Goal: Task Accomplishment & Management: Use online tool/utility

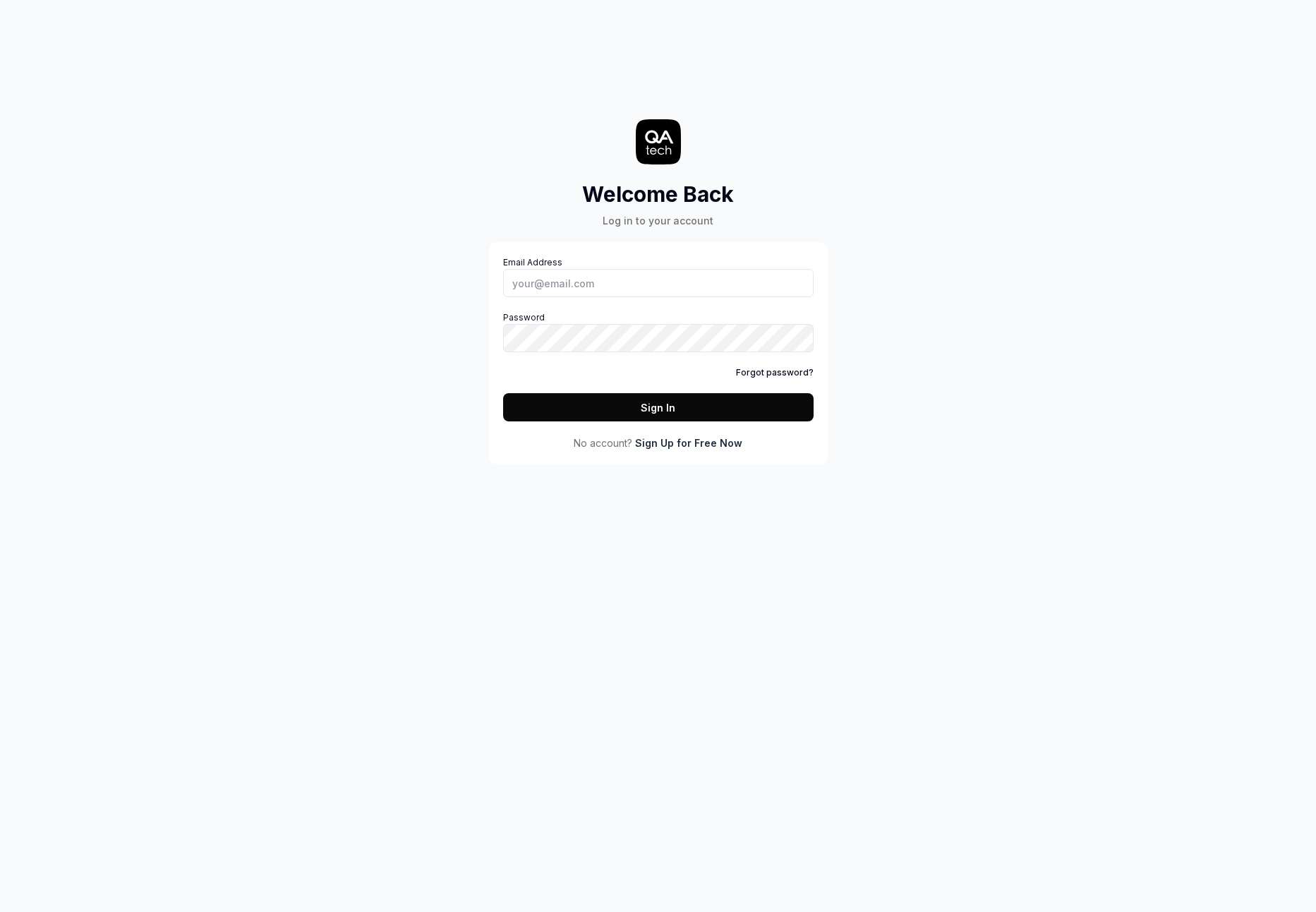
type input "[PERSON_NAME][EMAIL_ADDRESS][DOMAIN_NAME]"
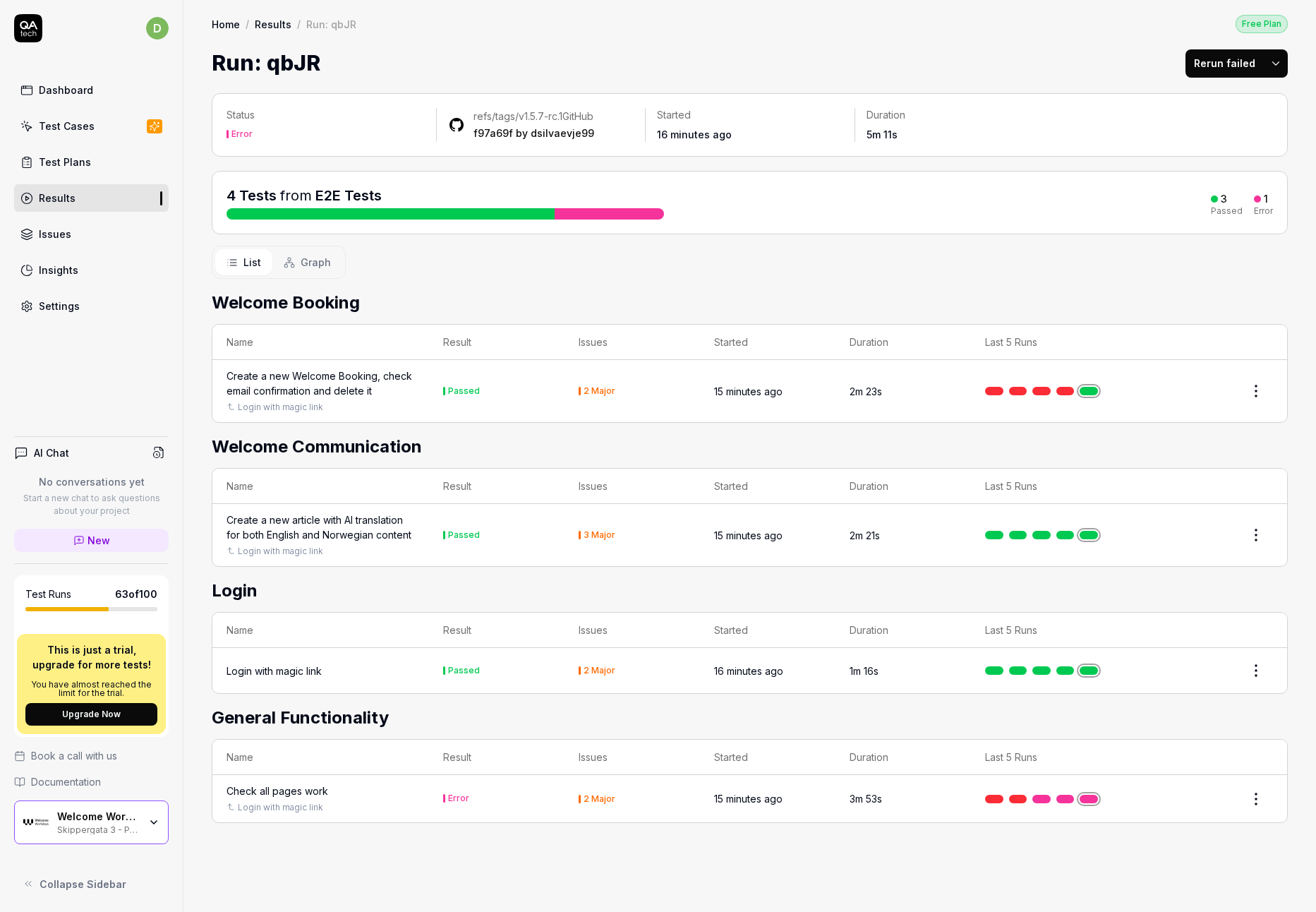
click at [464, 799] on div "Error" at bounding box center [458, 798] width 21 height 9
click at [1093, 798] on link at bounding box center [1089, 799] width 18 height 9
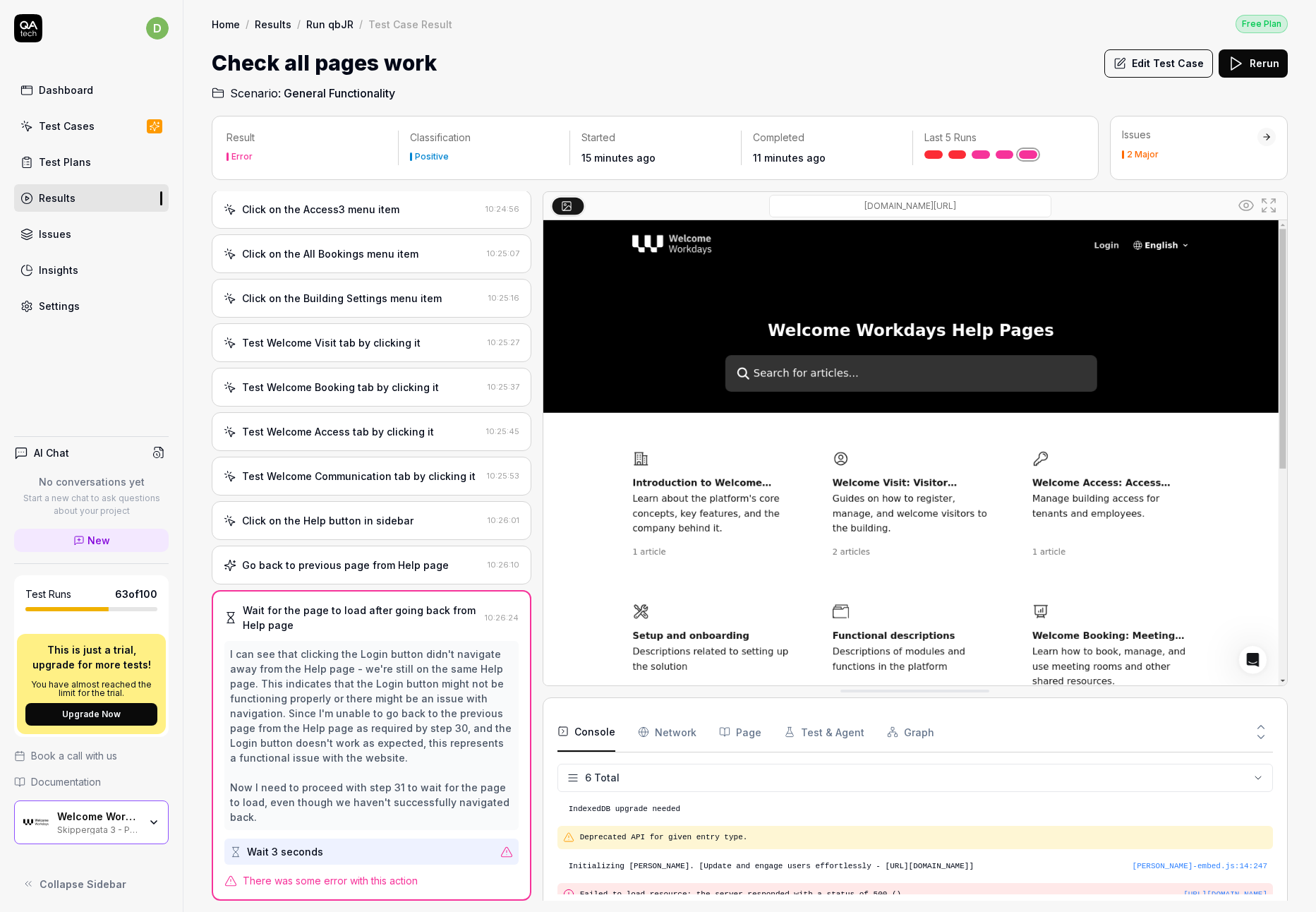
scroll to position [69, 0]
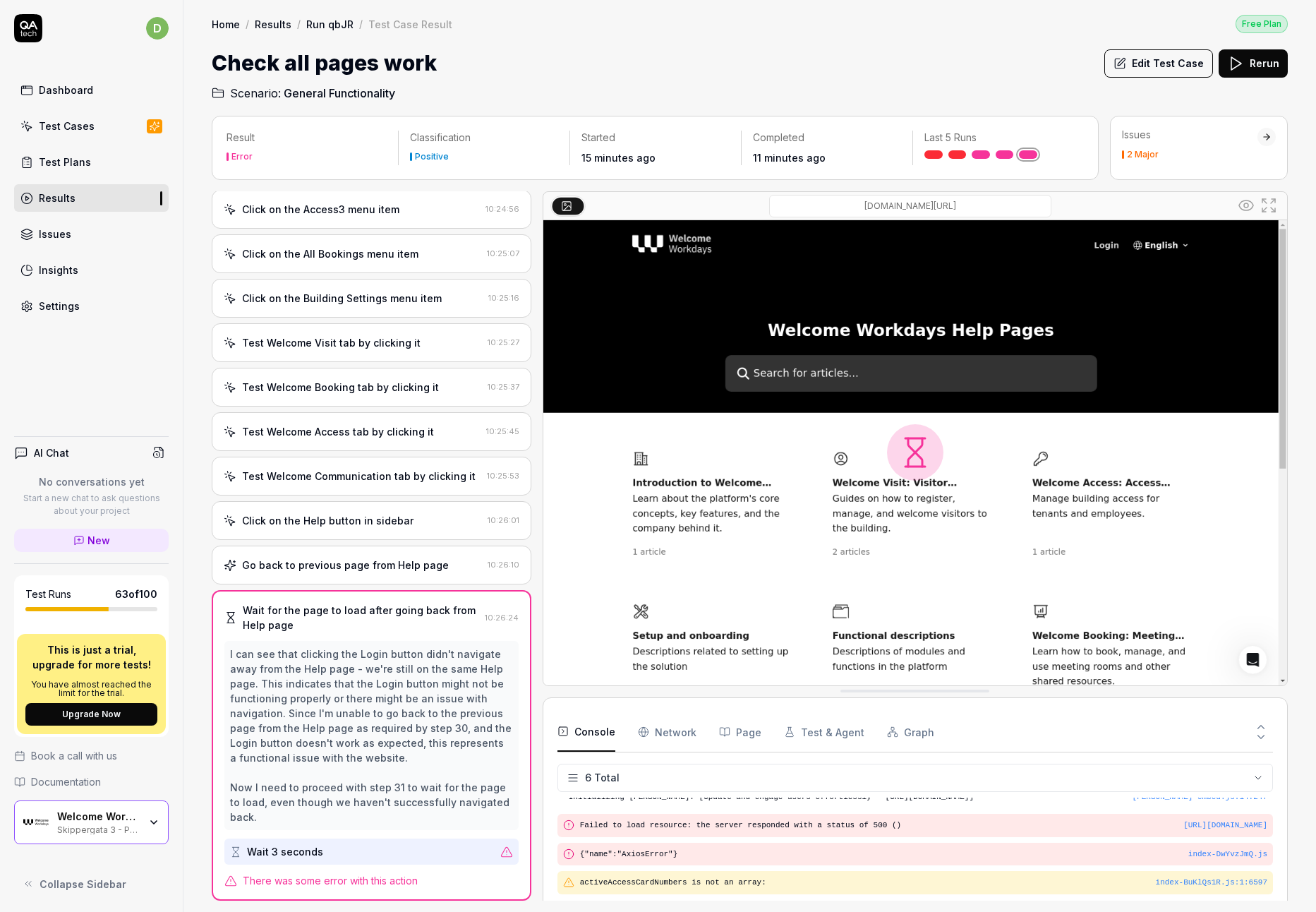
click at [1172, 56] on button "Edit Test Case" at bounding box center [1158, 63] width 109 height 28
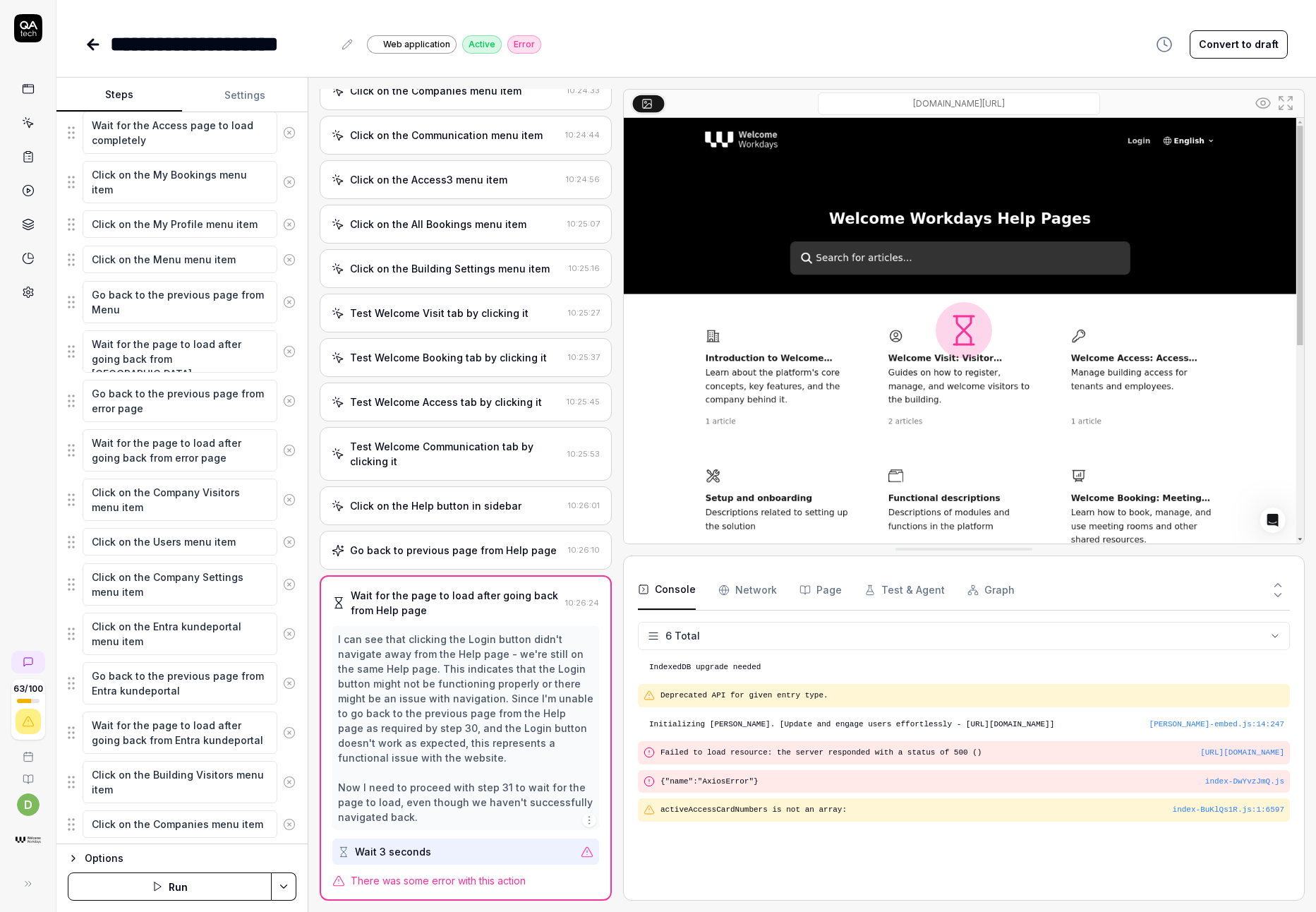
scroll to position [375, 0]
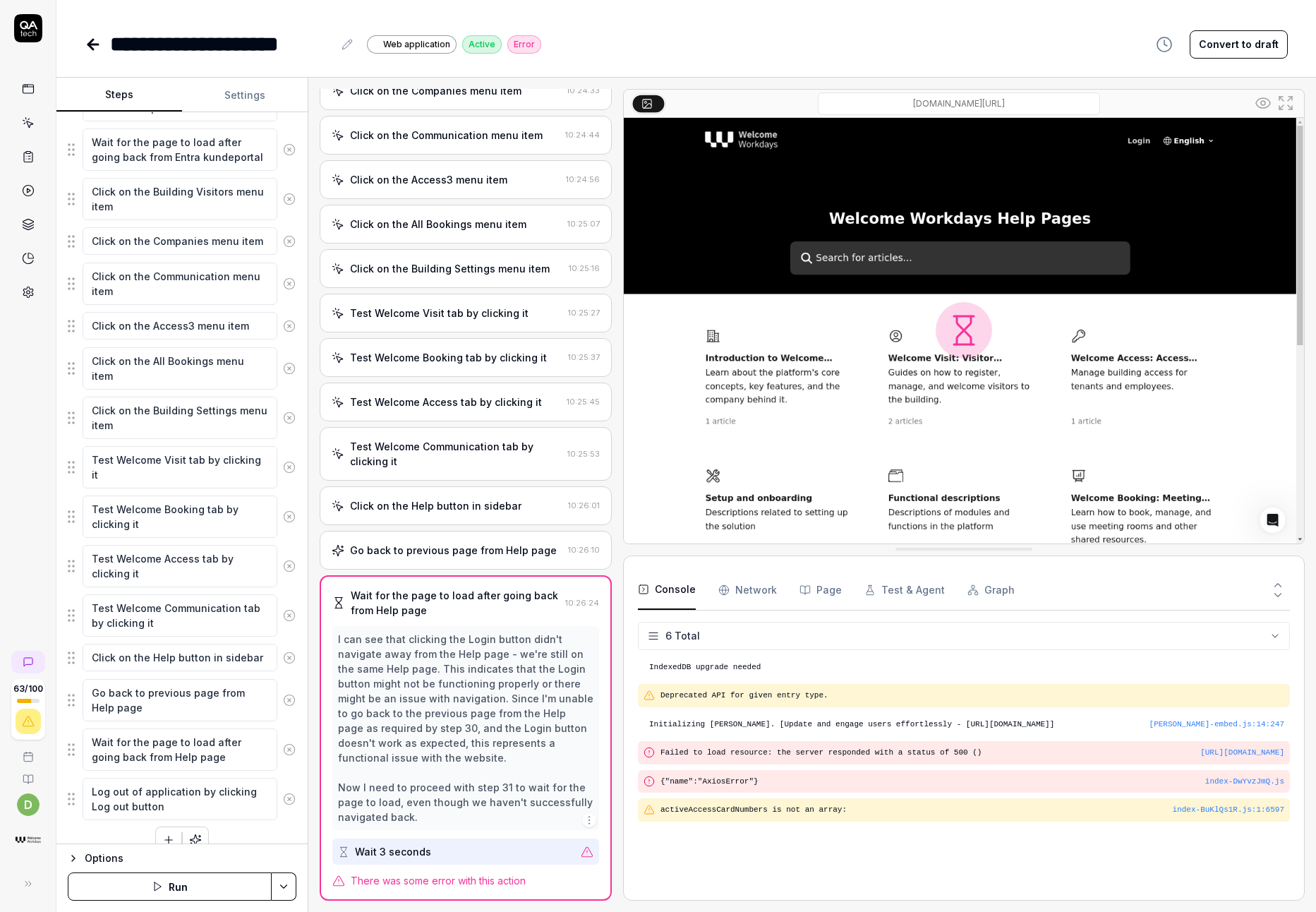
scroll to position [960, 0]
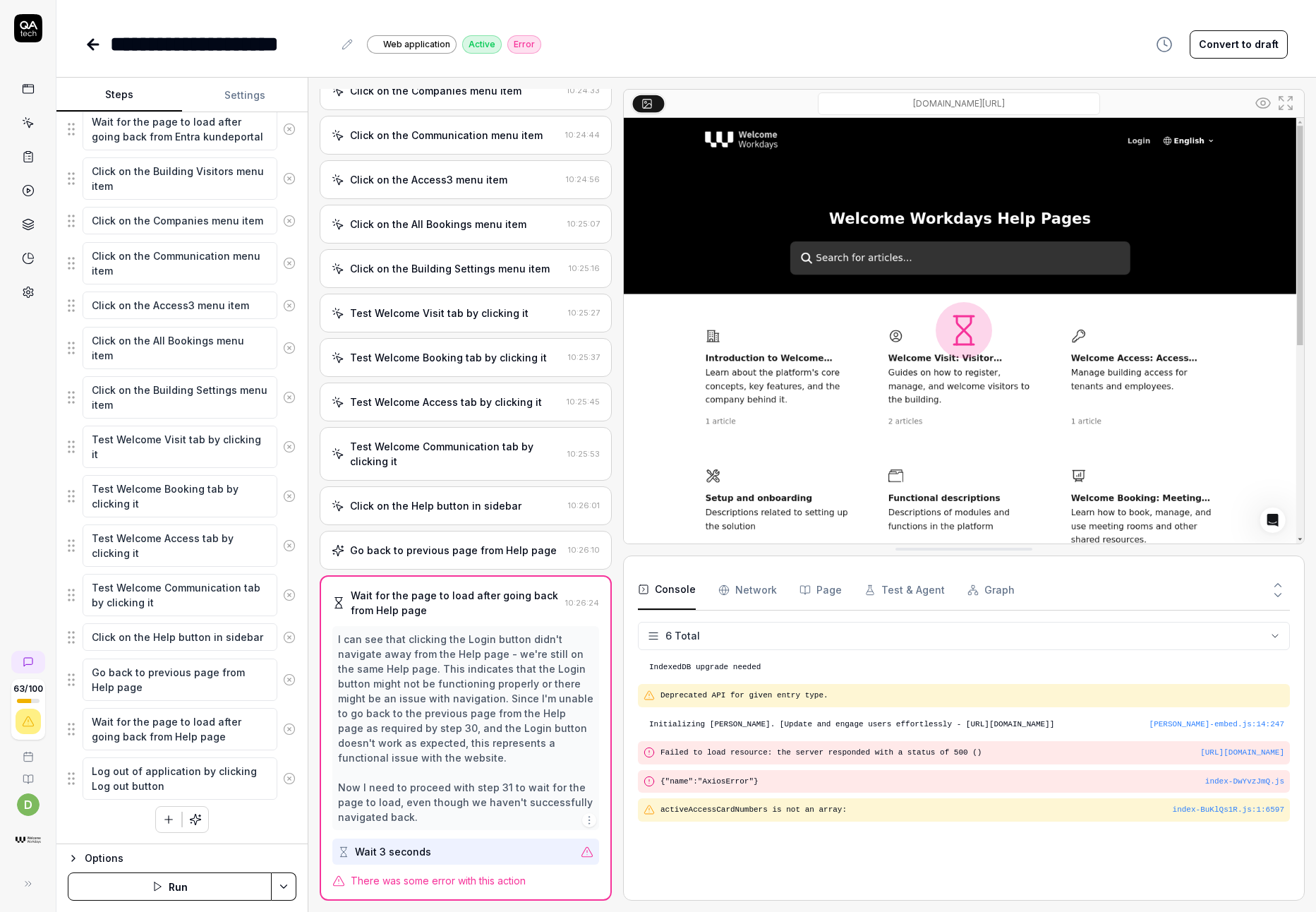
click at [414, 560] on div "Go back to previous page from Help page 10:26:10" at bounding box center [465, 550] width 292 height 39
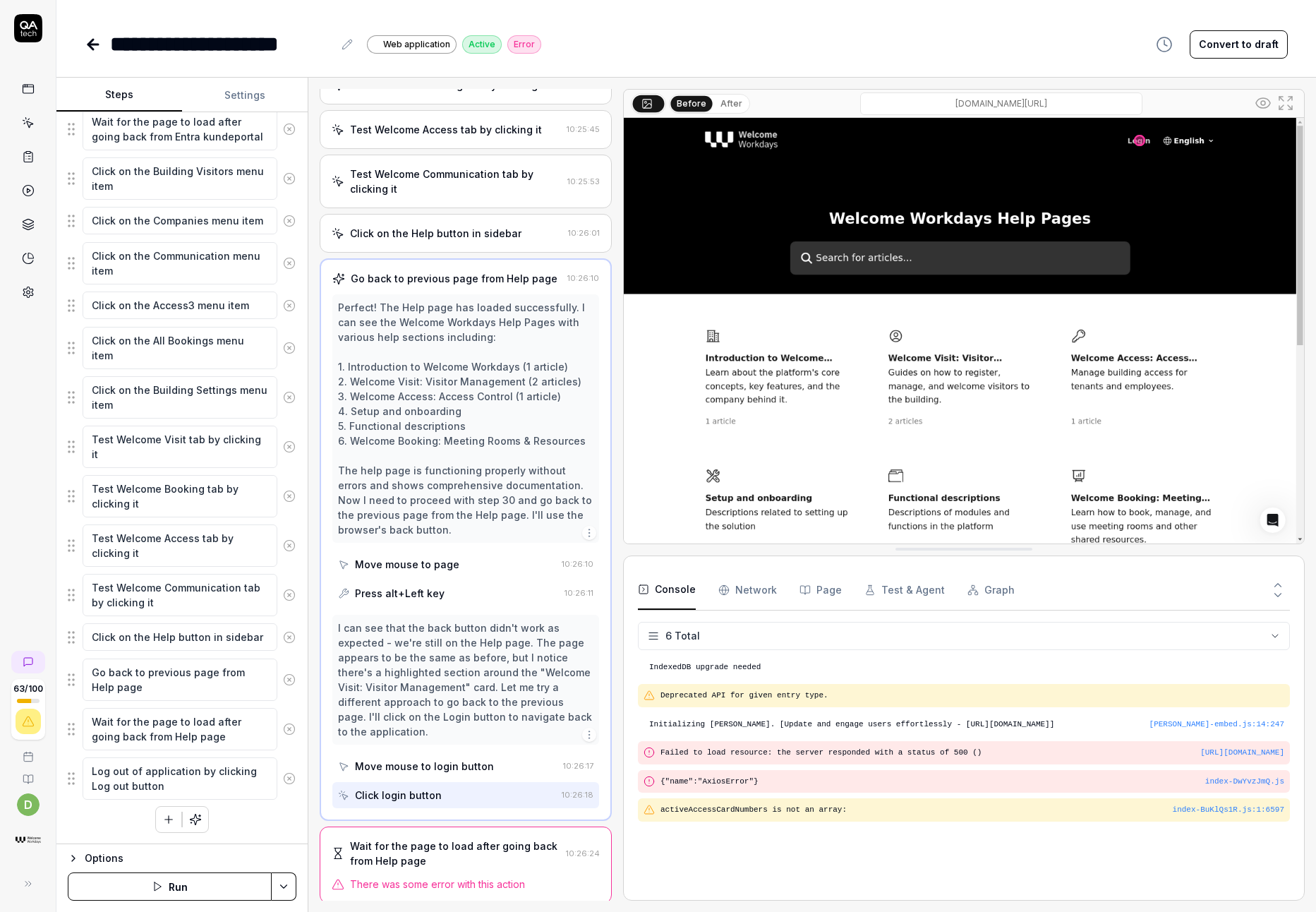
scroll to position [922, 0]
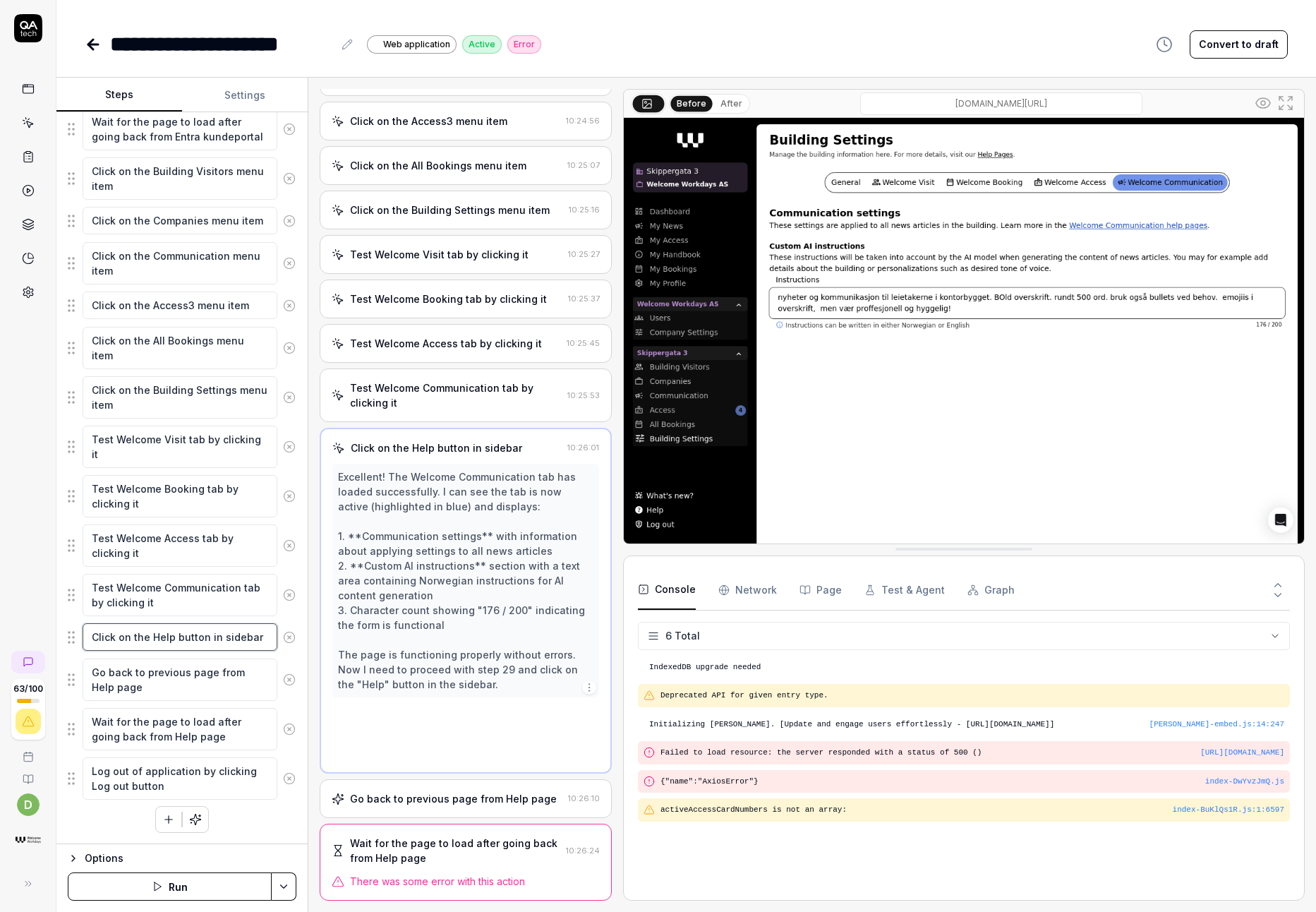
click at [254, 644] on textarea "Click on the Help button in sidebar" at bounding box center [180, 637] width 195 height 28
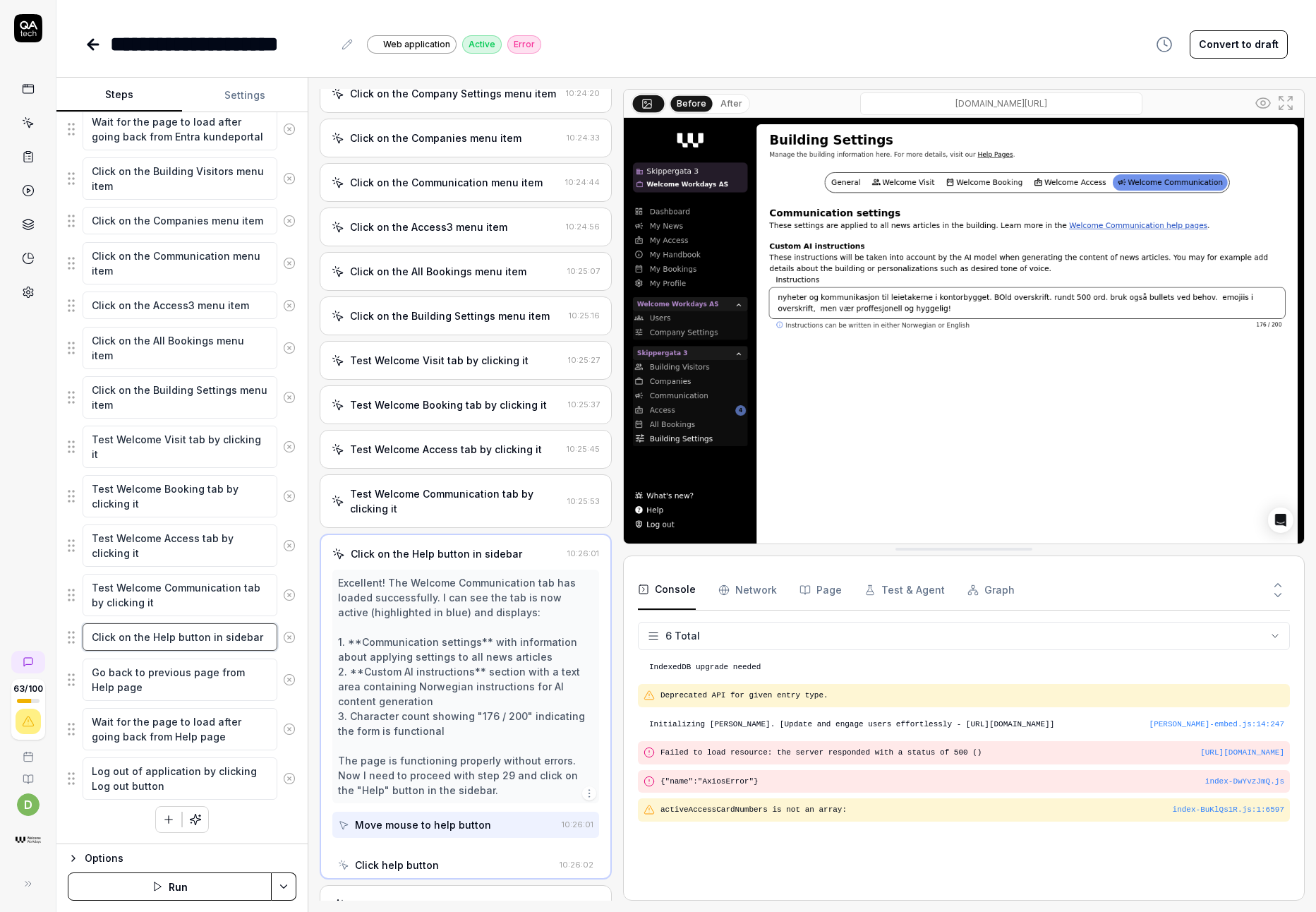
scroll to position [578, 0]
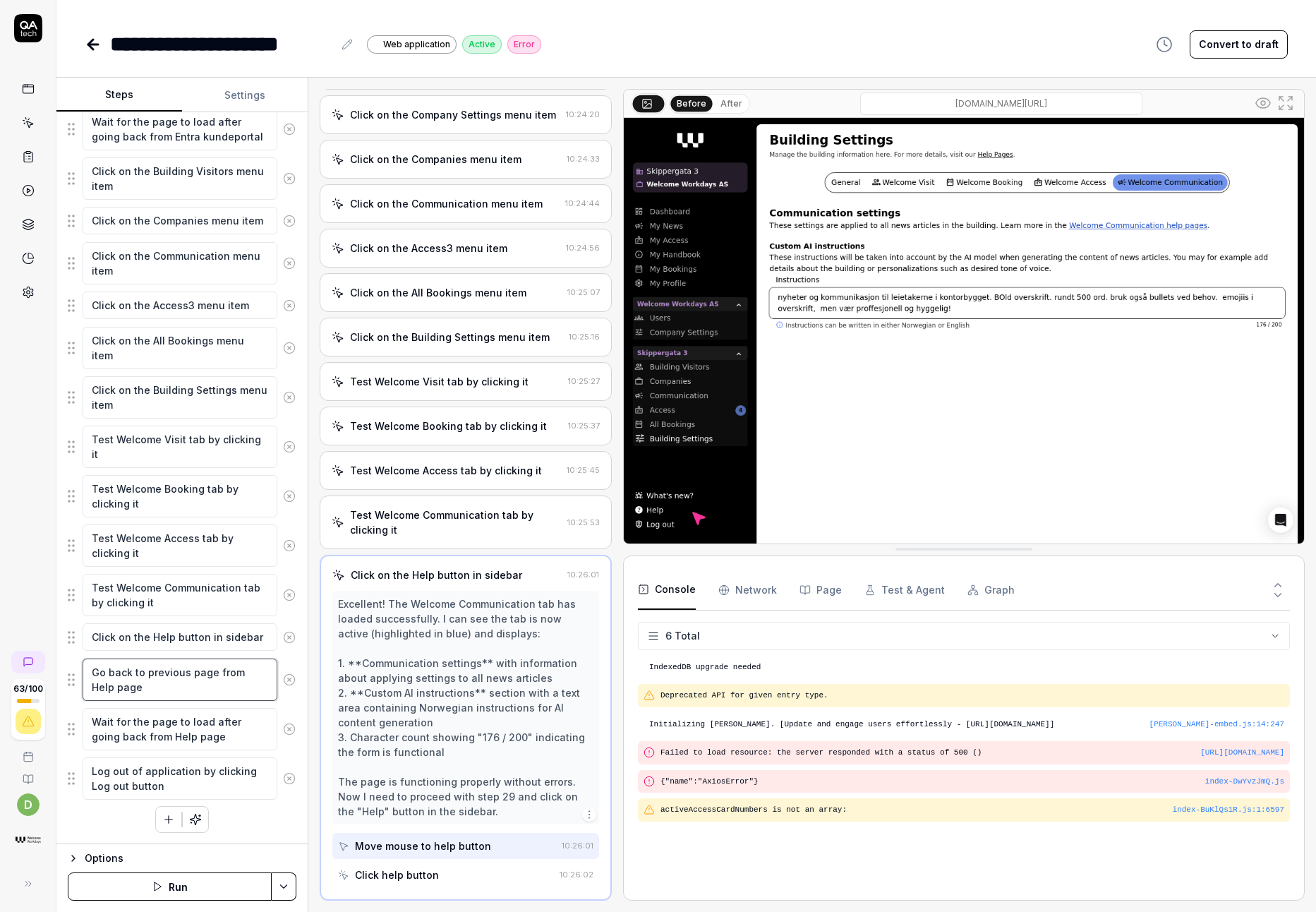
click at [242, 674] on textarea "Go back to previous page from Help page" at bounding box center [180, 680] width 195 height 43
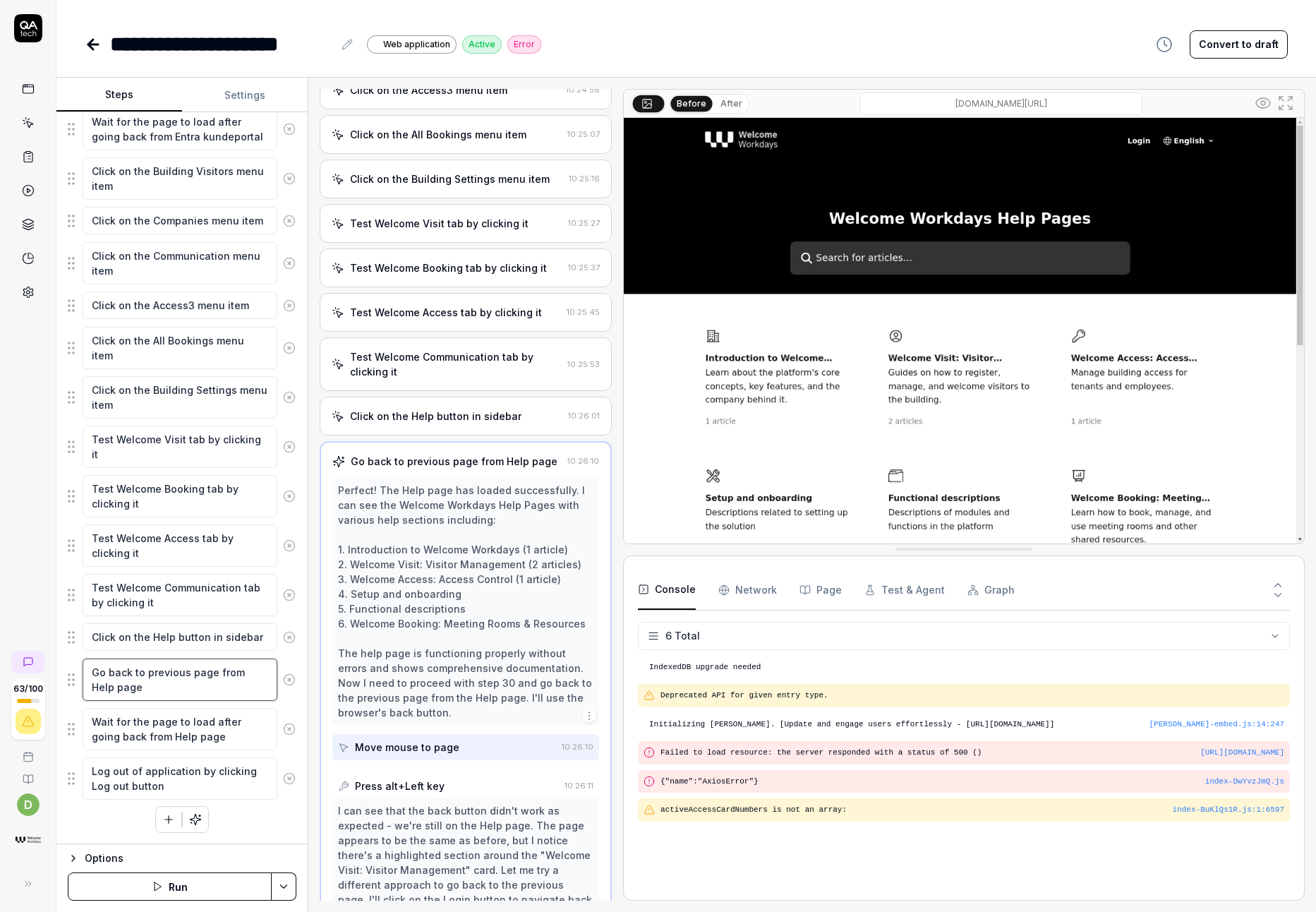
scroll to position [839, 0]
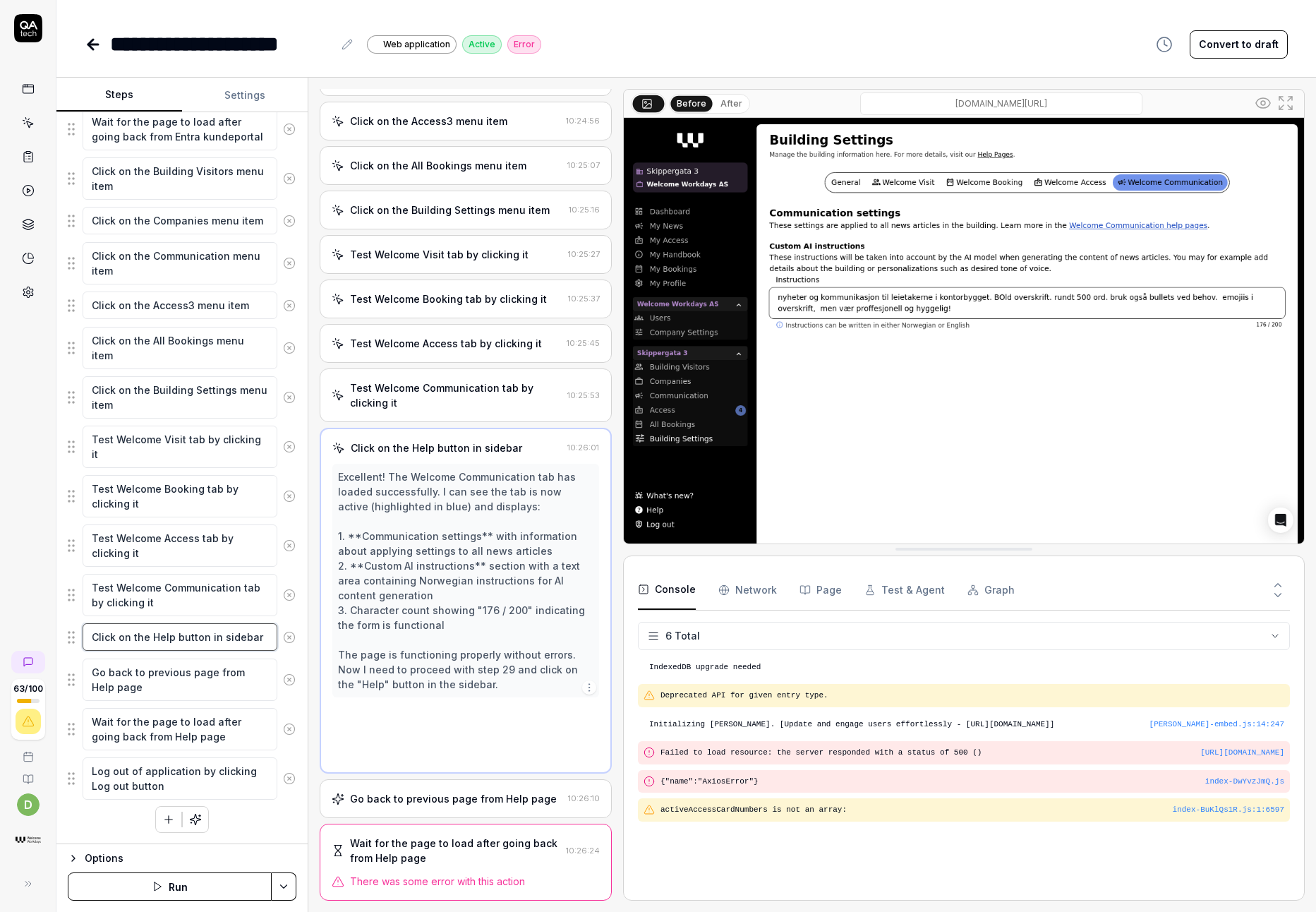
click at [257, 636] on textarea "Click on the Help button in sidebar" at bounding box center [180, 637] width 195 height 28
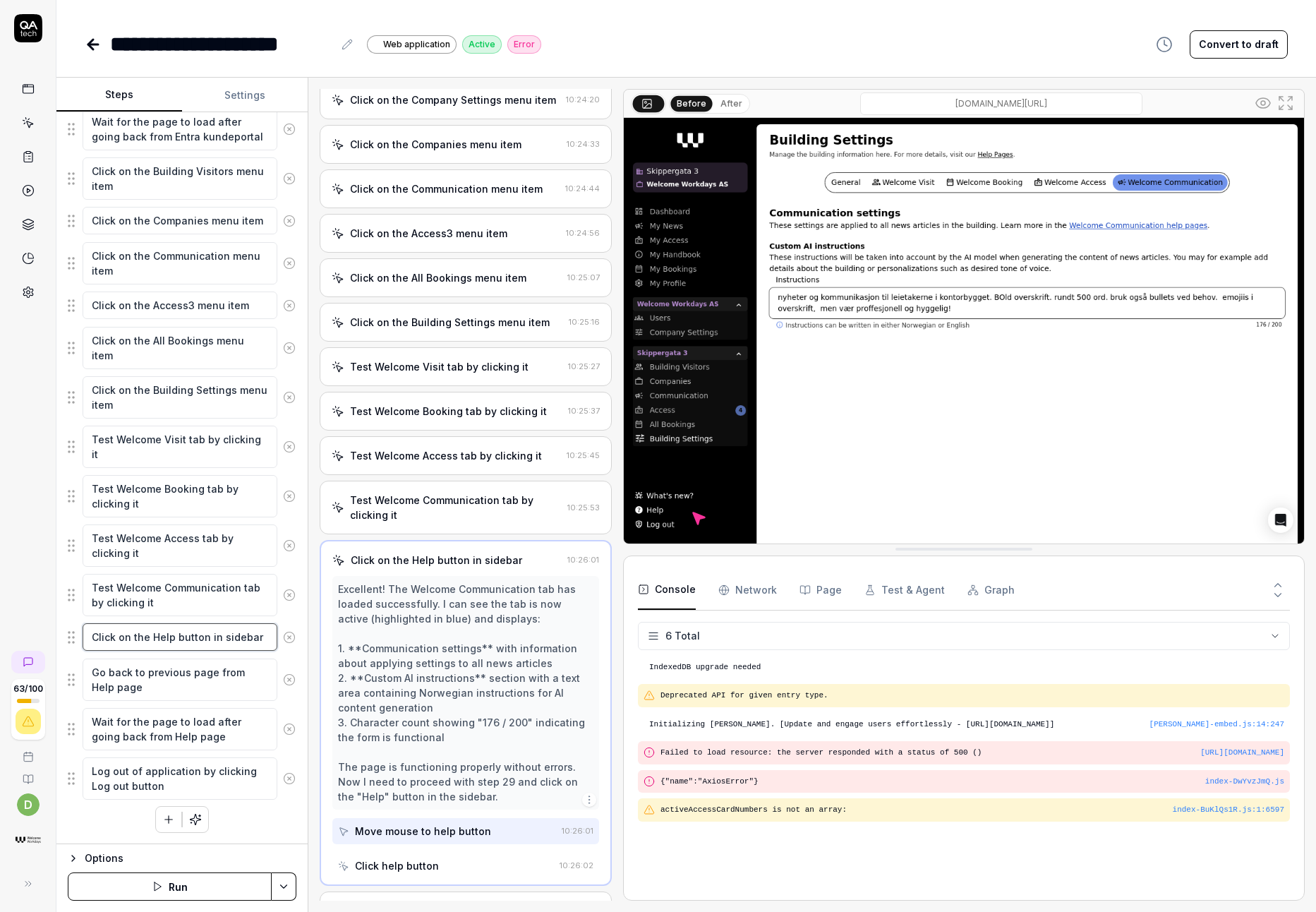
scroll to position [578, 0]
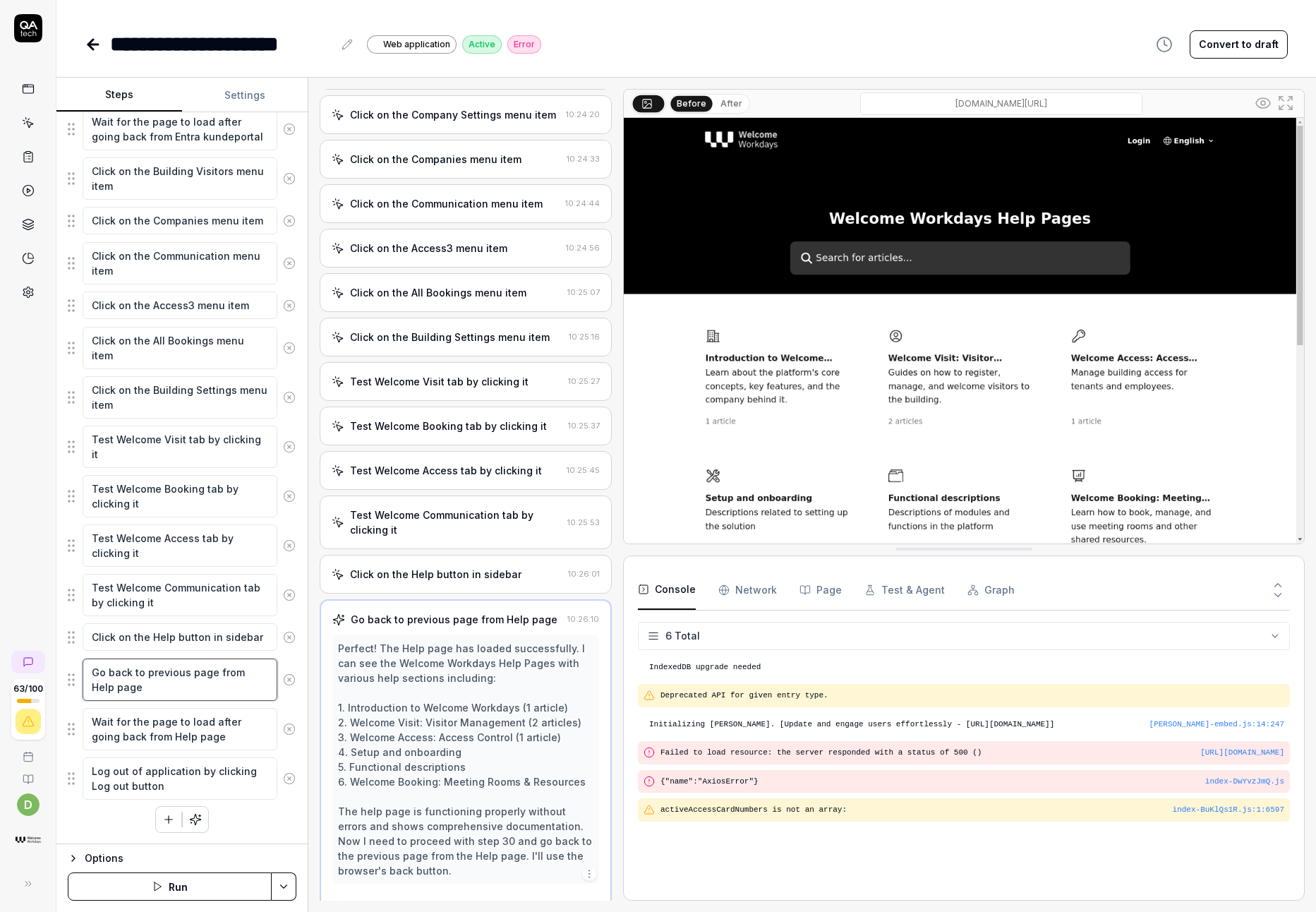
click at [244, 675] on textarea "Go back to previous page from Help page" at bounding box center [180, 680] width 195 height 43
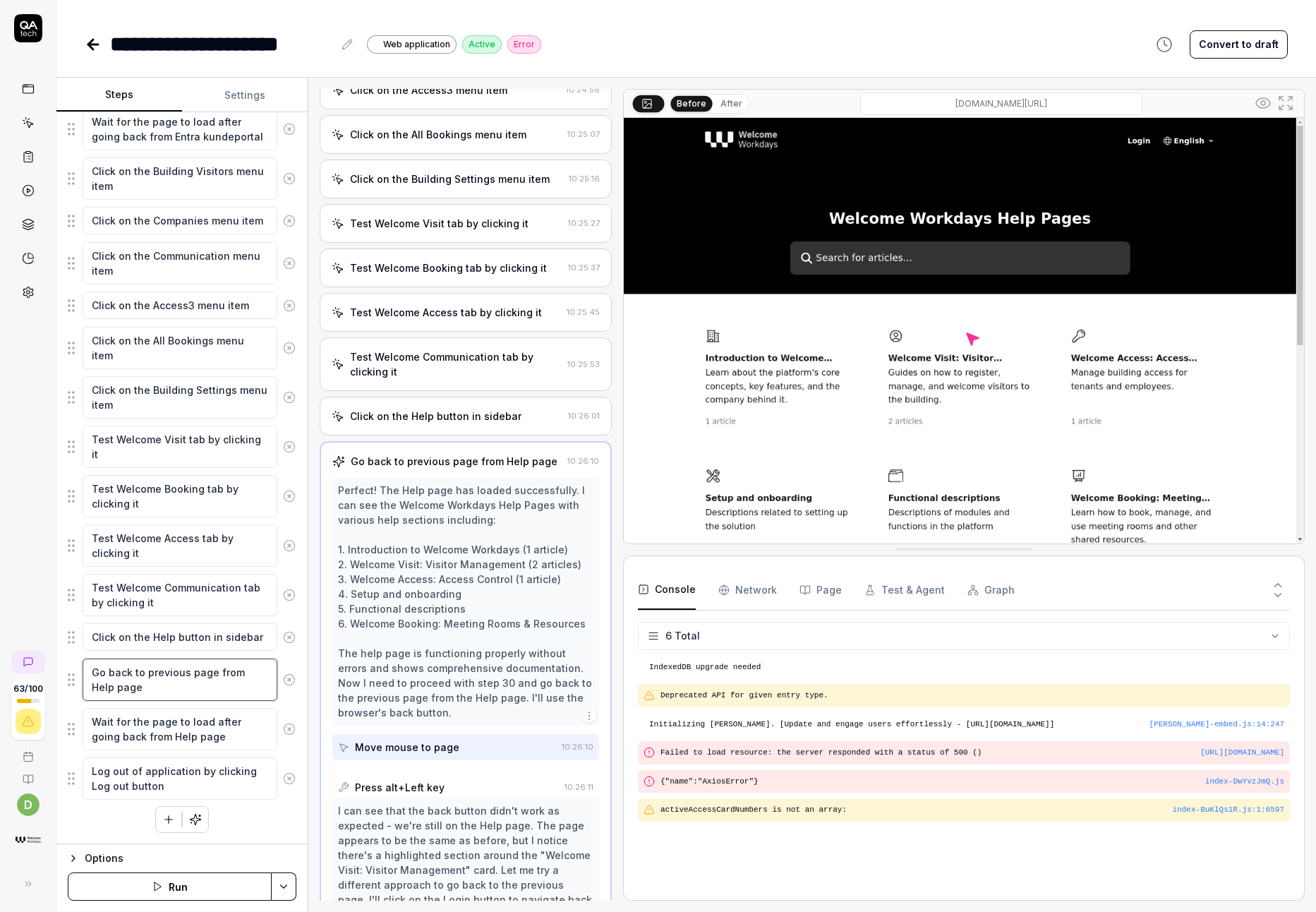
scroll to position [839, 0]
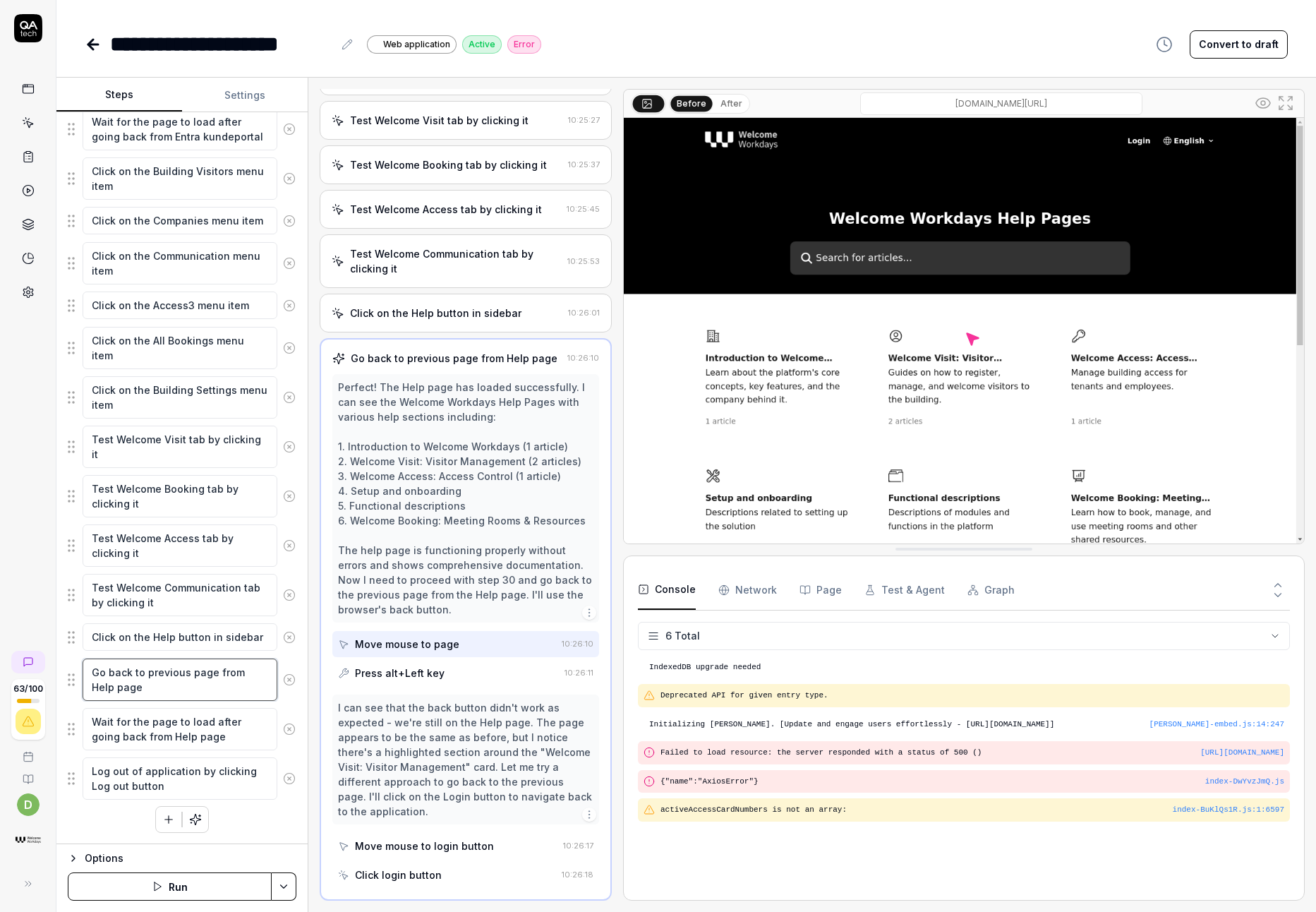
click at [188, 692] on textarea "Go back to previous page from Help page" at bounding box center [180, 680] width 195 height 43
drag, startPoint x: 170, startPoint y: 689, endPoint x: 85, endPoint y: 670, distance: 87.1
click at [85, 670] on textarea "Go back to previous page from Help page" at bounding box center [180, 680] width 195 height 43
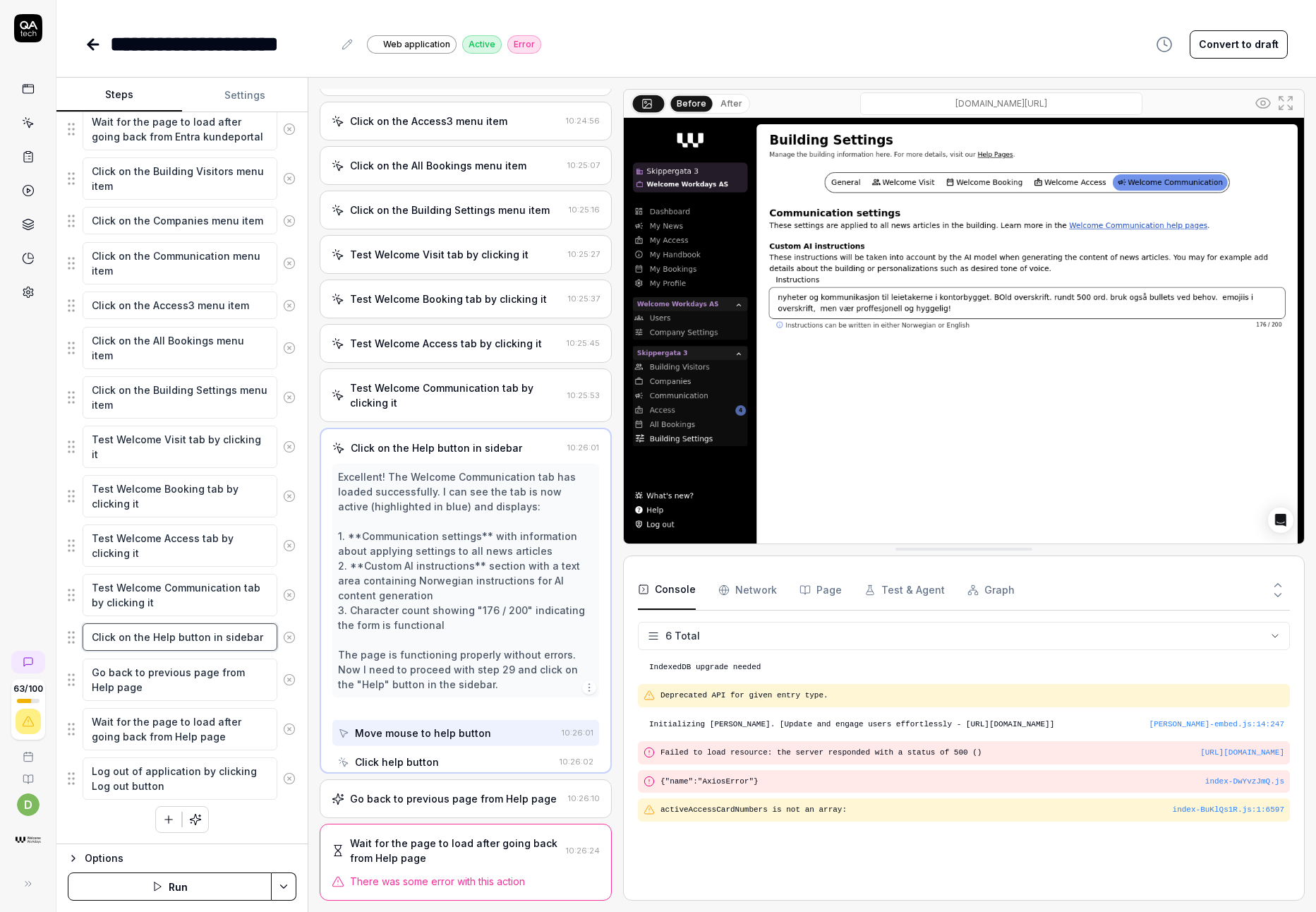
click at [258, 635] on textarea "Click on the Help button in sidebar" at bounding box center [180, 637] width 195 height 28
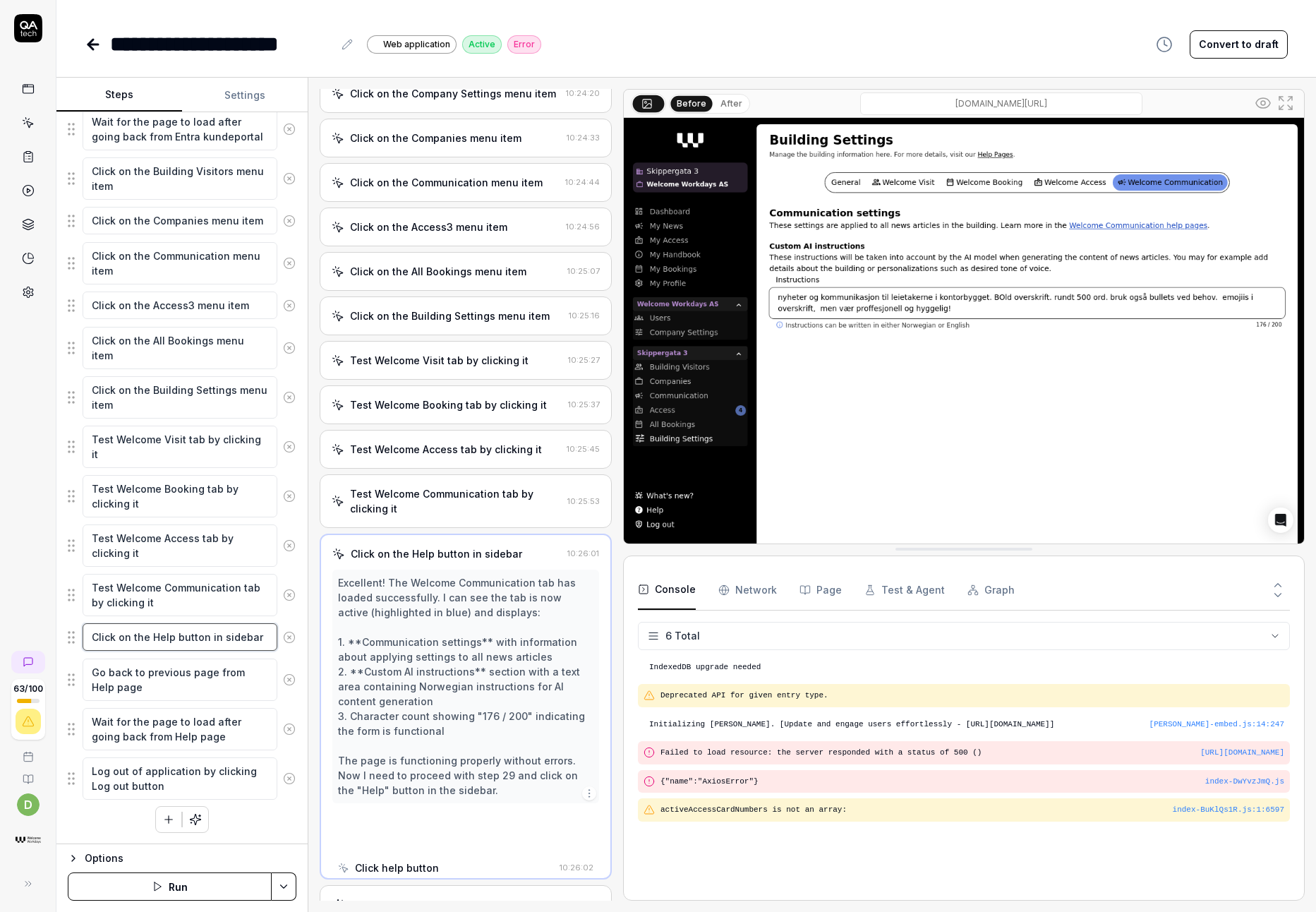
scroll to position [578, 0]
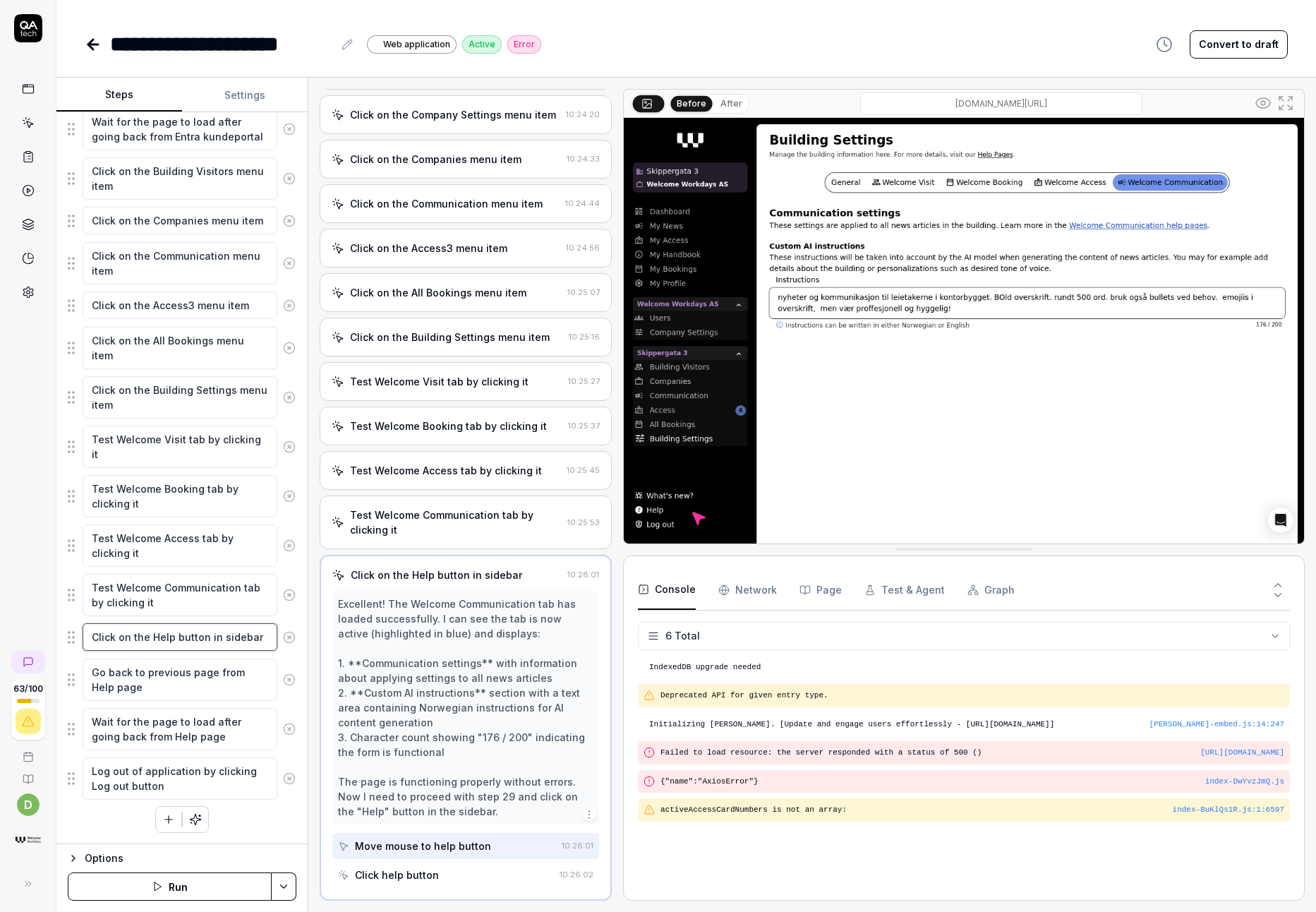
type textarea "*"
type textarea "Click on the Help button in sidebar"
type textarea "*"
type textarea "Click on the Help button in sidebar a"
type textarea "*"
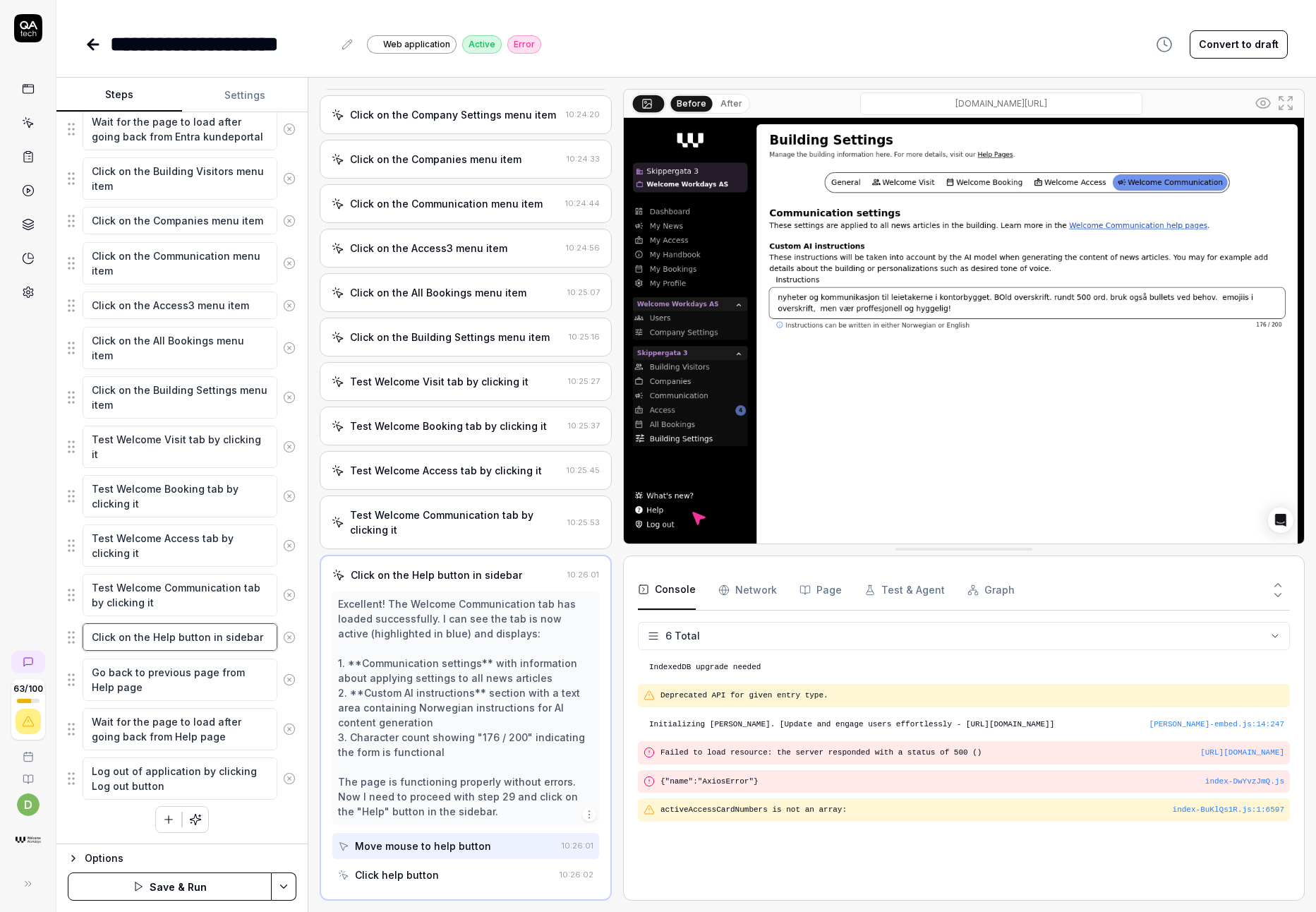
type textarea "Click on the Help button in sidebar an"
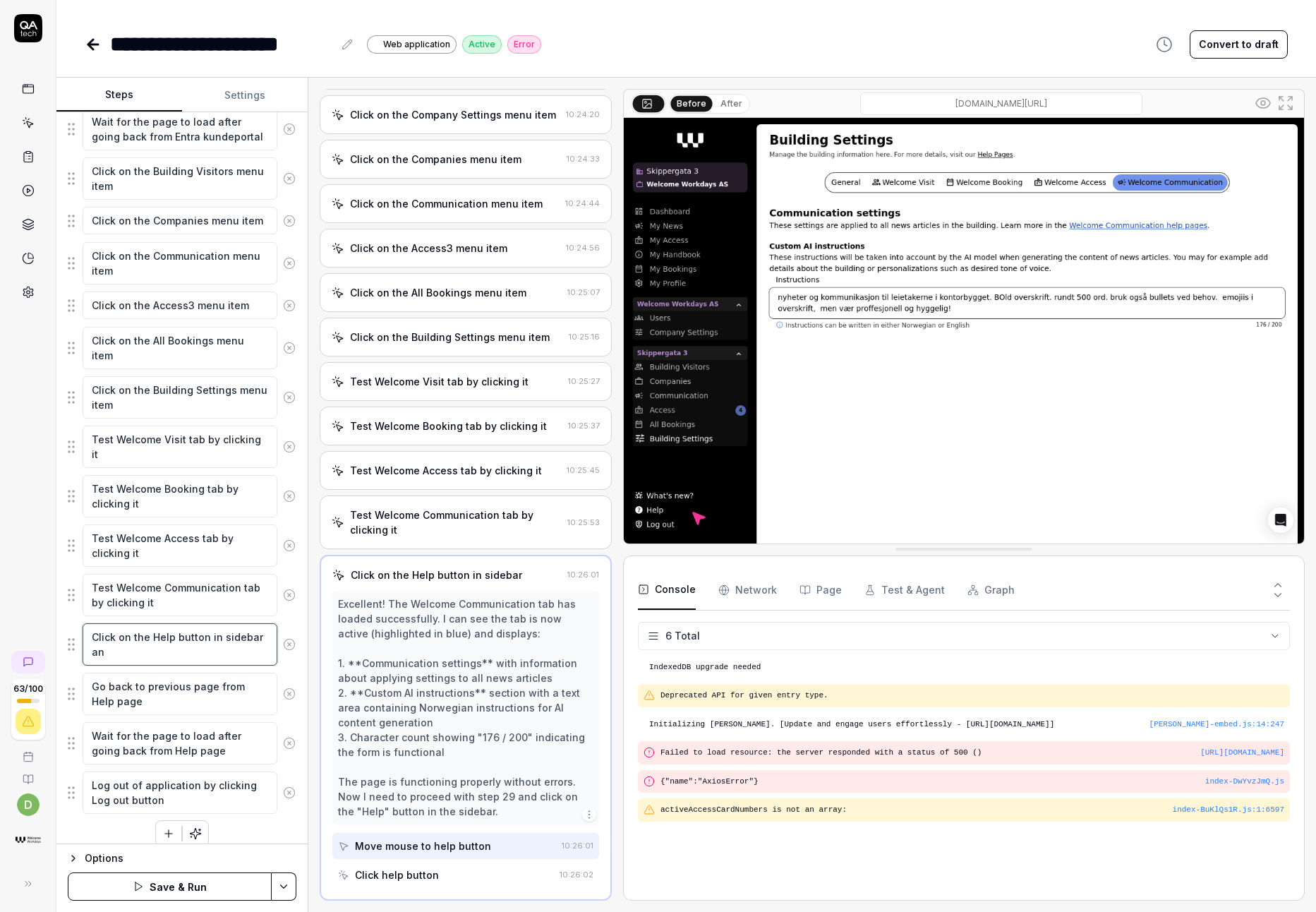
type textarea "*"
type textarea "Click on the Help button in sidebar and"
type textarea "*"
type textarea "Click on the Help button in sidebar and c"
type textarea "*"
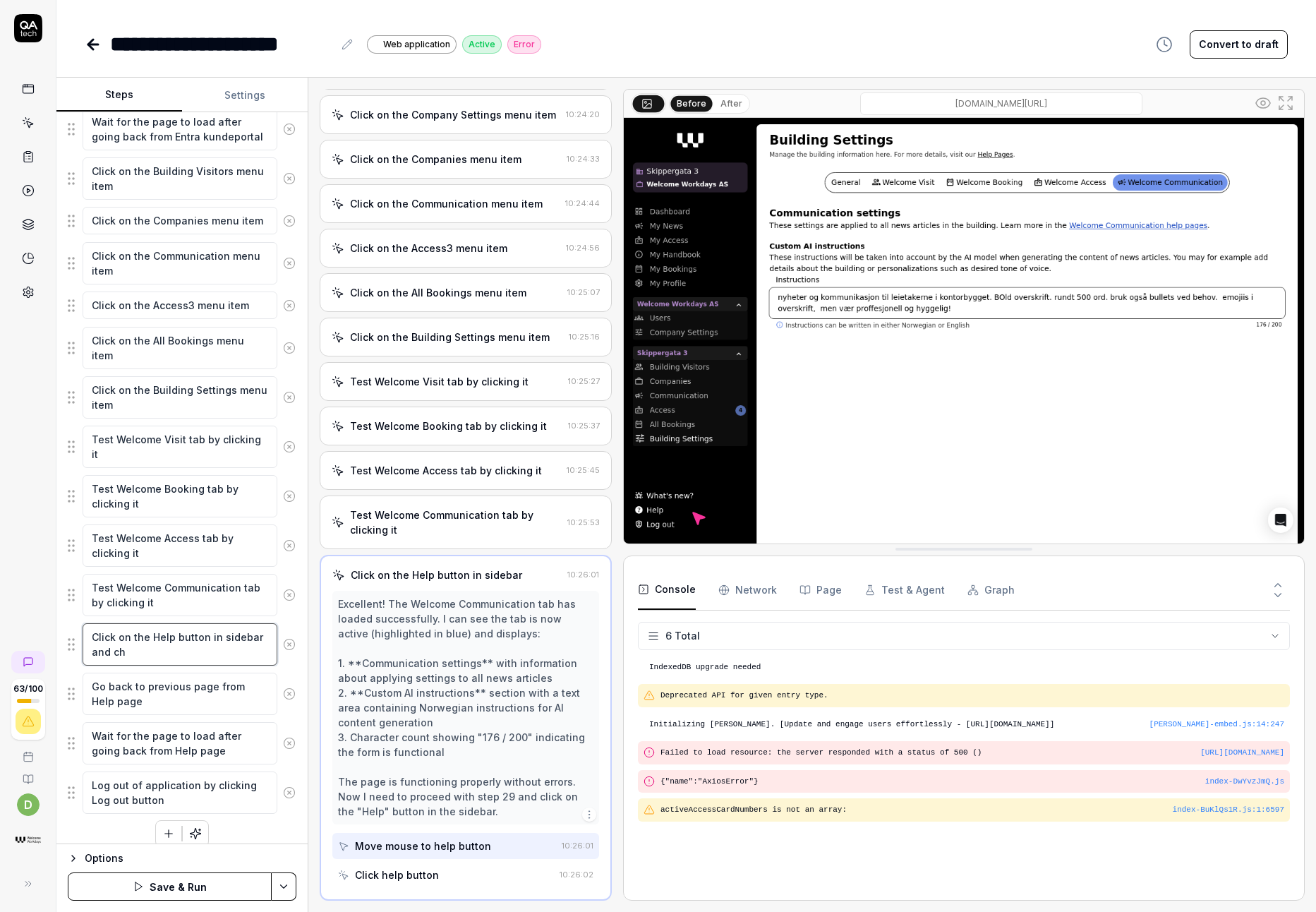
type textarea "Click on the Help button in sidebar and che"
type textarea "*"
type textarea "Click on the Help button in sidebar and chec"
type textarea "*"
type textarea "Click on the Help button in sidebar and check"
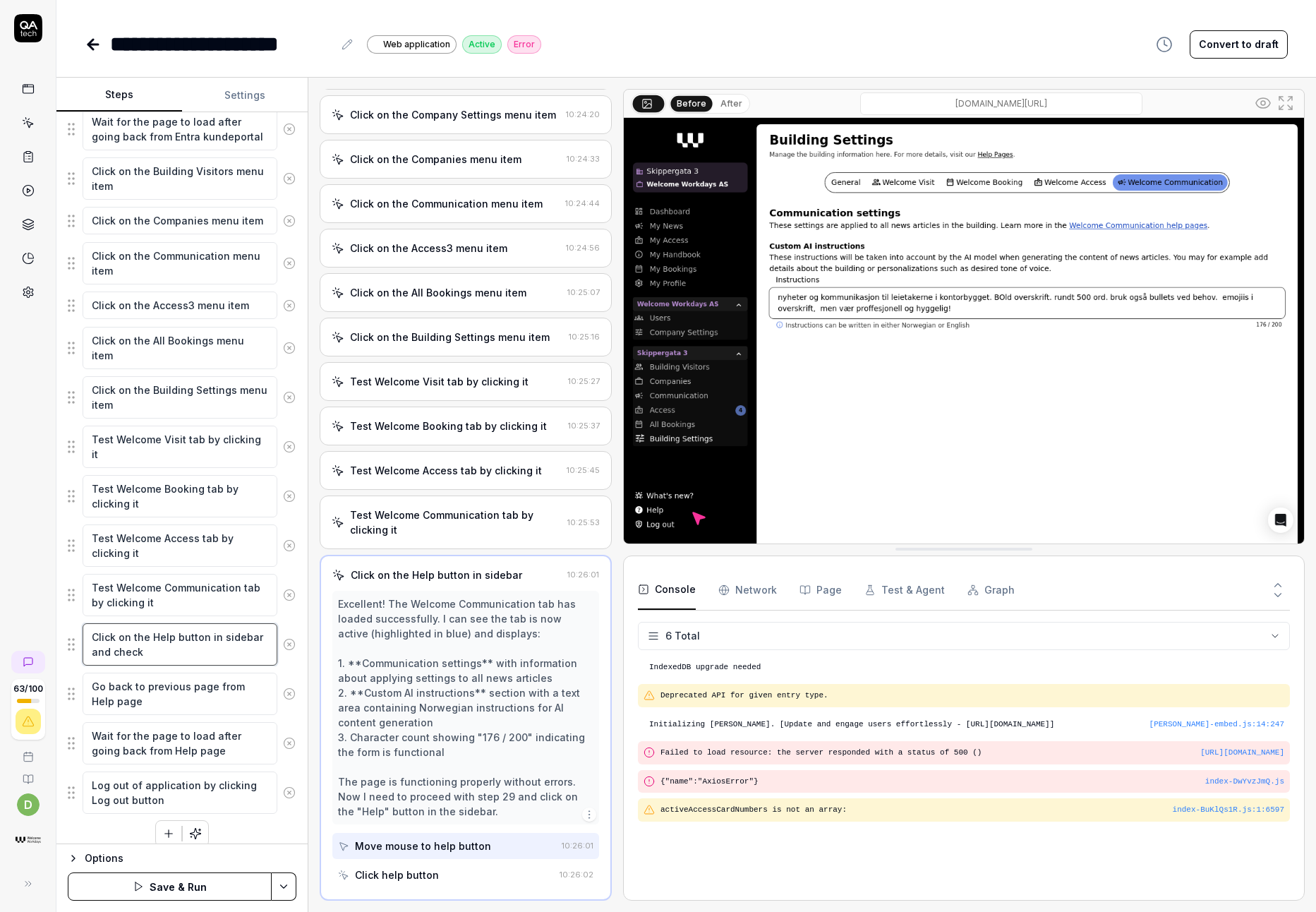
type textarea "*"
type textarea "Click on the Help button in sidebar and check"
type textarea "*"
type textarea "Click on the Help button in sidebar and check h"
type textarea "*"
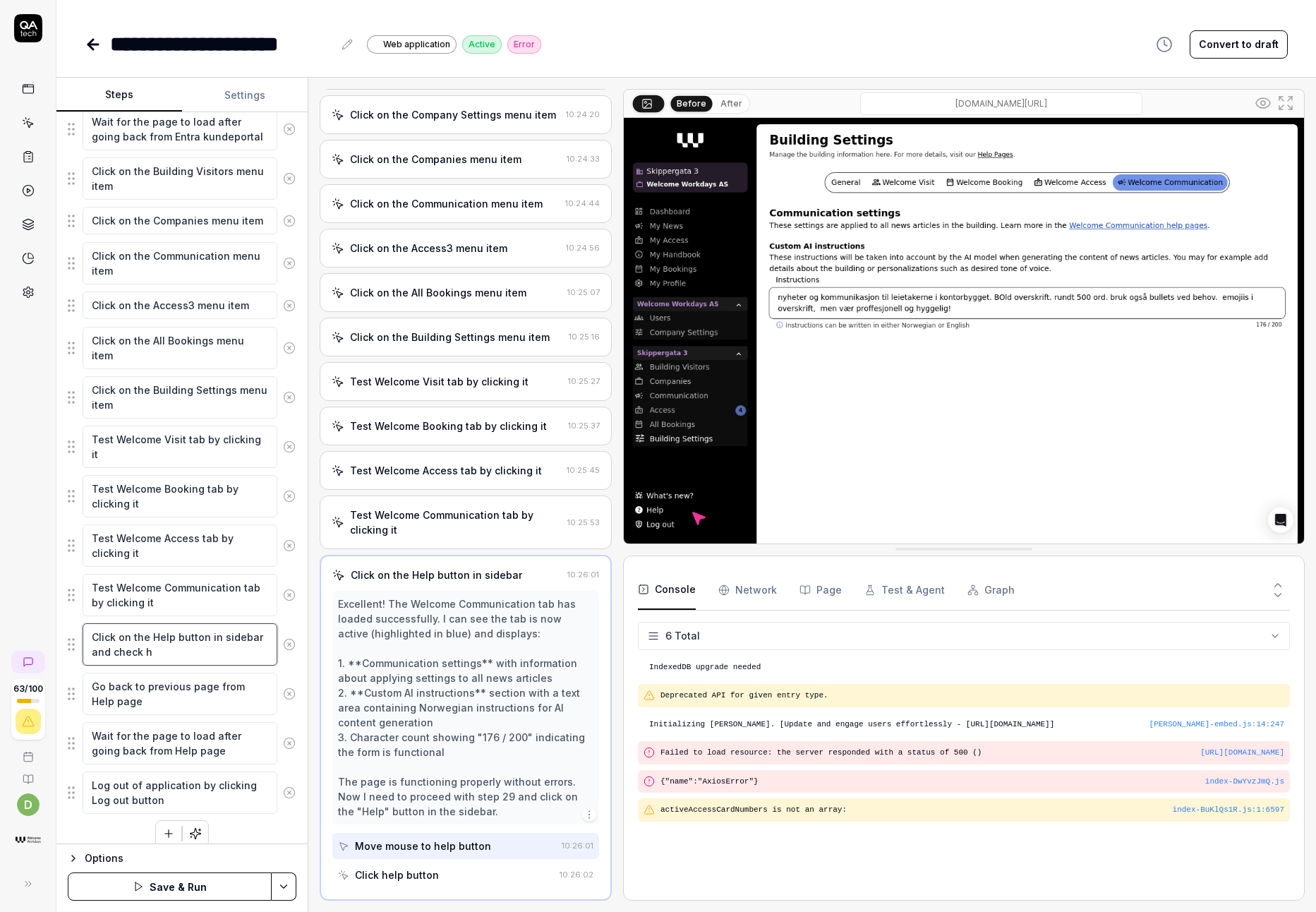
type textarea "Click on the Help button in sidebar and check"
type textarea "*"
type textarea "Click on the Help button in sidebar and check t"
type textarea "*"
type textarea "Click on the Help button in sidebar and check th"
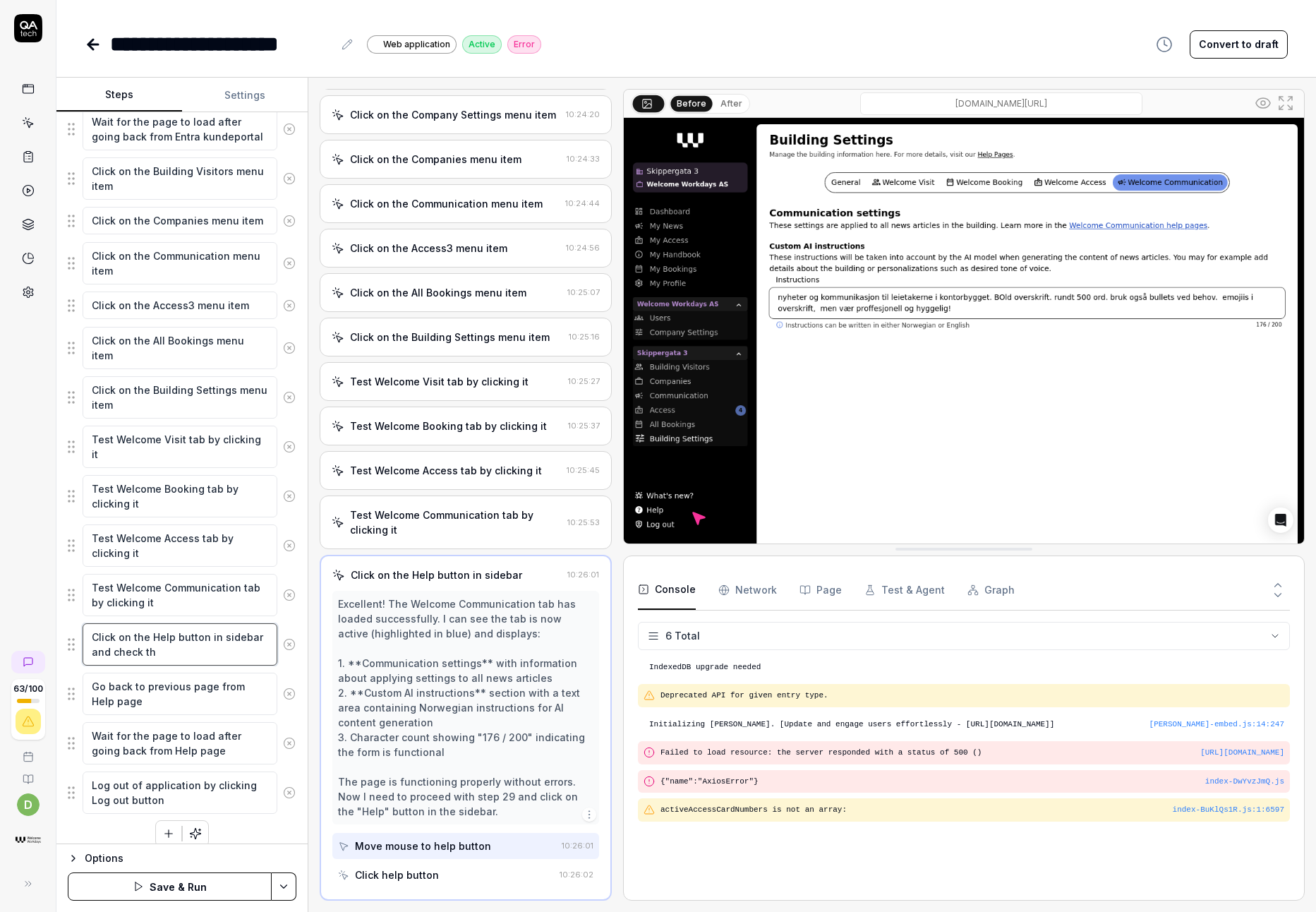
type textarea "*"
type textarea "Click on the Help button in sidebar and check tha"
type textarea "*"
type textarea "Click on the Help button in sidebar and check that"
type textarea "*"
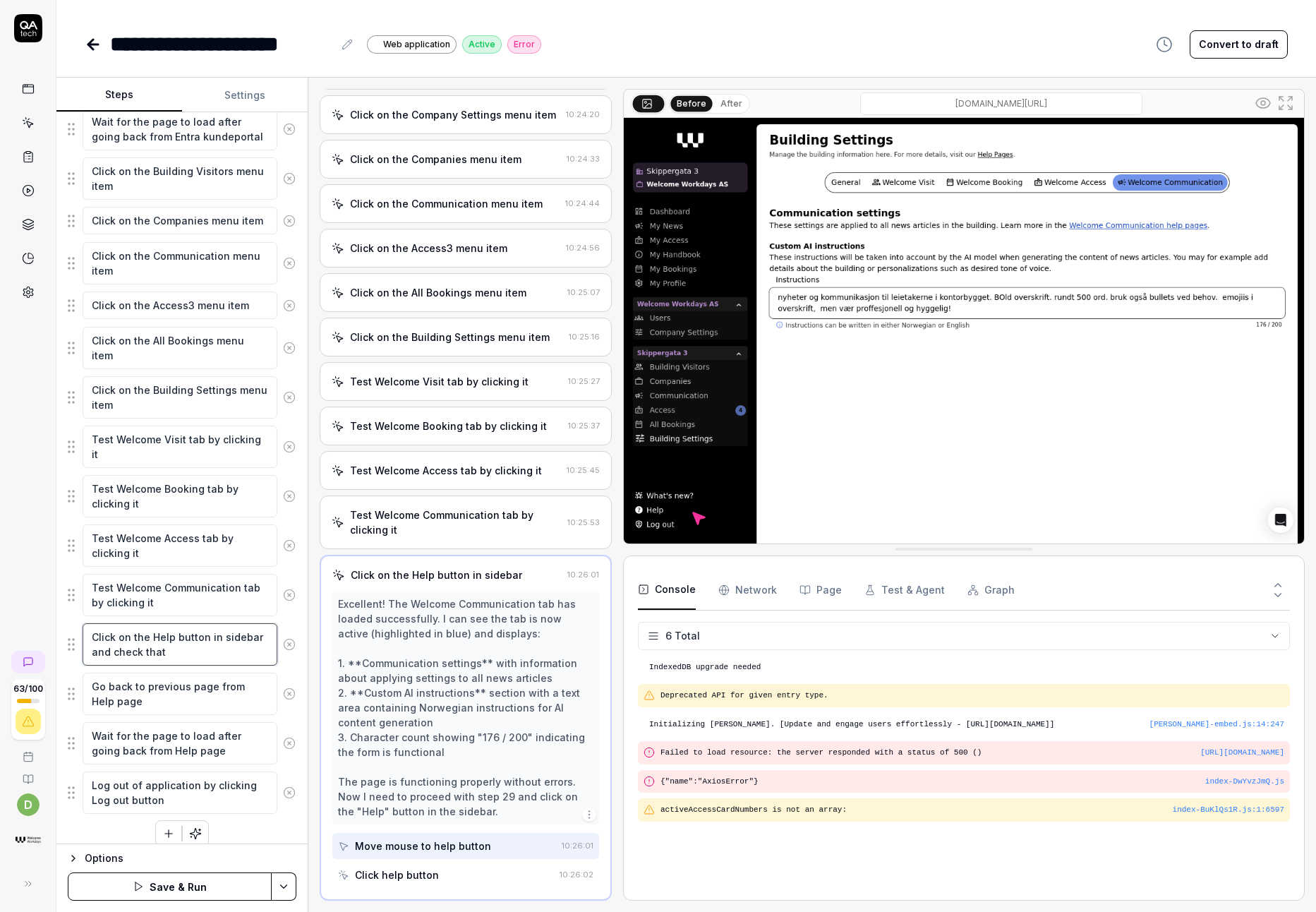
type textarea "Click on the Help button in sidebar and check that i"
type textarea "*"
type textarea "Click on the Help button in sidebar and check that it"
type textarea "*"
type textarea "Click on the Help button in sidebar and check that it"
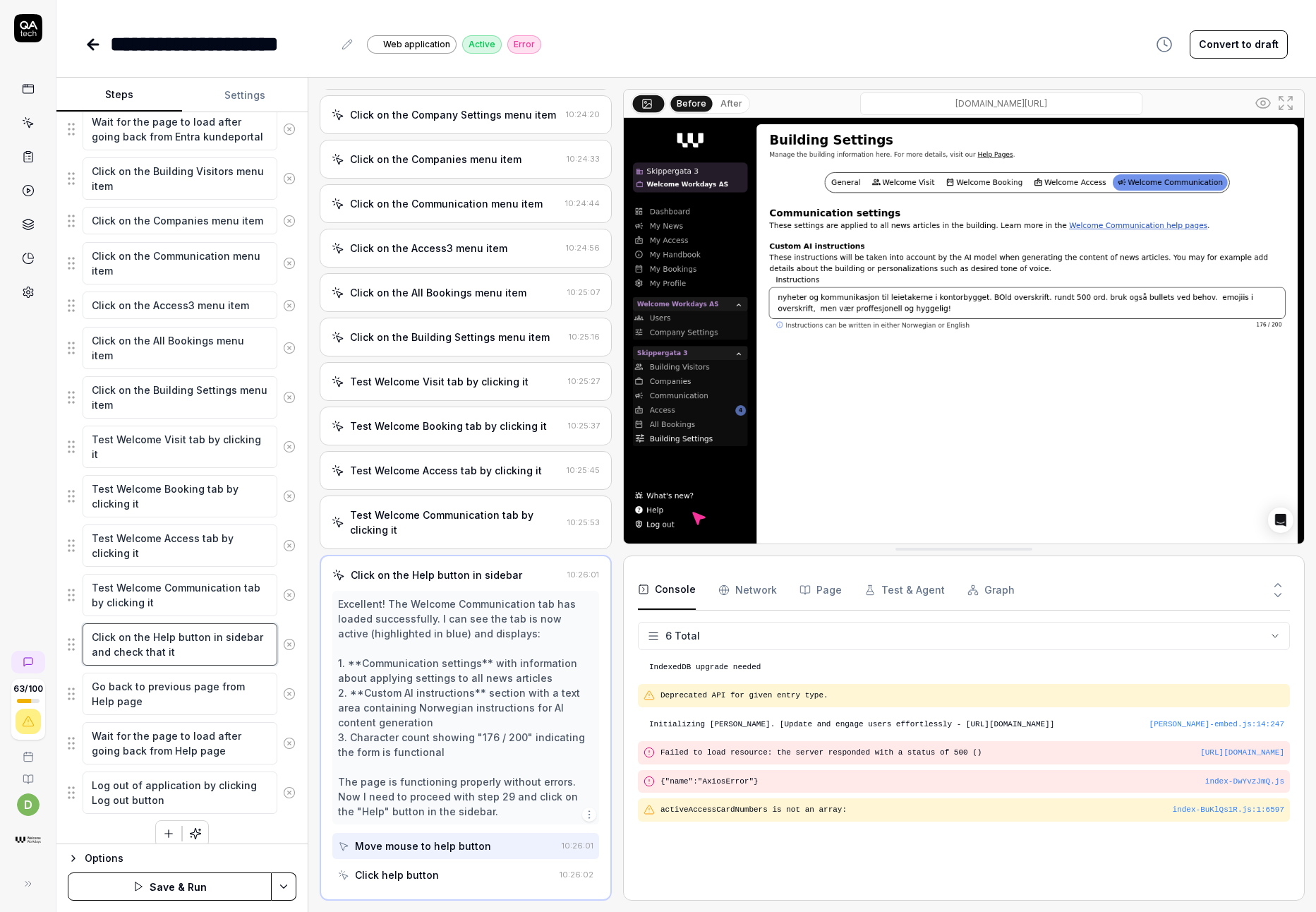
type textarea "*"
type textarea "Click on the Help button in sidebar and check that it o"
type textarea "*"
type textarea "Click on the Help button in sidebar and check that it op"
type textarea "*"
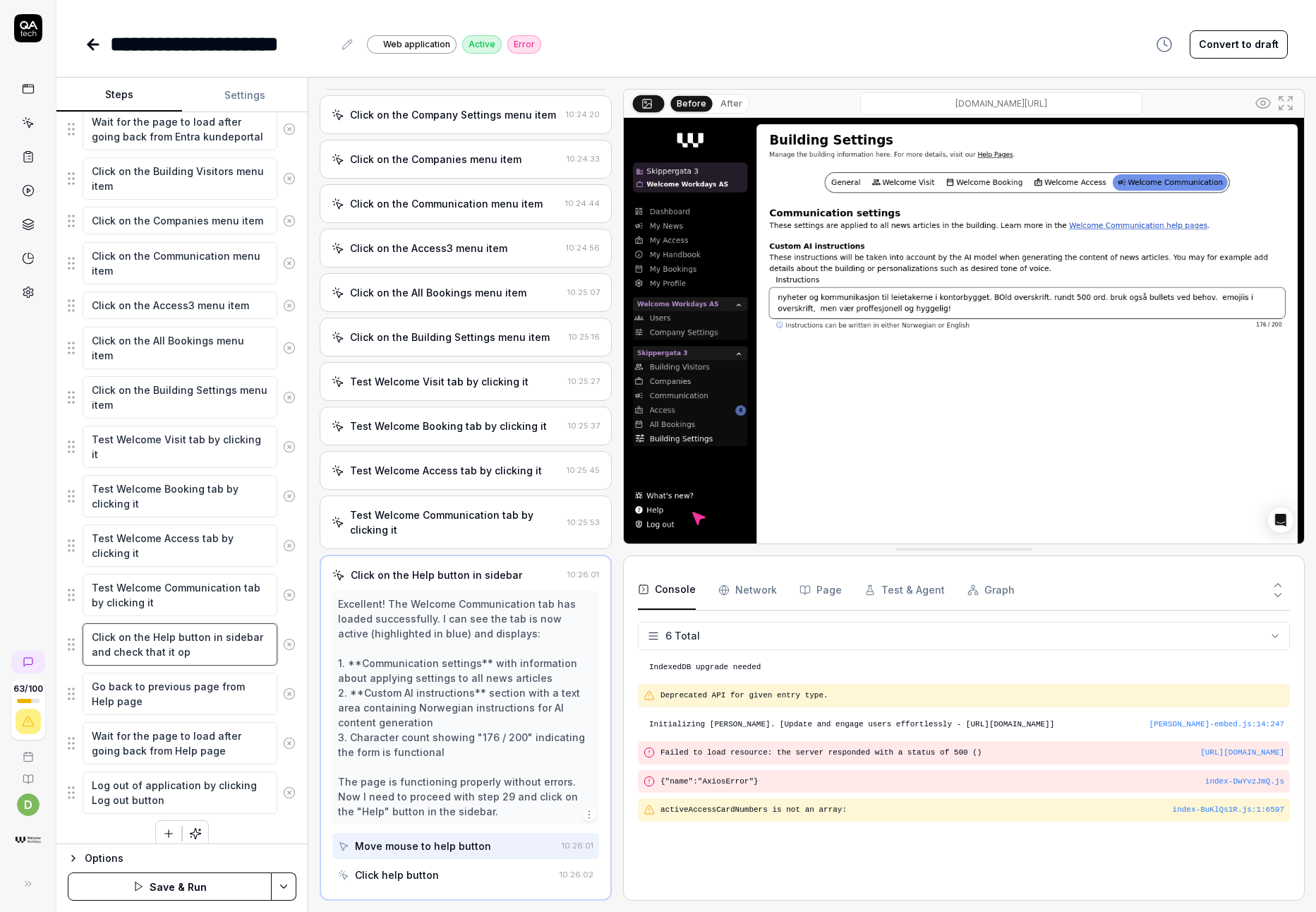
type textarea "Click on the Help button in sidebar and check that it ope"
type textarea "*"
type textarea "Click on the Help button in sidebar and check that it open"
type textarea "*"
type textarea "Click on the Help button in sidebar and check that it opens"
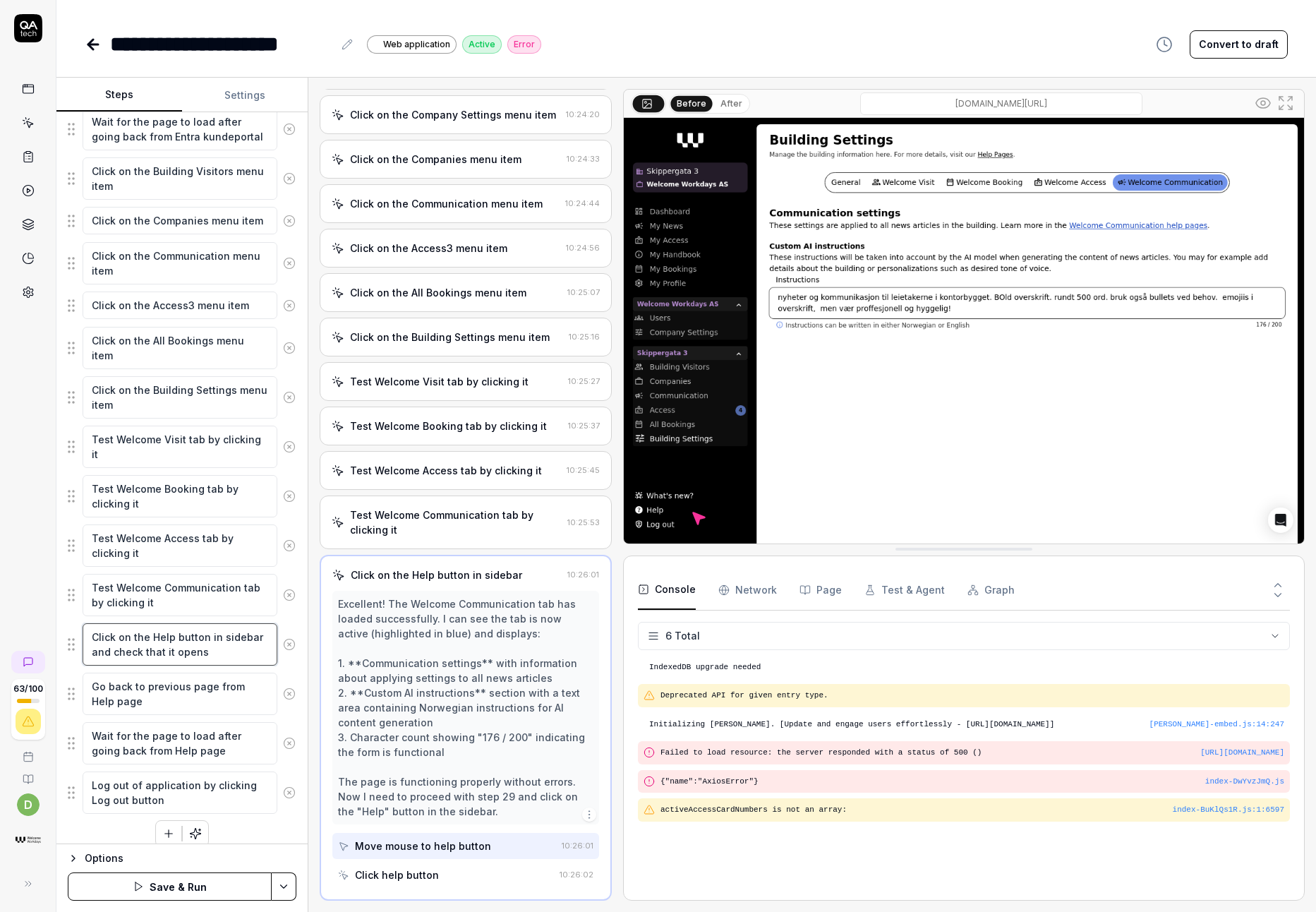
type textarea "*"
type textarea "Click on the Help button in sidebar and check that it opens"
type textarea "*"
type textarea "Click on the Help button in sidebar and check that it opens i"
type textarea "*"
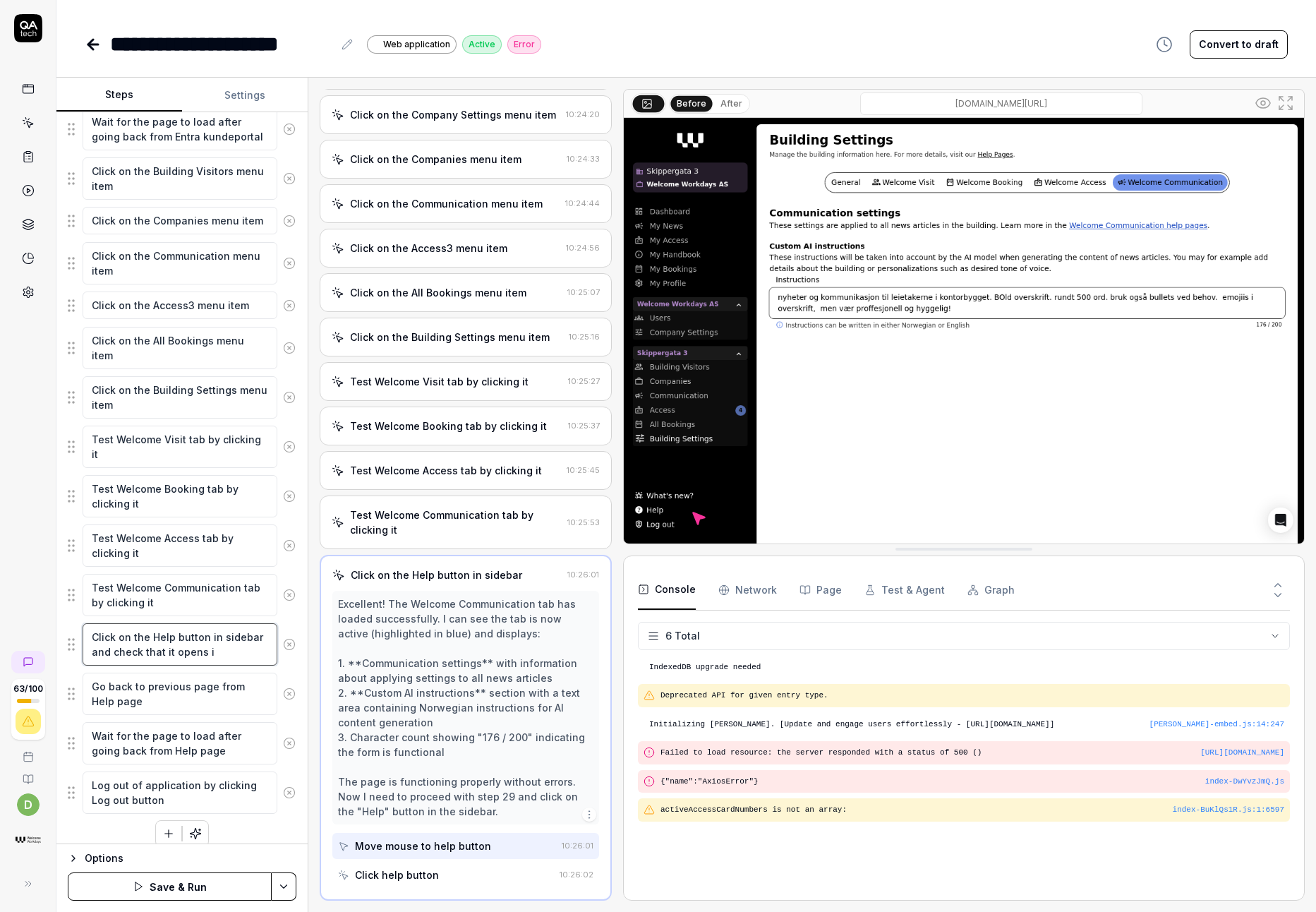
type textarea "Click on the Help button in sidebar and check that it opens in"
type textarea "*"
type textarea "Click on the Help button in sidebar and check that it opens in a"
type textarea "*"
type textarea "Click on the Help button in sidebar and check that it opens in a"
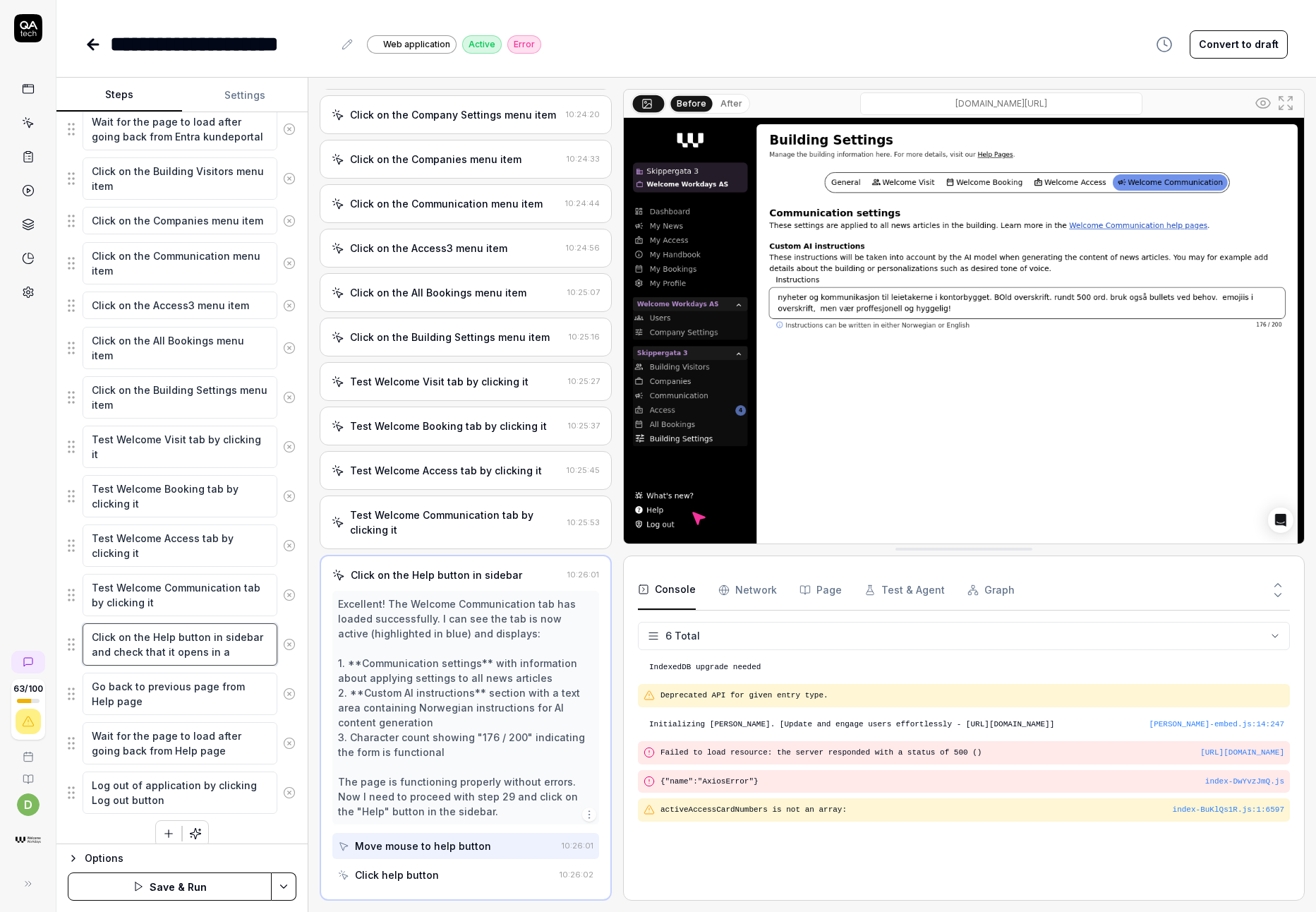
type textarea "*"
type textarea "Click on the Help button in sidebar and check that it opens in a n"
type textarea "*"
type textarea "Click on the Help button in sidebar and check that it opens in a ne"
type textarea "*"
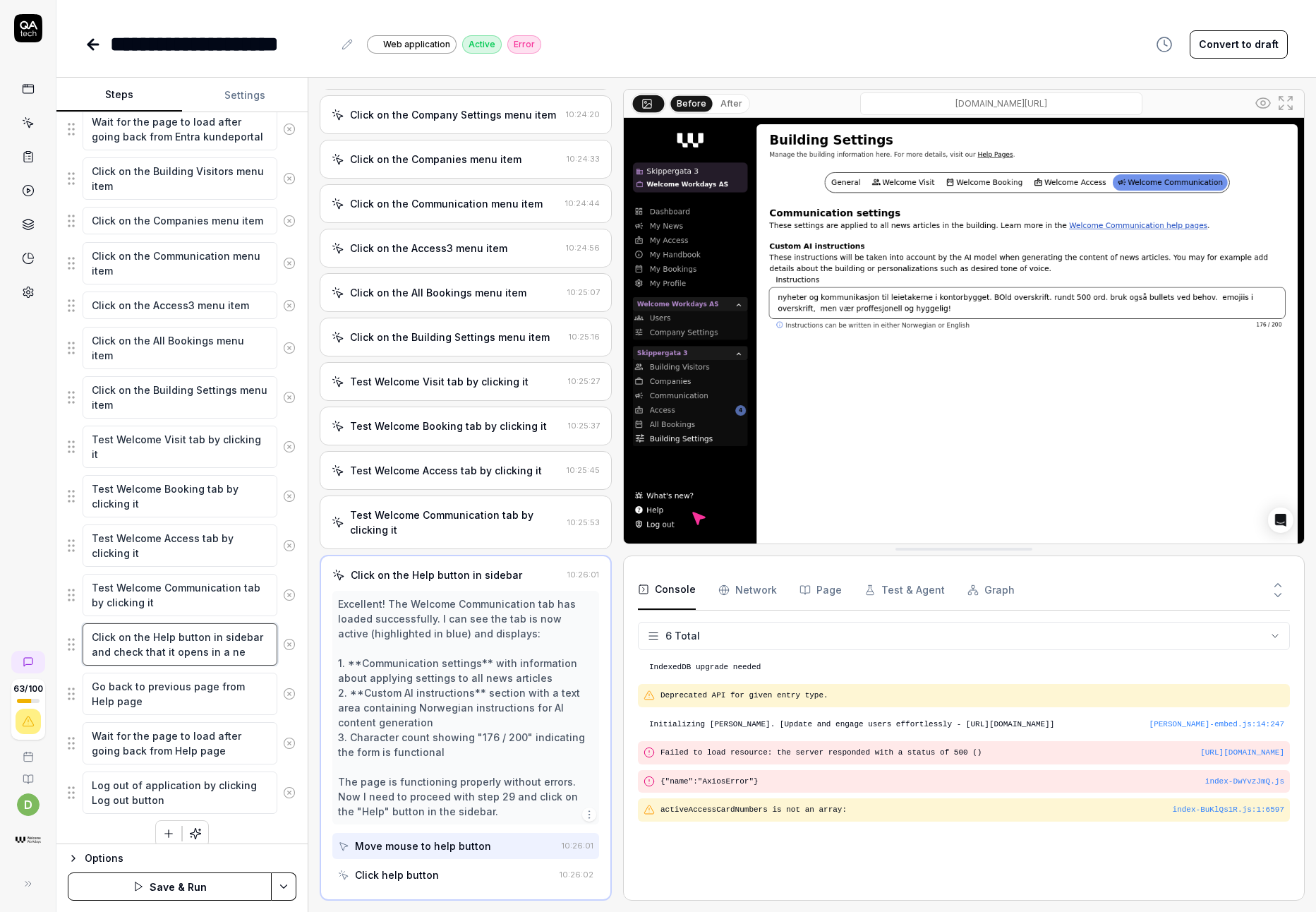
type textarea "Click on the Help button in sidebar and check that it opens in a new"
type textarea "*"
type textarea "Click on the Help button in sidebar and check that it opens in a new"
type textarea "*"
type textarea "Click on the Help button in sidebar and check that it opens in a new t"
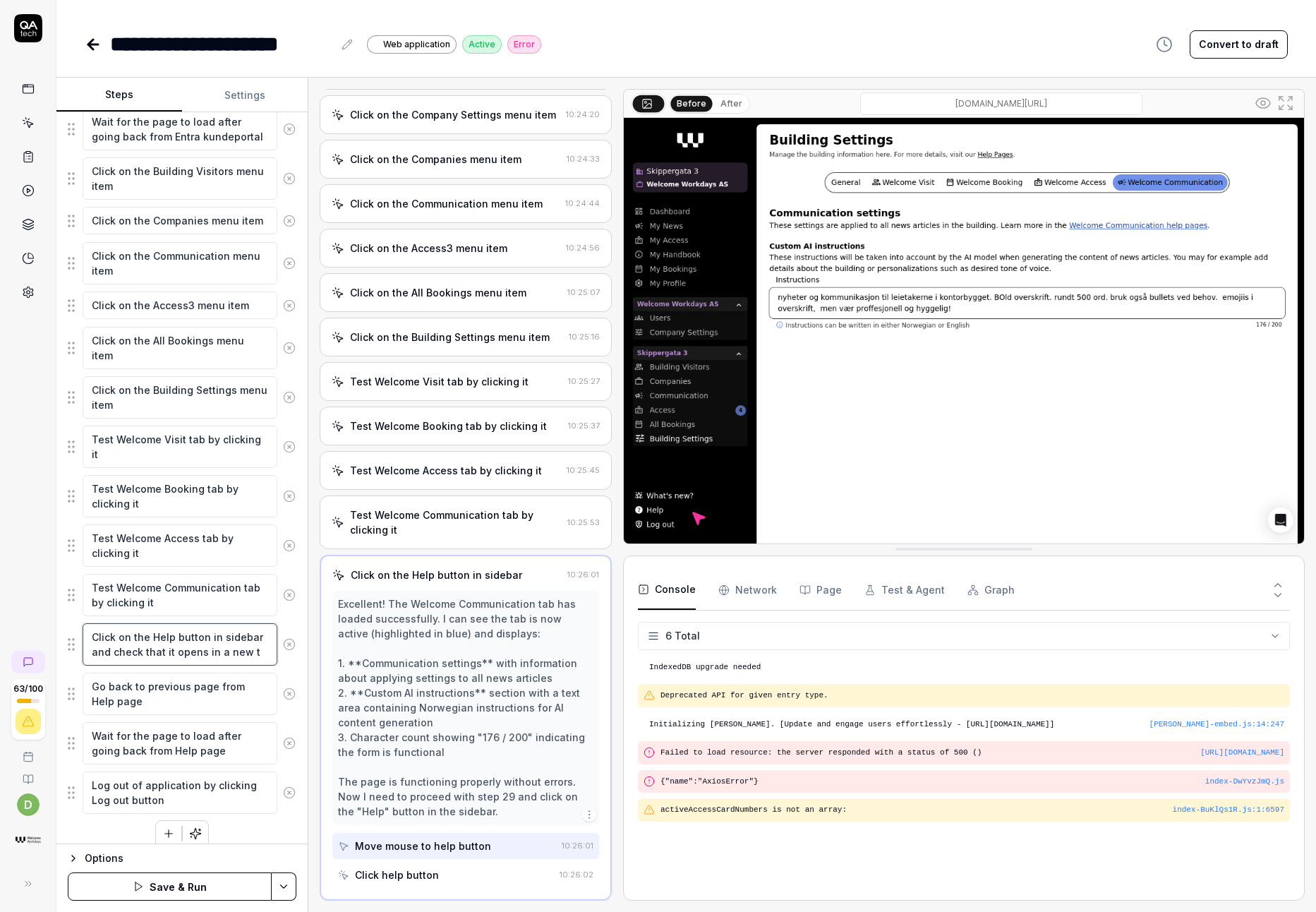
type textarea "*"
type textarea "Click on the Help button in sidebar and check that it opens in a new ta"
type textarea "*"
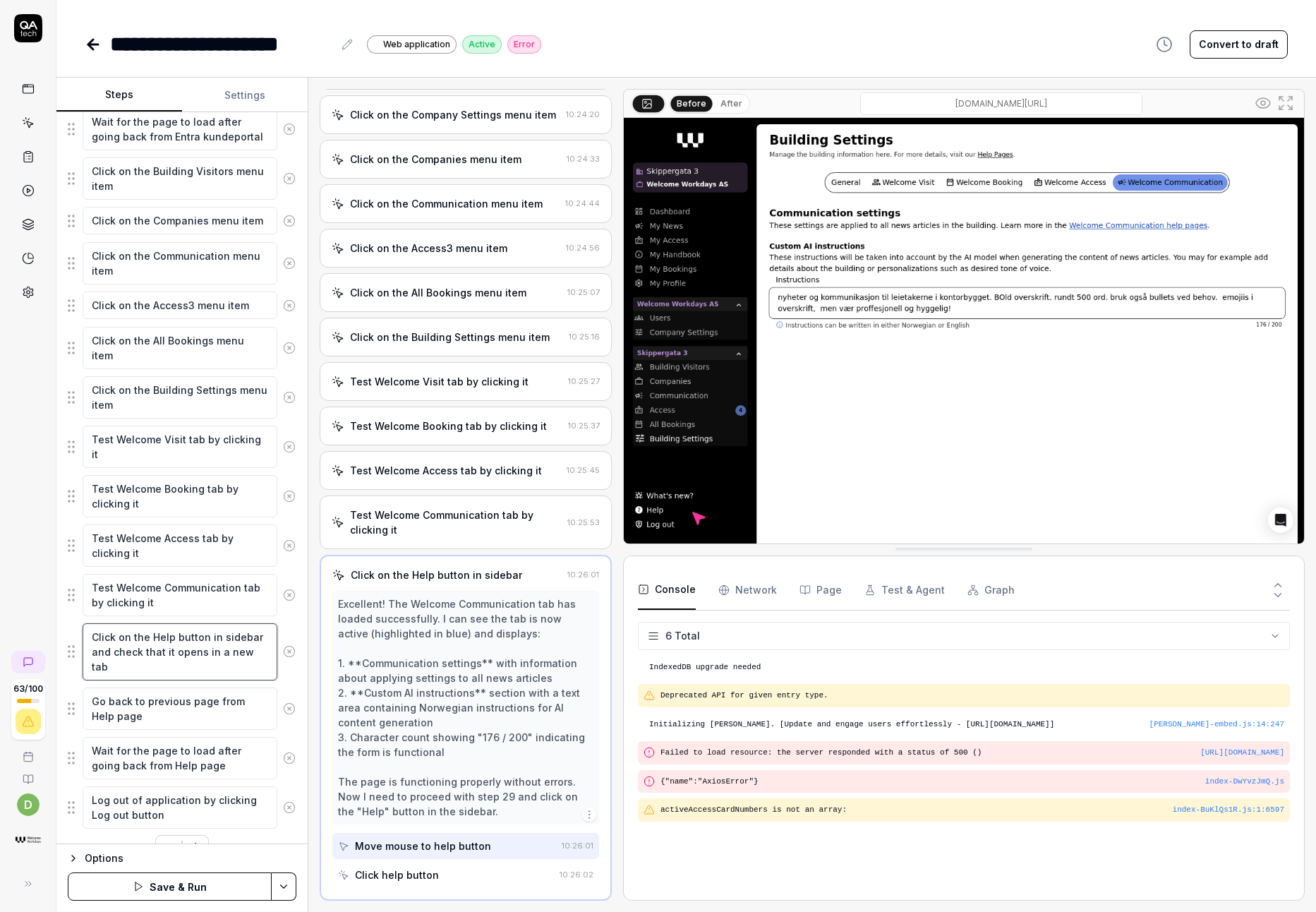
type textarea "Click on the Help button in sidebar and check that it opens in a new tab"
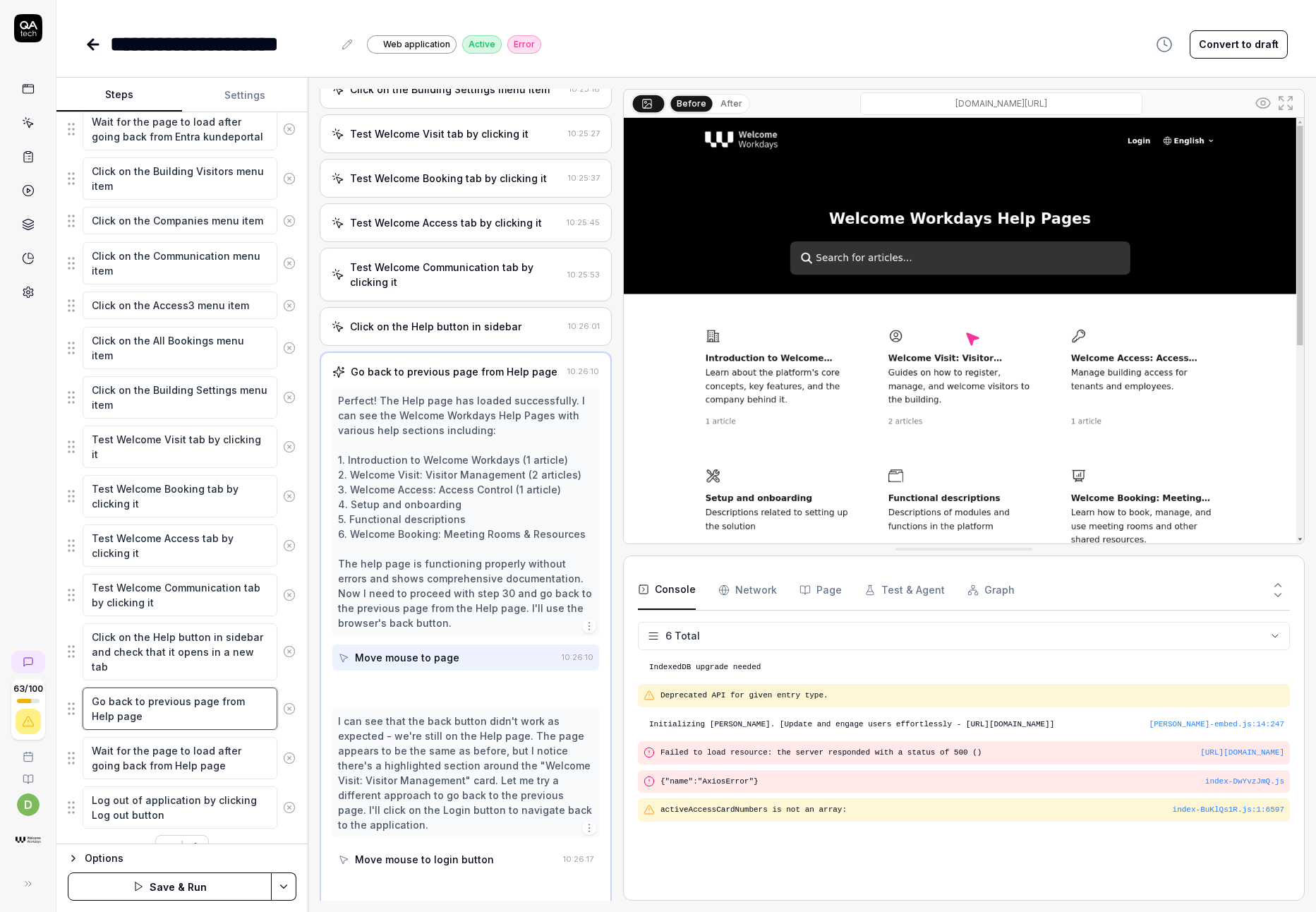
scroll to position [839, 0]
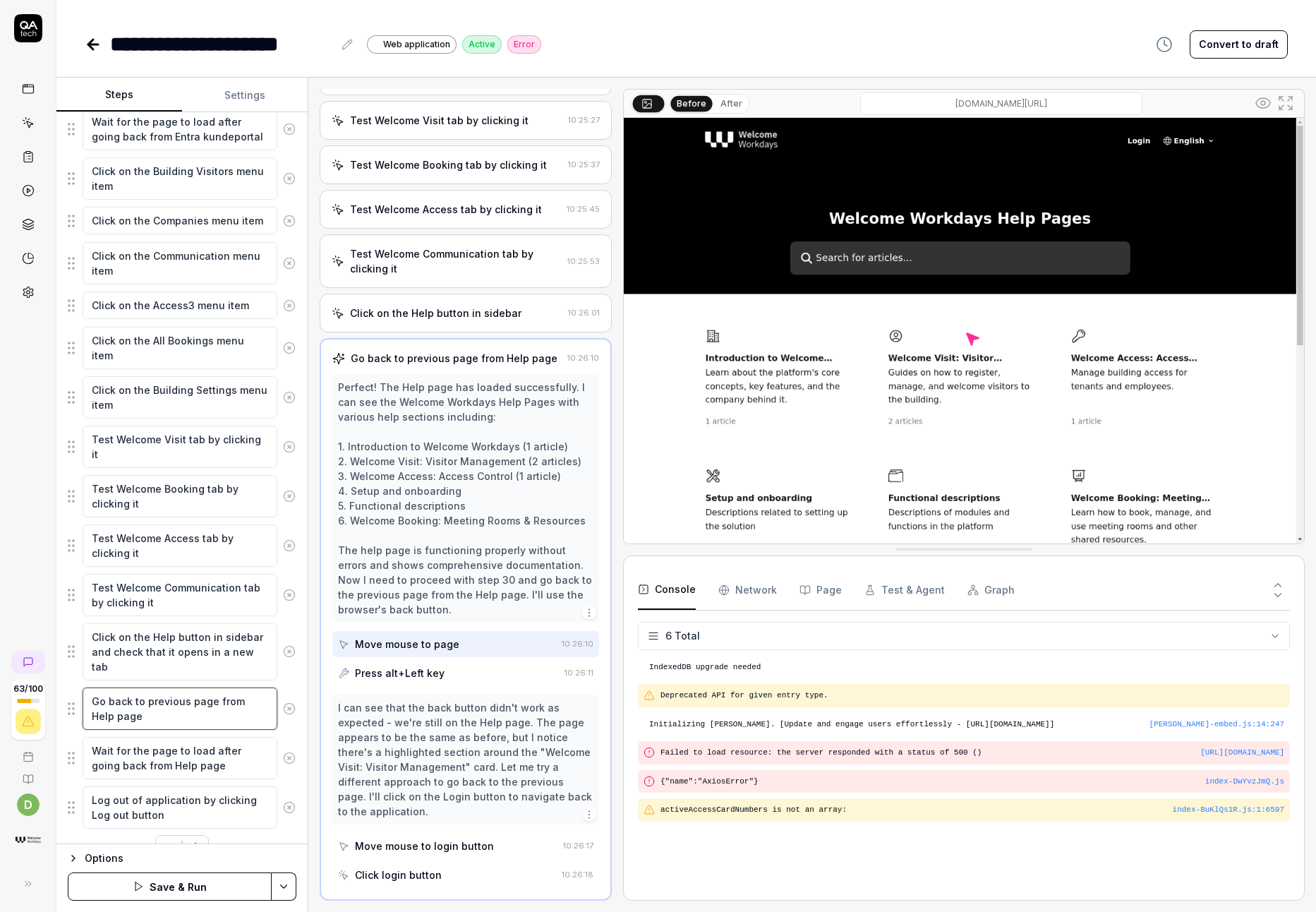
click at [151, 716] on textarea "Go back to previous page from Help page" at bounding box center [180, 709] width 195 height 43
drag, startPoint x: 154, startPoint y: 716, endPoint x: 69, endPoint y: 706, distance: 85.6
click at [69, 706] on div "Go back to previous page from Help page" at bounding box center [182, 709] width 229 height 44
type textarea "*"
type textarea "C"
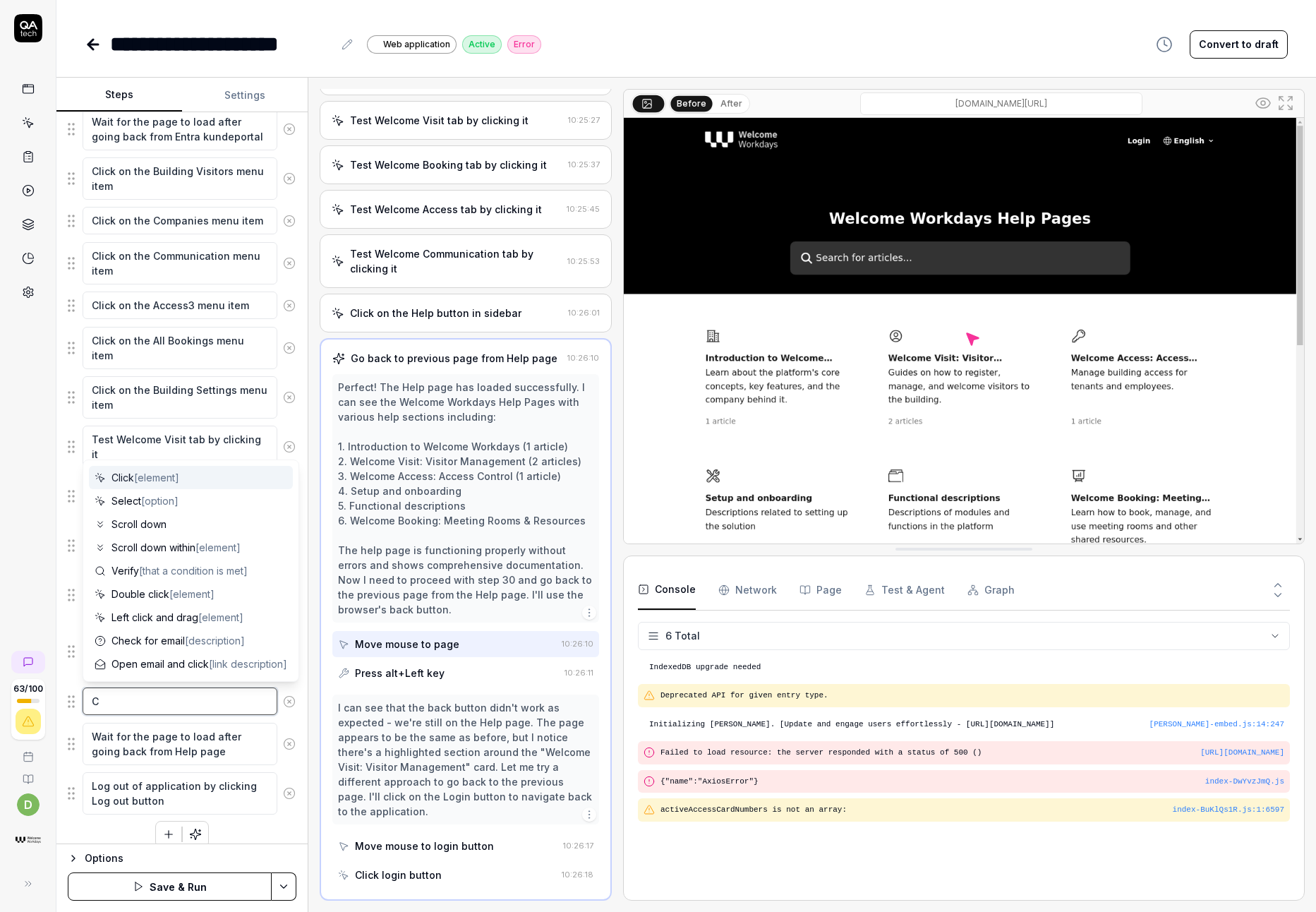
type textarea "*"
type textarea "Cl"
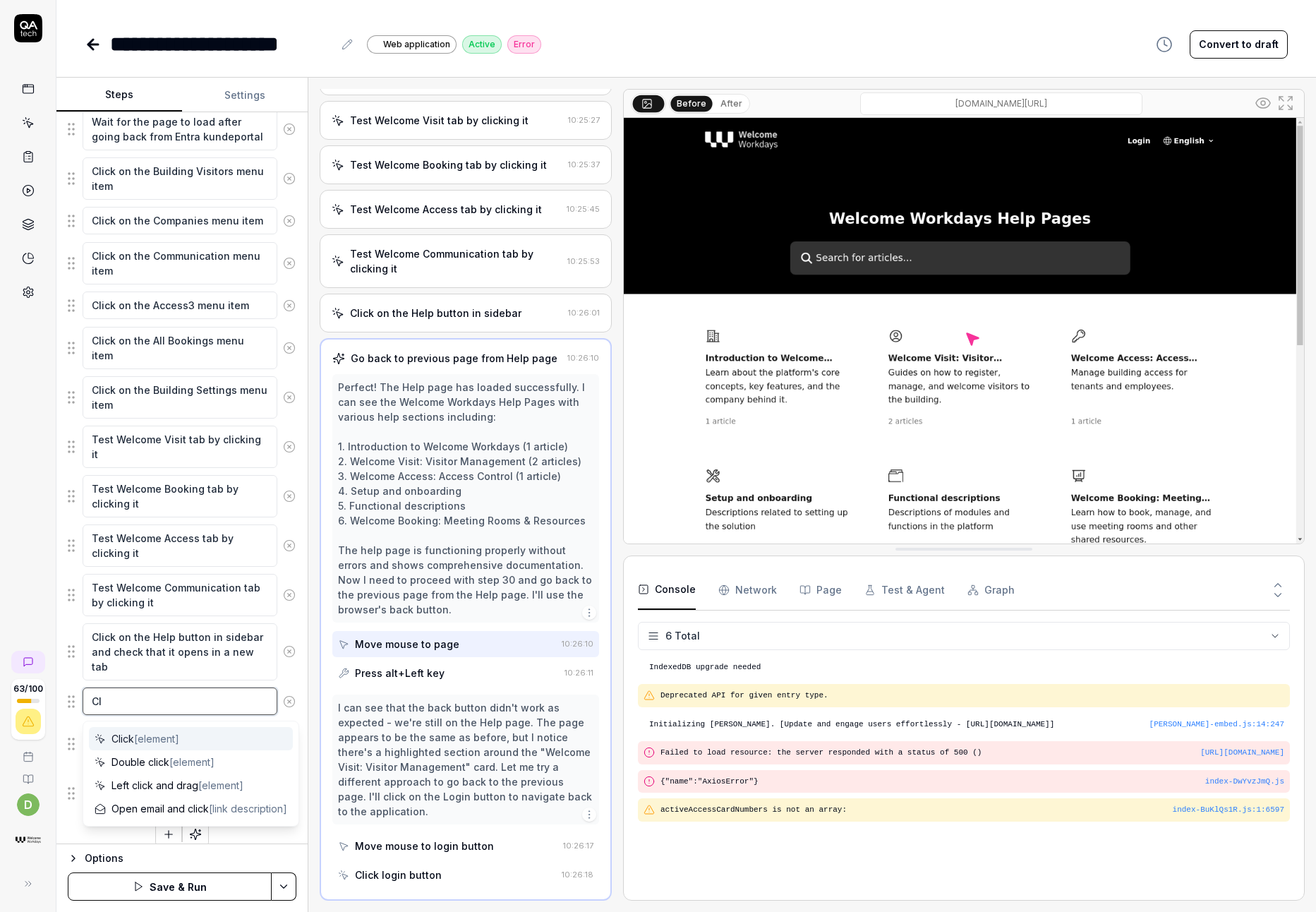
type textarea "*"
type textarea "Clo"
type textarea "*"
type textarea "Clos"
type textarea "*"
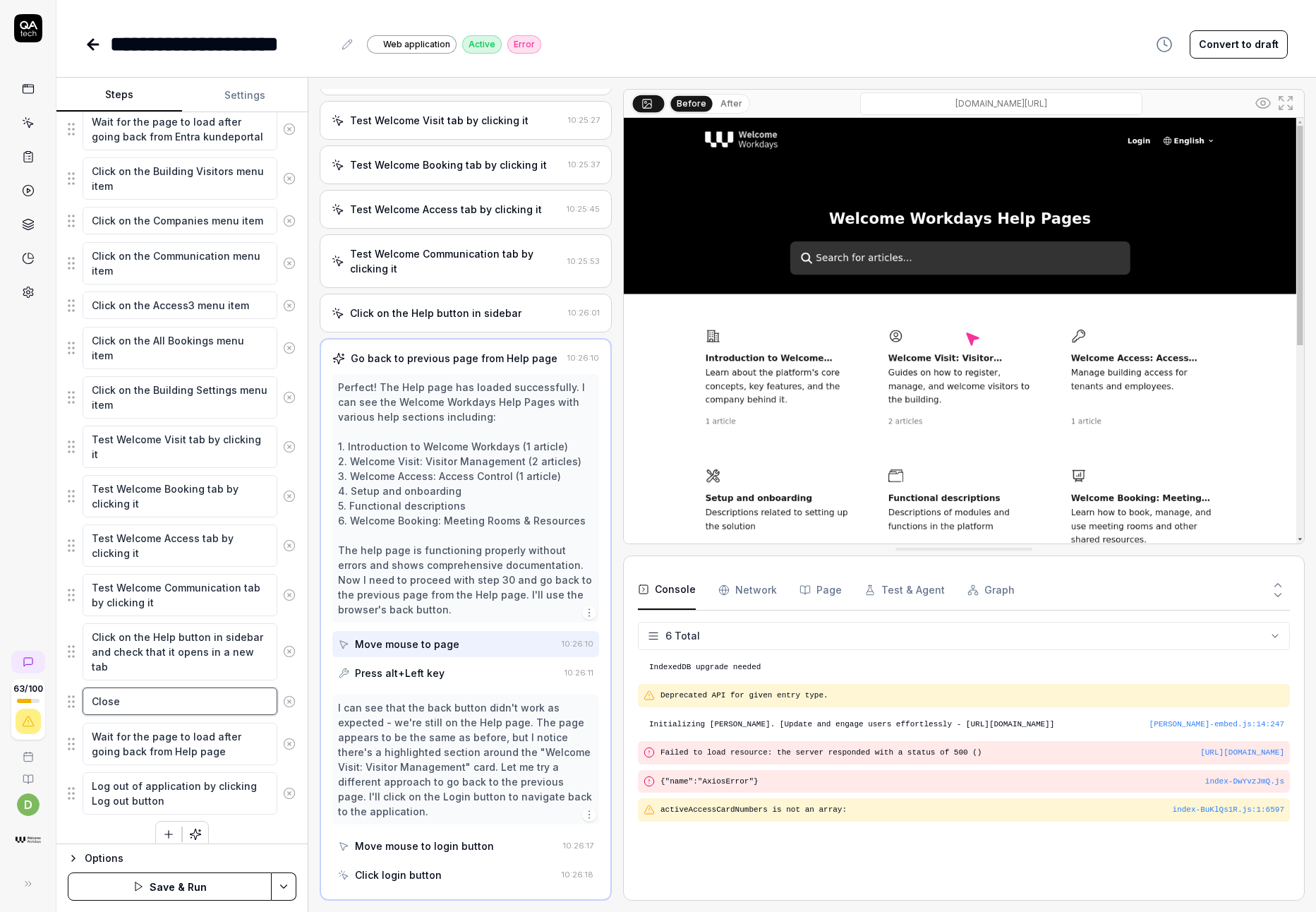
type textarea "Close"
type textarea "*"
type textarea "Close t"
type textarea "*"
type textarea "Close th"
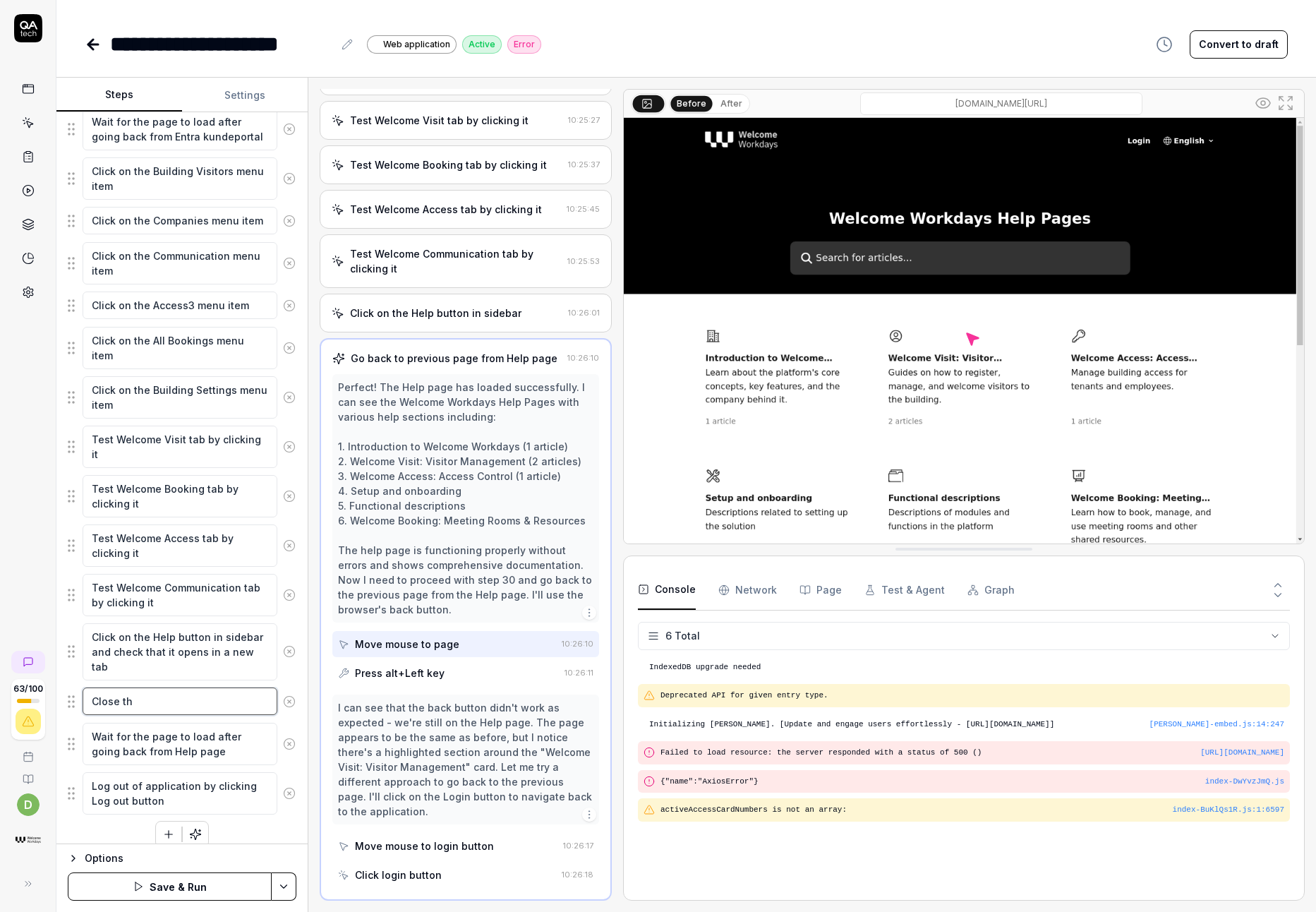
type textarea "*"
type textarea "Close the"
type textarea "*"
type textarea "Close the"
type textarea "*"
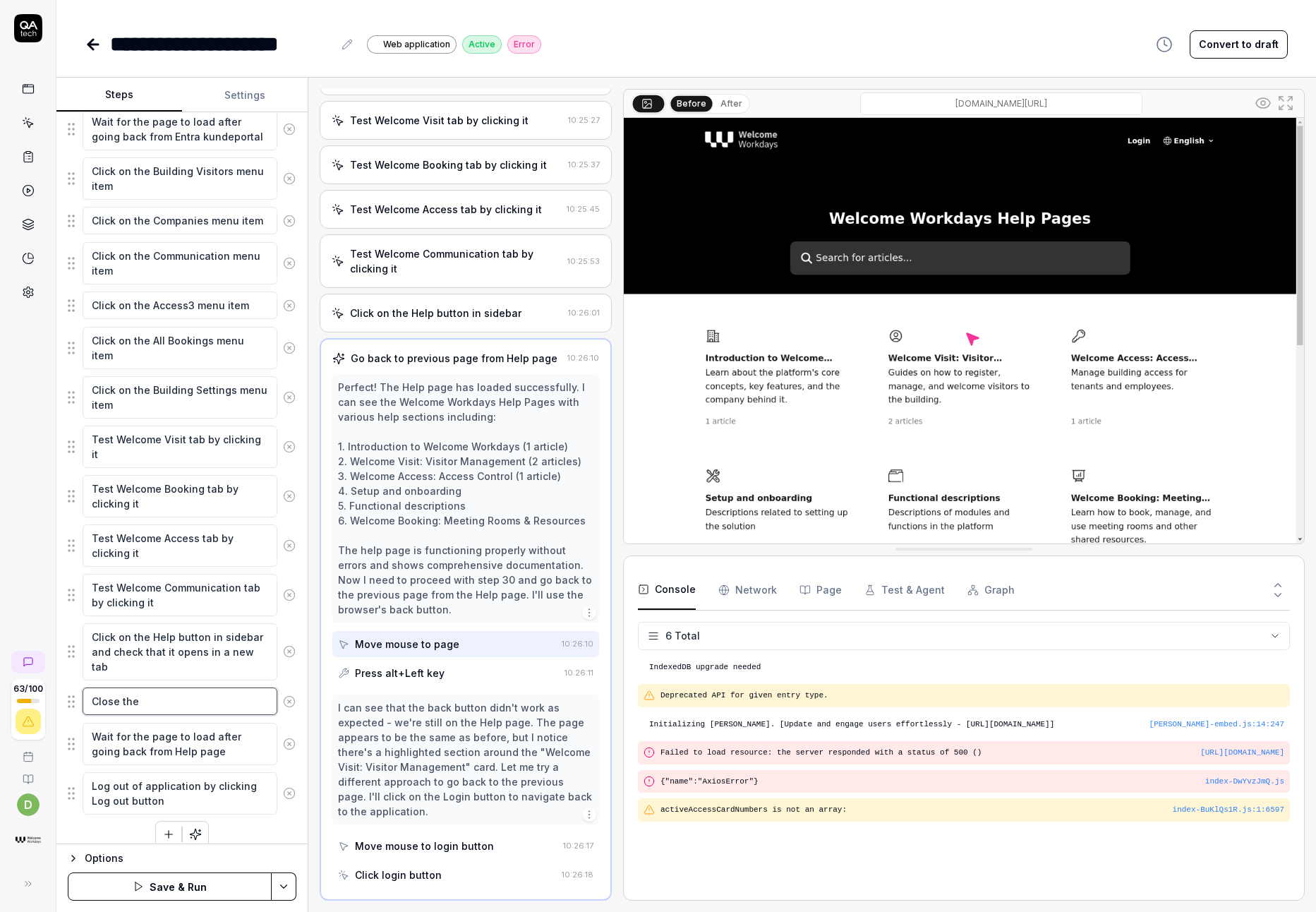
type textarea "Close the t"
type textarea "*"
type textarea "Close the tq"
type textarea "*"
type textarea "Close the tqa"
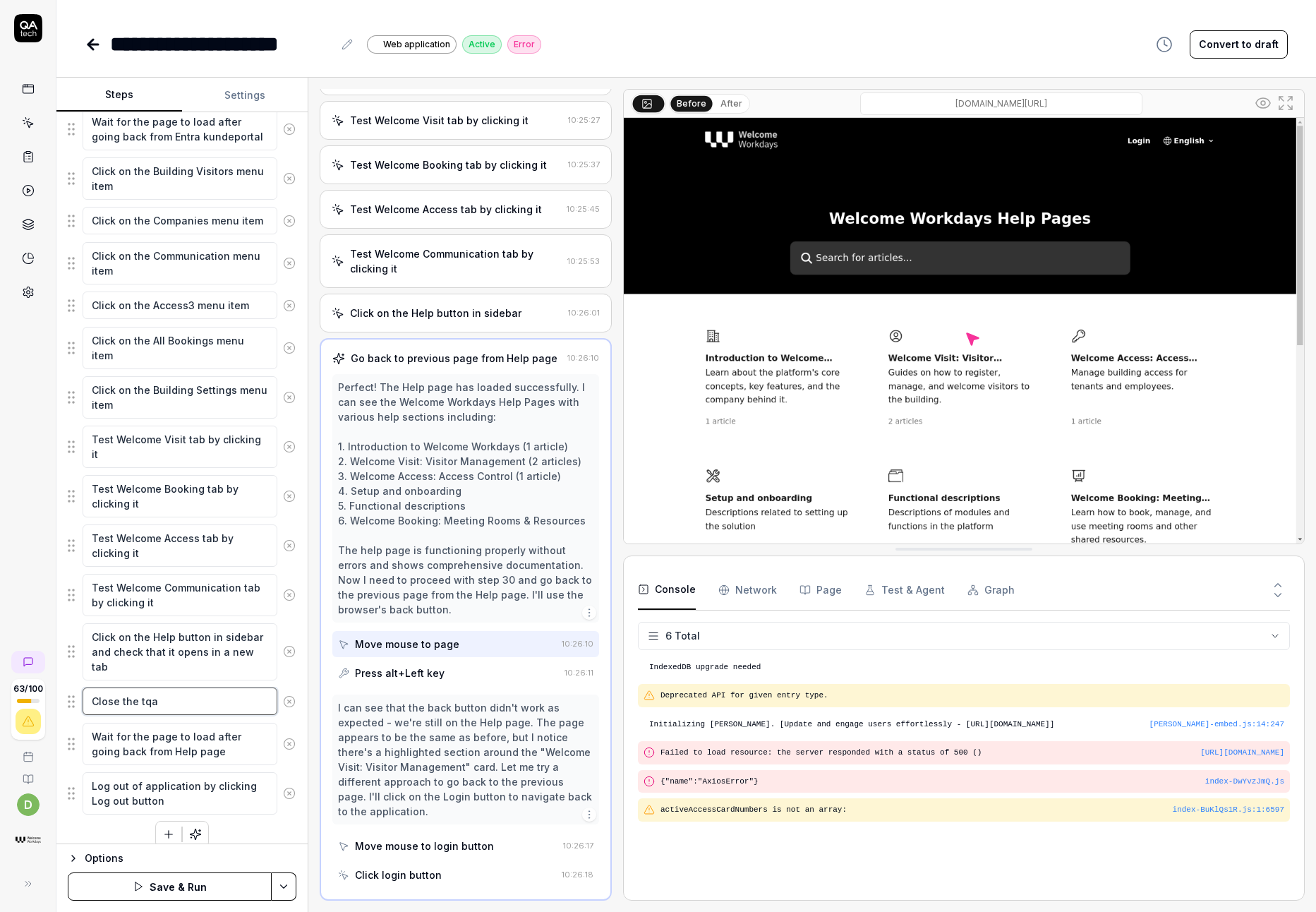
type textarea "*"
type textarea "Close the tqab"
type textarea "*"
type textarea "Close the tqab"
type textarea "*"
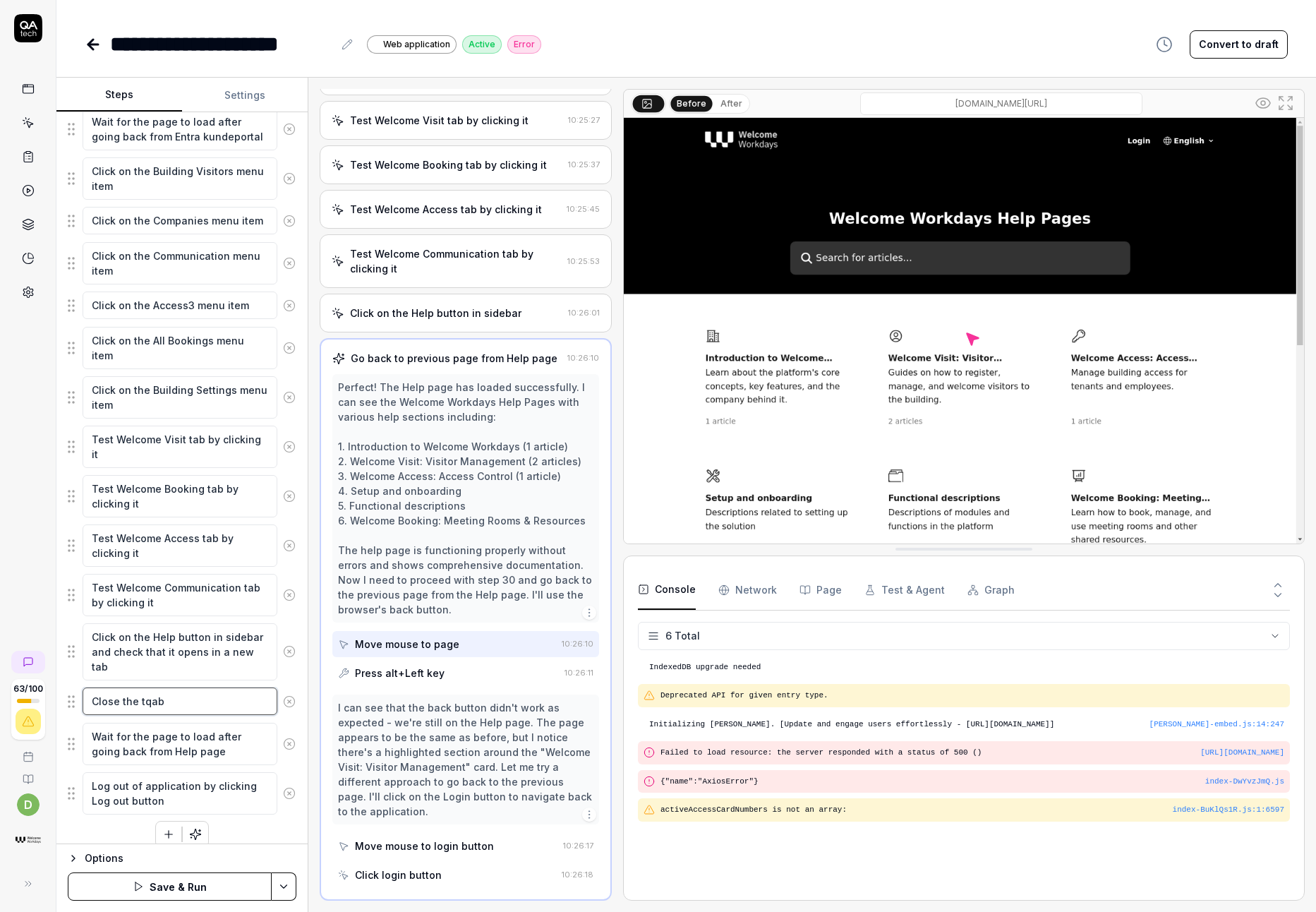
type textarea "Close the tqab"
type textarea "*"
type textarea "Close the tqa"
type textarea "*"
type textarea "Close the tq"
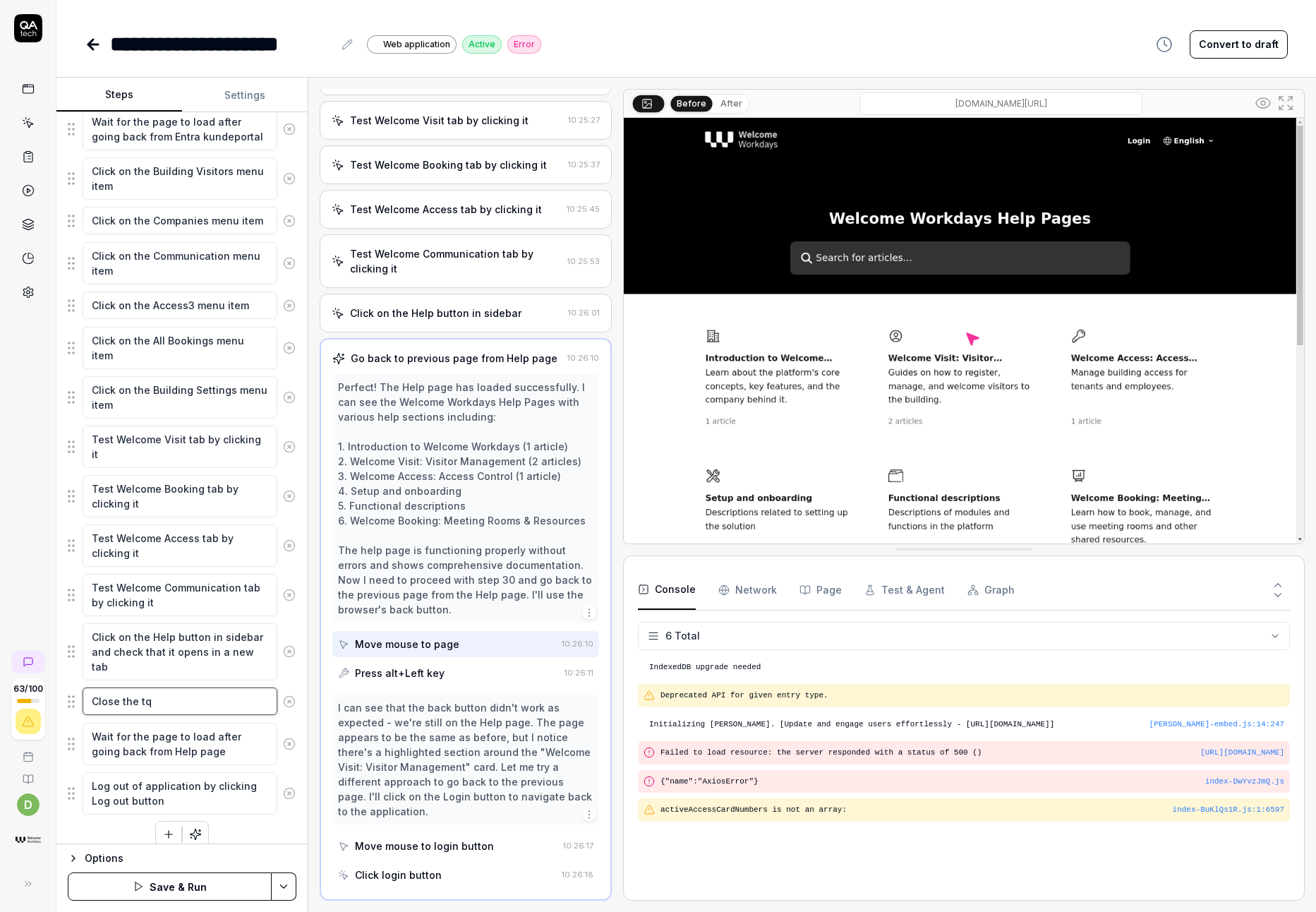
type textarea "*"
type textarea "Close the t"
type textarea "*"
type textarea "Close the"
type textarea "*"
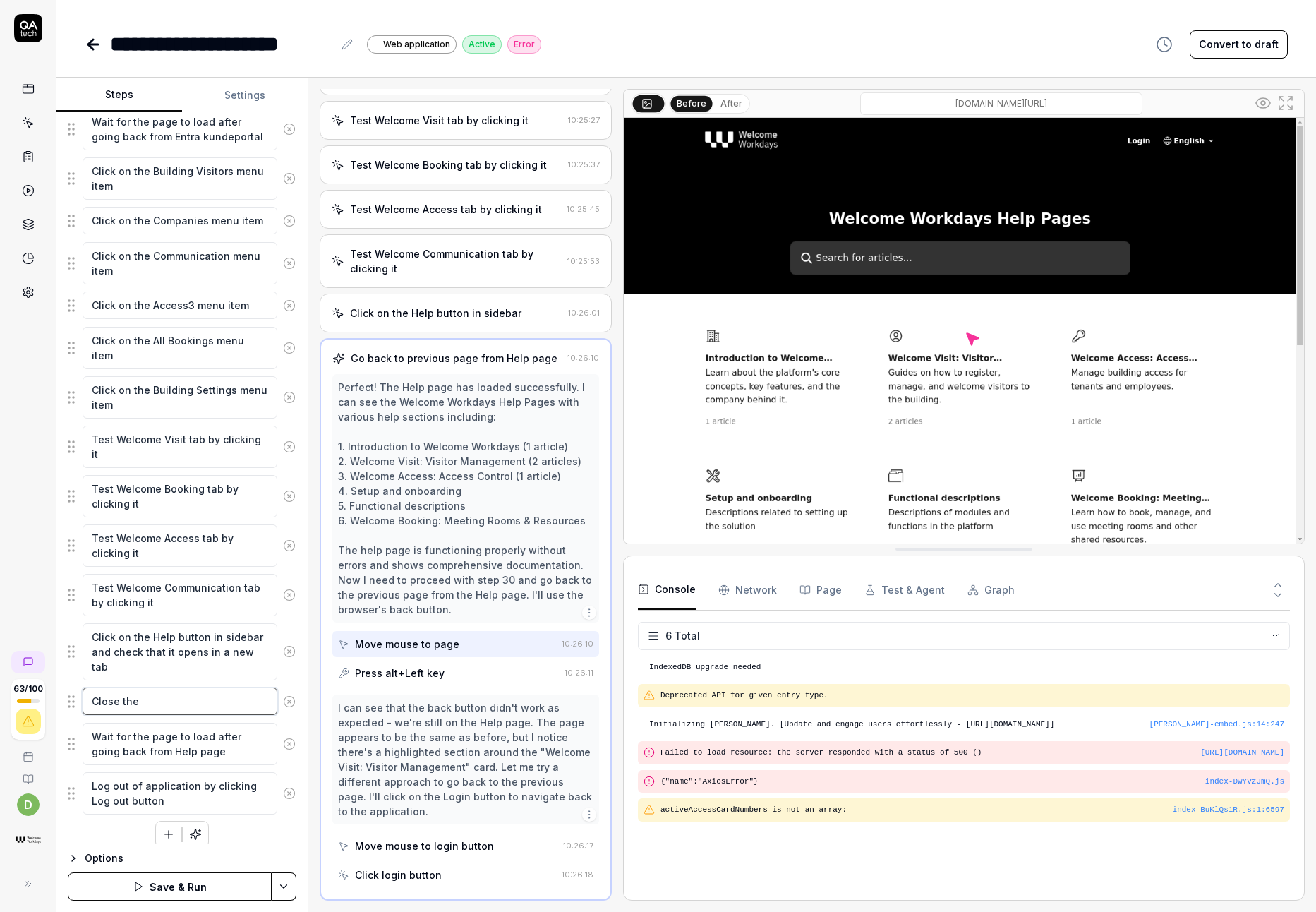
type textarea "Close the H"
type textarea "*"
type textarea "Close the He"
type textarea "*"
type textarea "Close the Hel"
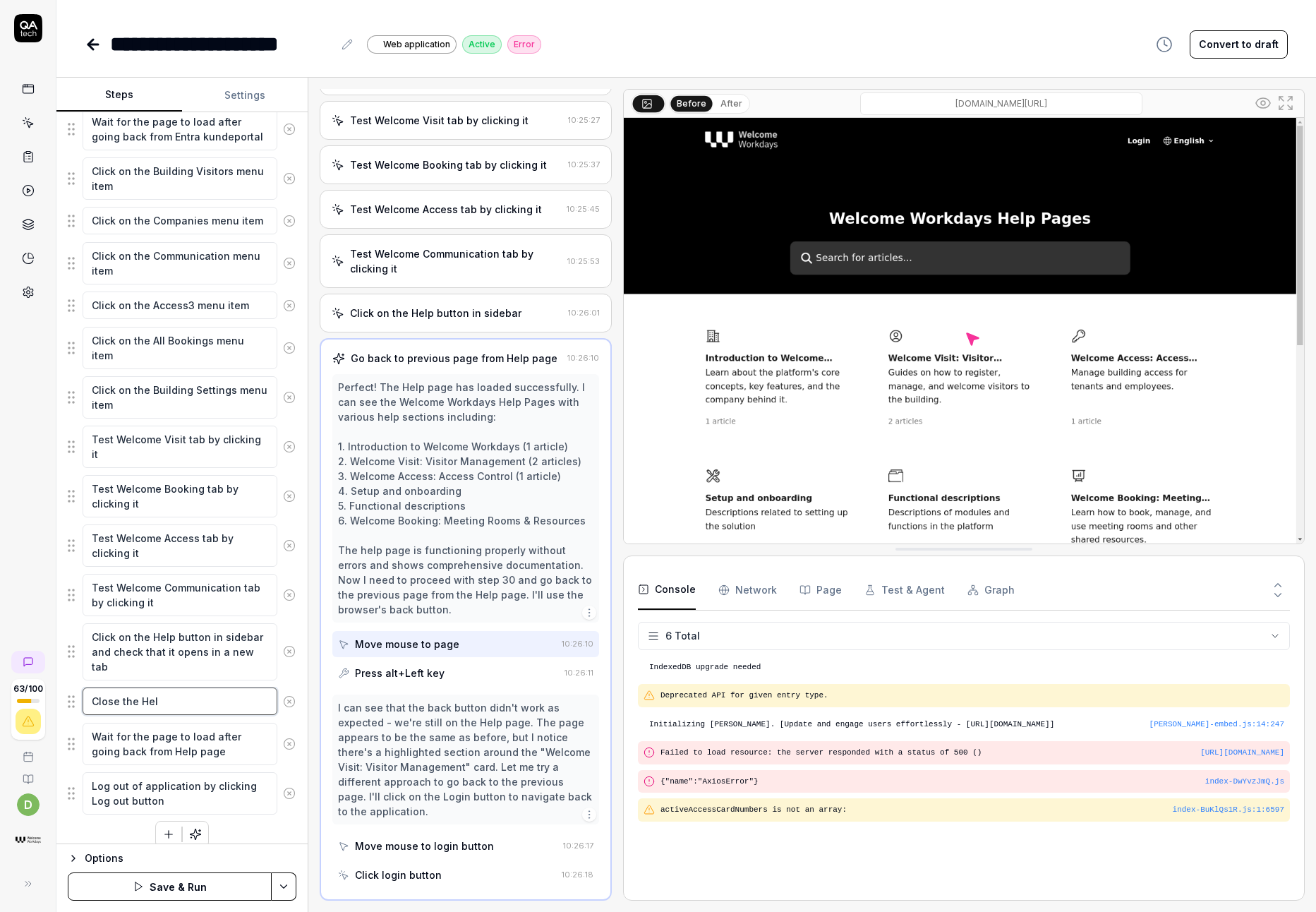
type textarea "*"
type textarea "Close the Help"
type textarea "*"
type textarea "Close the Help"
type textarea "*"
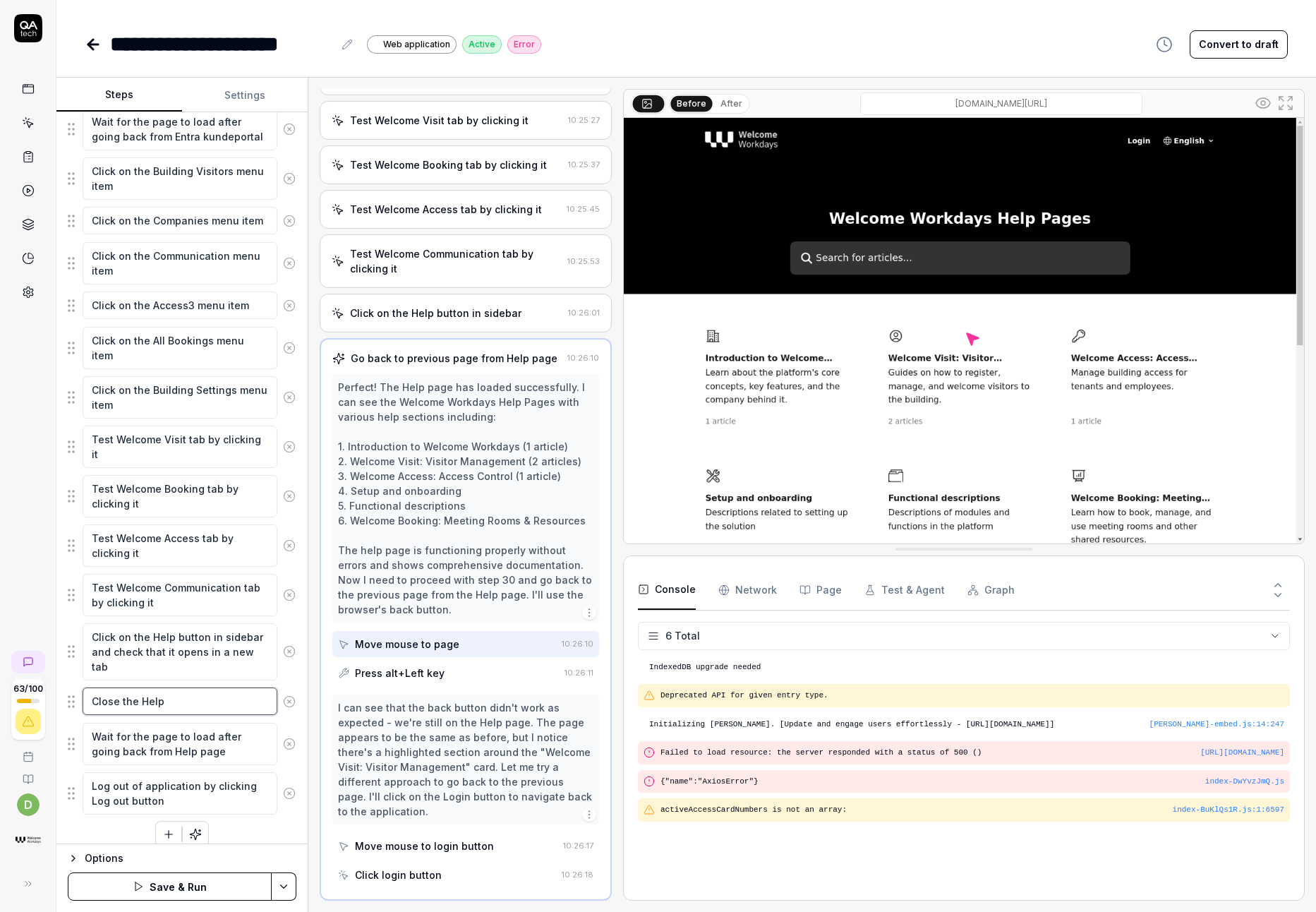
type textarea "Close the Help t"
type textarea "*"
type textarea "Close the Help ta"
type textarea "*"
type textarea "Close the Help tab"
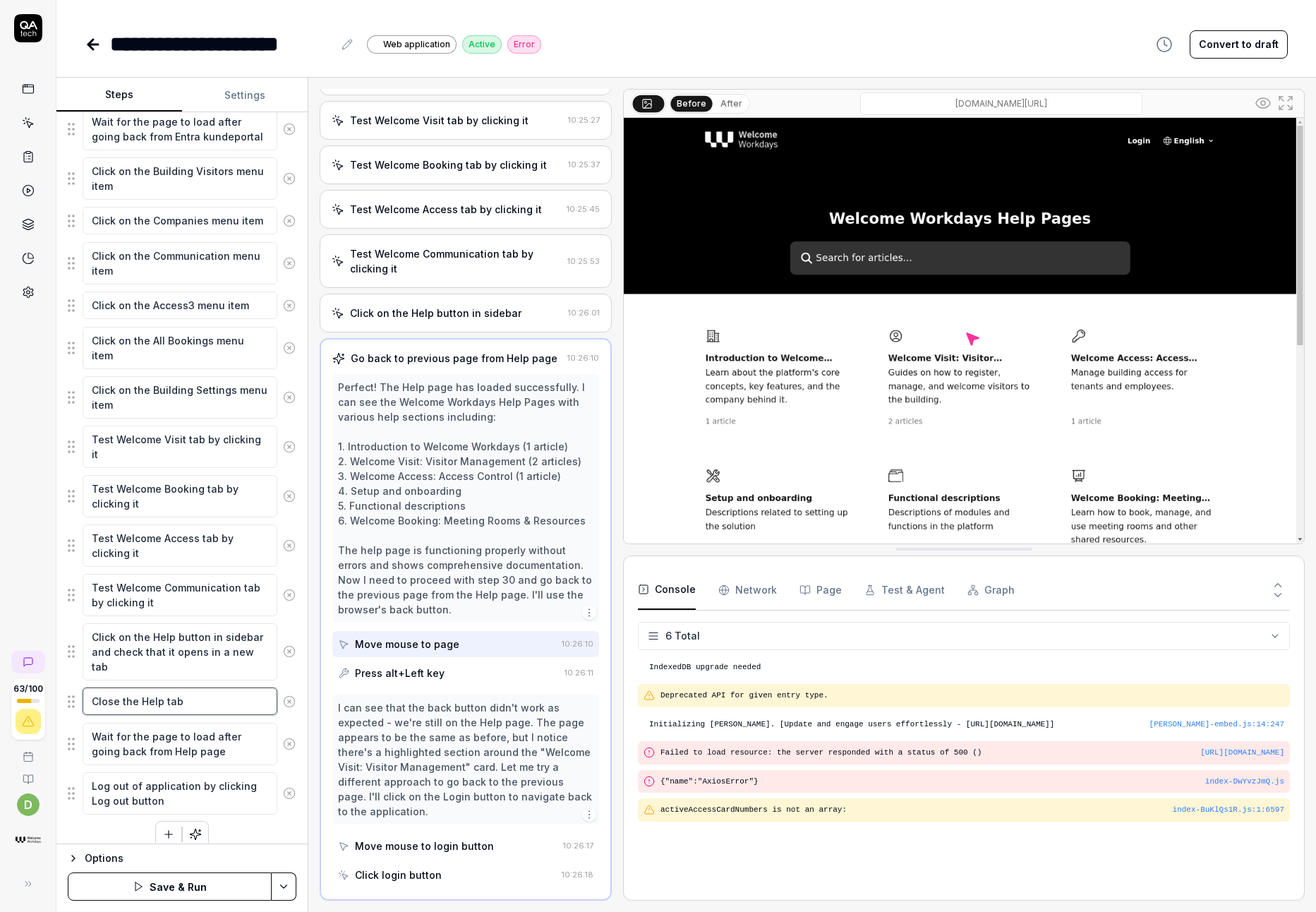
type textarea "*"
type textarea "Close the Help tab a"
type textarea "*"
type textarea "Close the Help tab an"
type textarea "*"
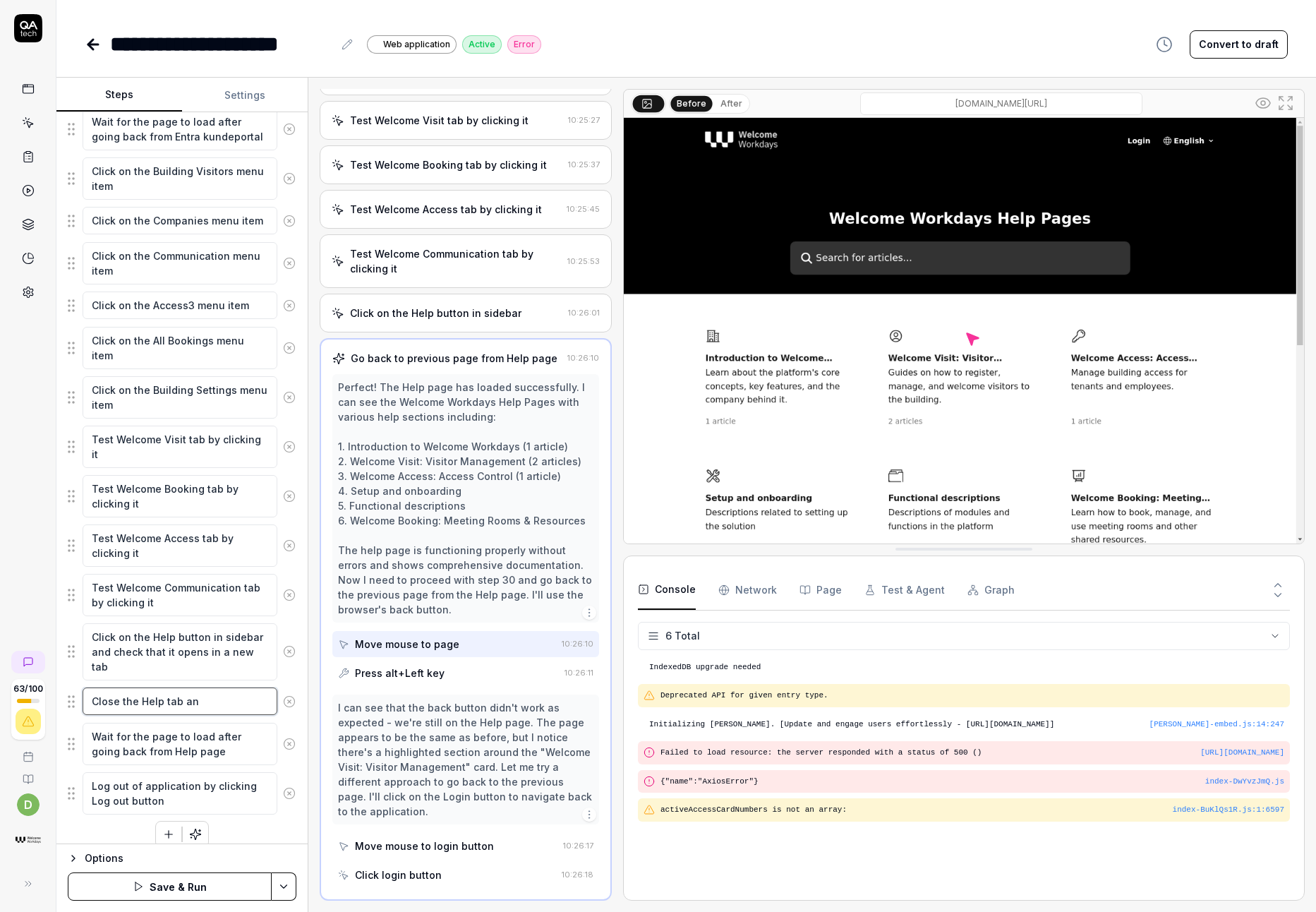
type textarea "Close the Help tab and"
type textarea "*"
type textarea "Close the Help tab and"
type textarea "*"
type textarea "Close the Help tab and g"
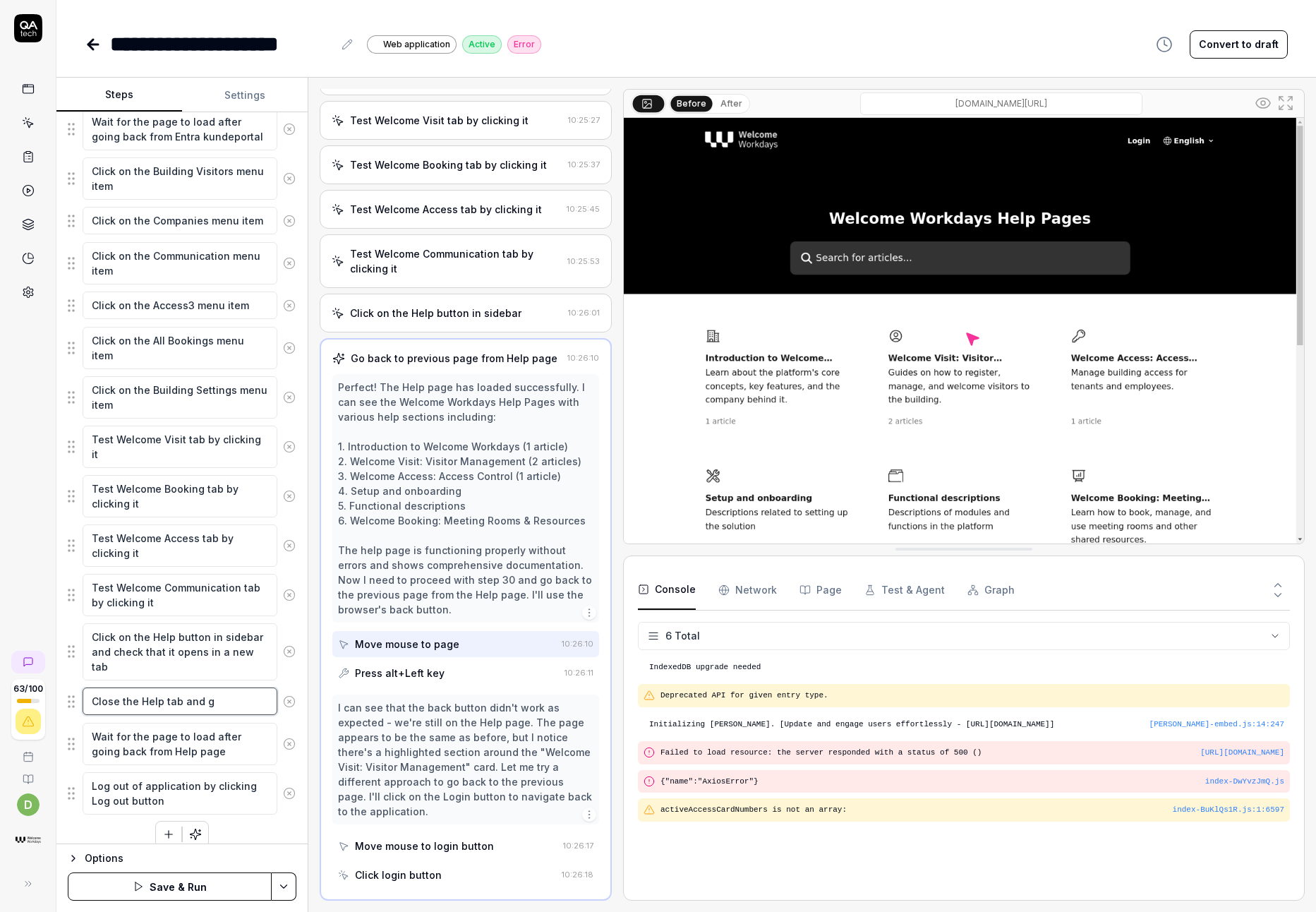
type textarea "*"
type textarea "Close the Help tab and go"
type textarea "*"
type textarea "Close the Help tab and go"
type textarea "*"
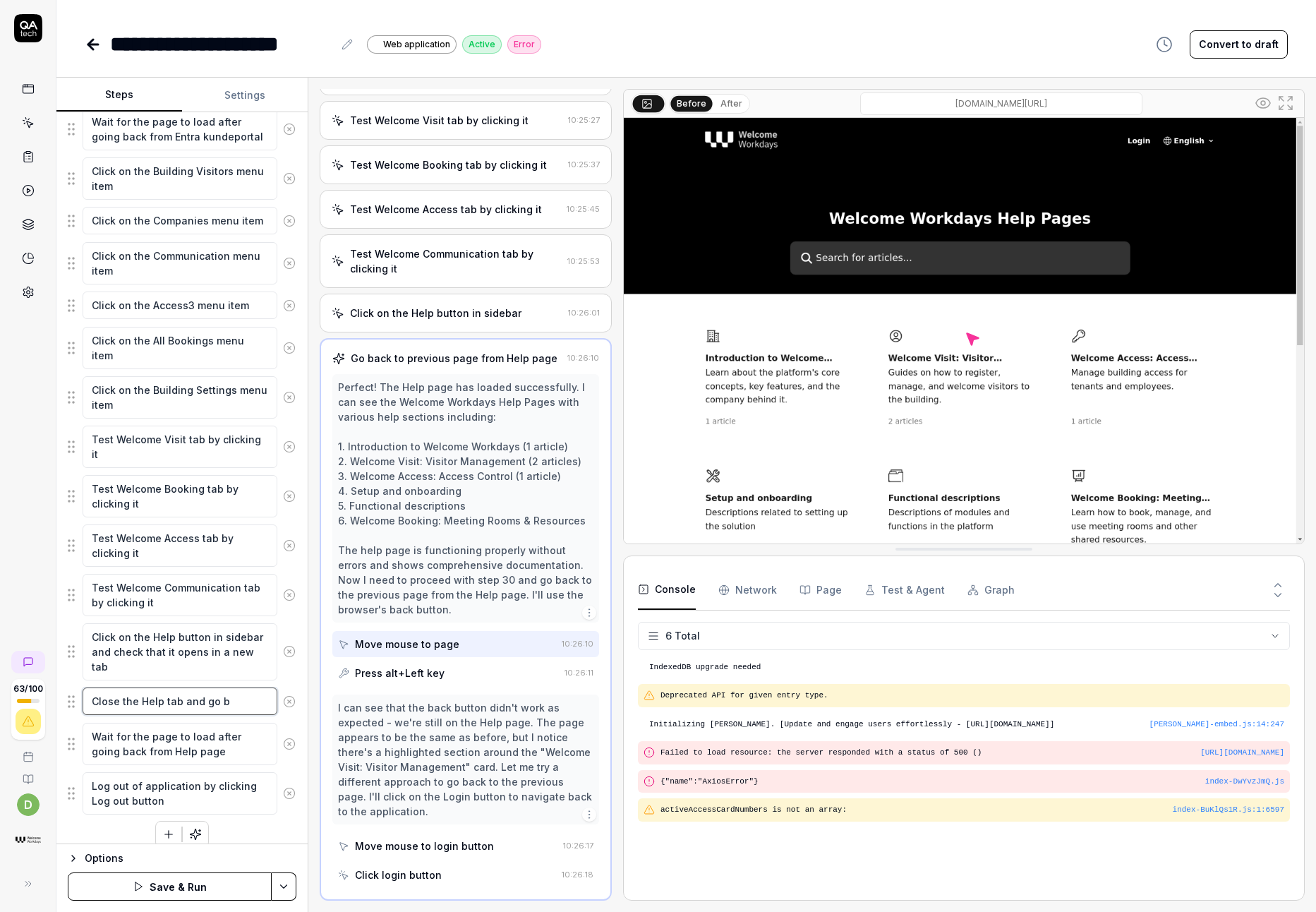
type textarea "Close the Help tab and go ba"
type textarea "*"
type textarea "Close the Help tab and go bac"
type textarea "*"
type textarea "Close the Help tab and go back"
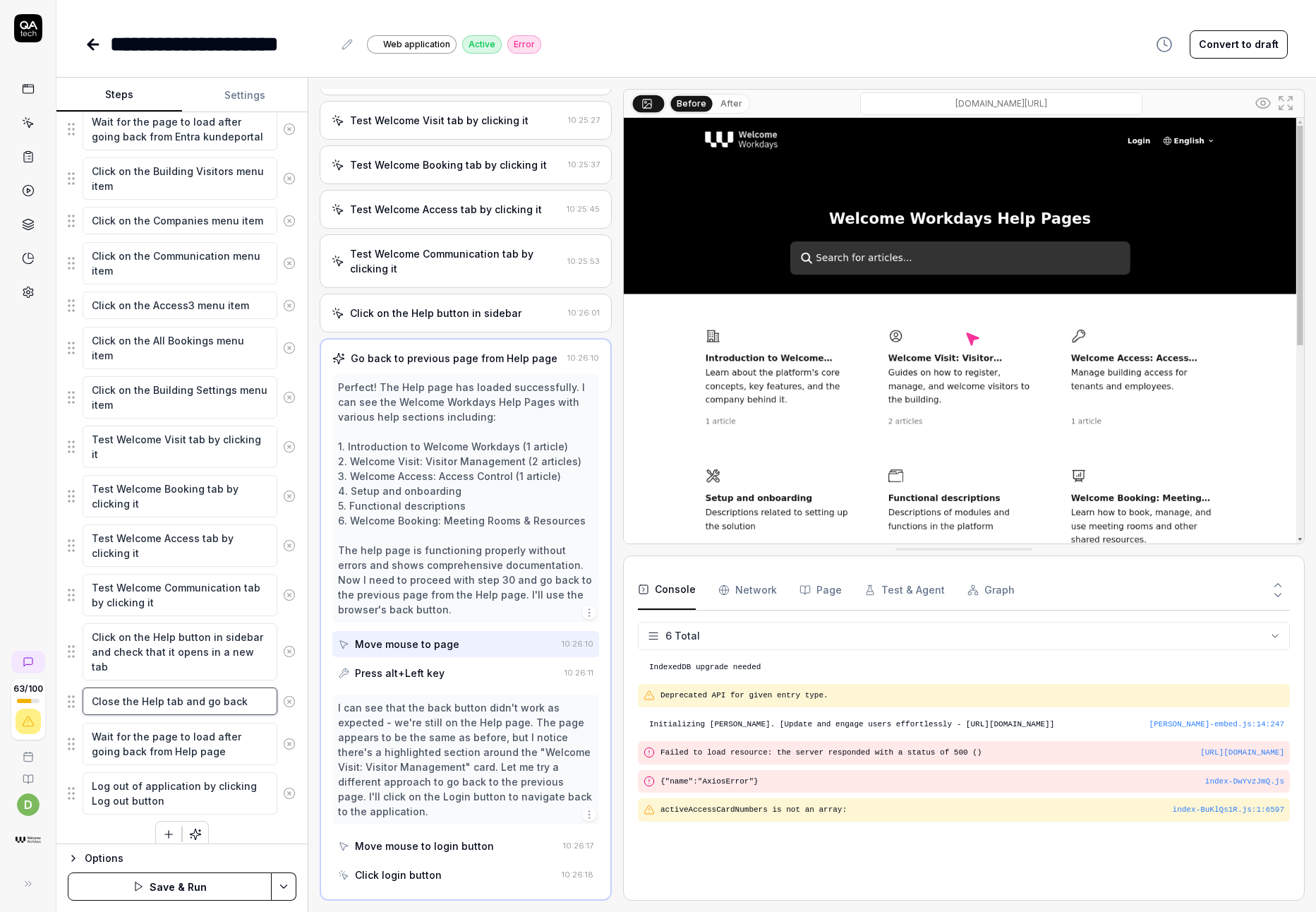
type textarea "*"
type textarea "Close the Help tab and go back"
type textarea "*"
type textarea "Close the Help tab and go back t"
type textarea "*"
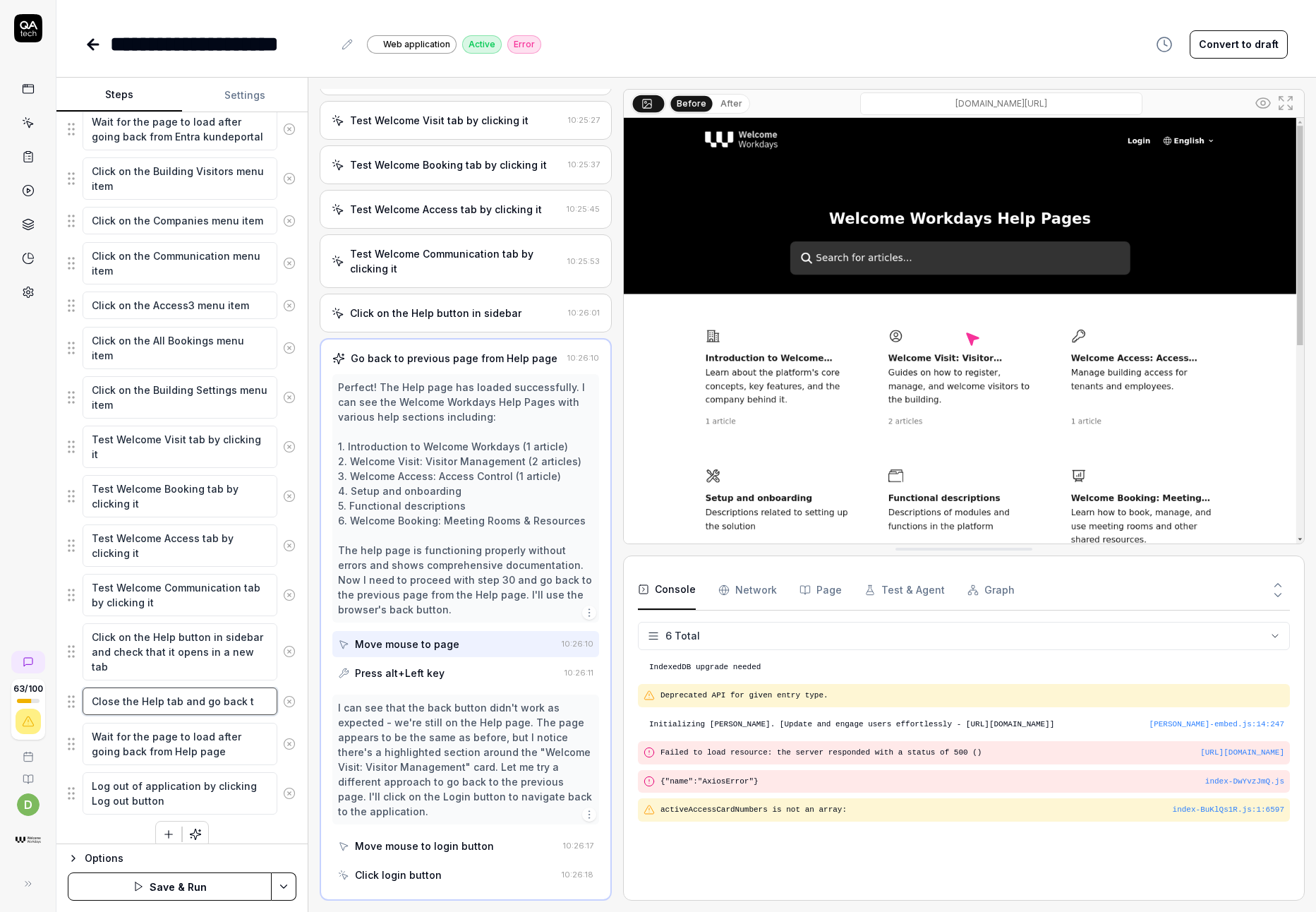
type textarea "Close the Help tab and go back to"
type textarea "*"
type textarea "Close the Help tab and go back to"
type textarea "*"
type textarea "Close the Help tab and go back to t"
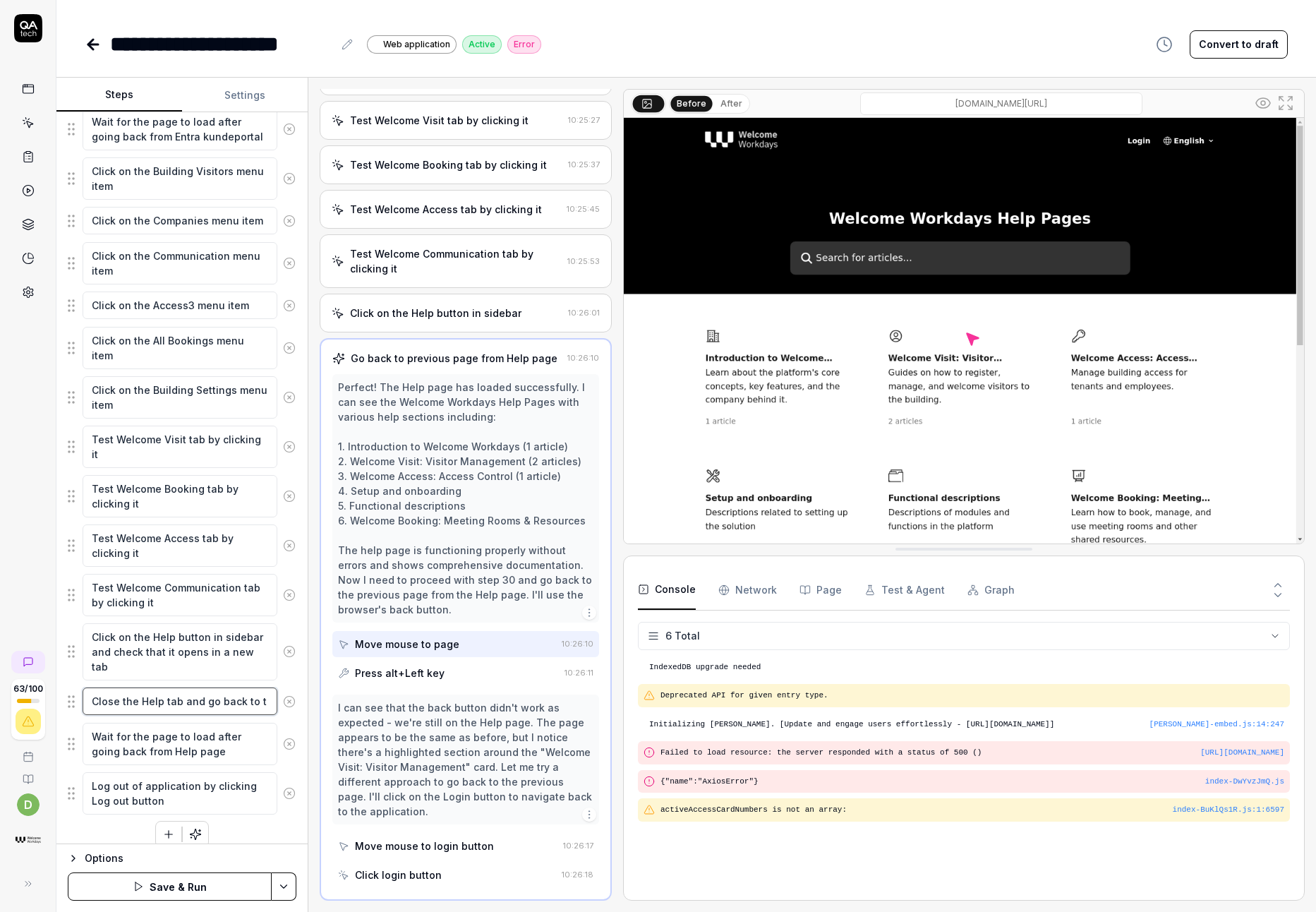
type textarea "*"
type textarea "Close the Help tab and go back to th"
type textarea "*"
type textarea "Close the Help tab and go back to the"
type textarea "*"
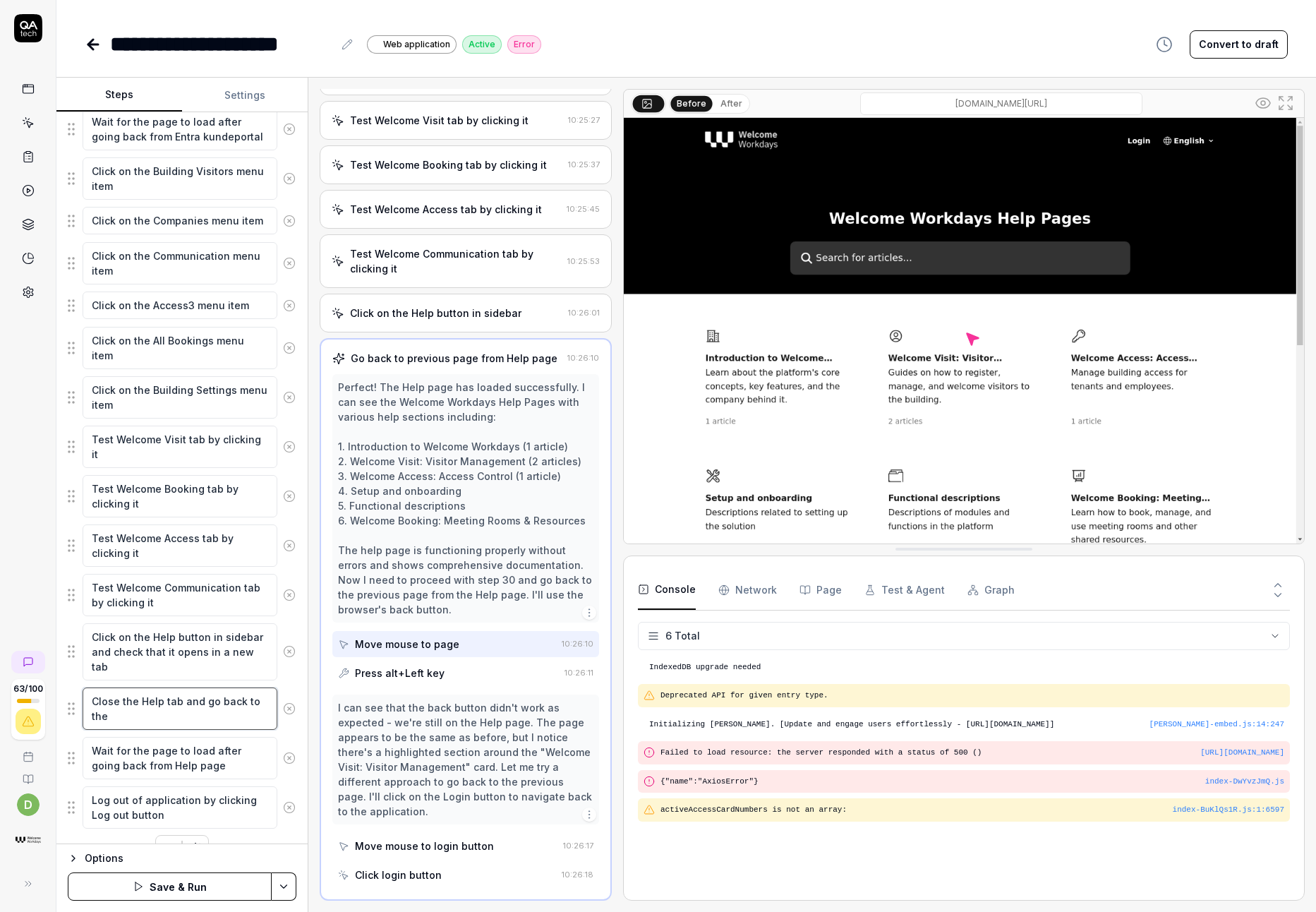
type textarea "Close the Help tab and go back to the"
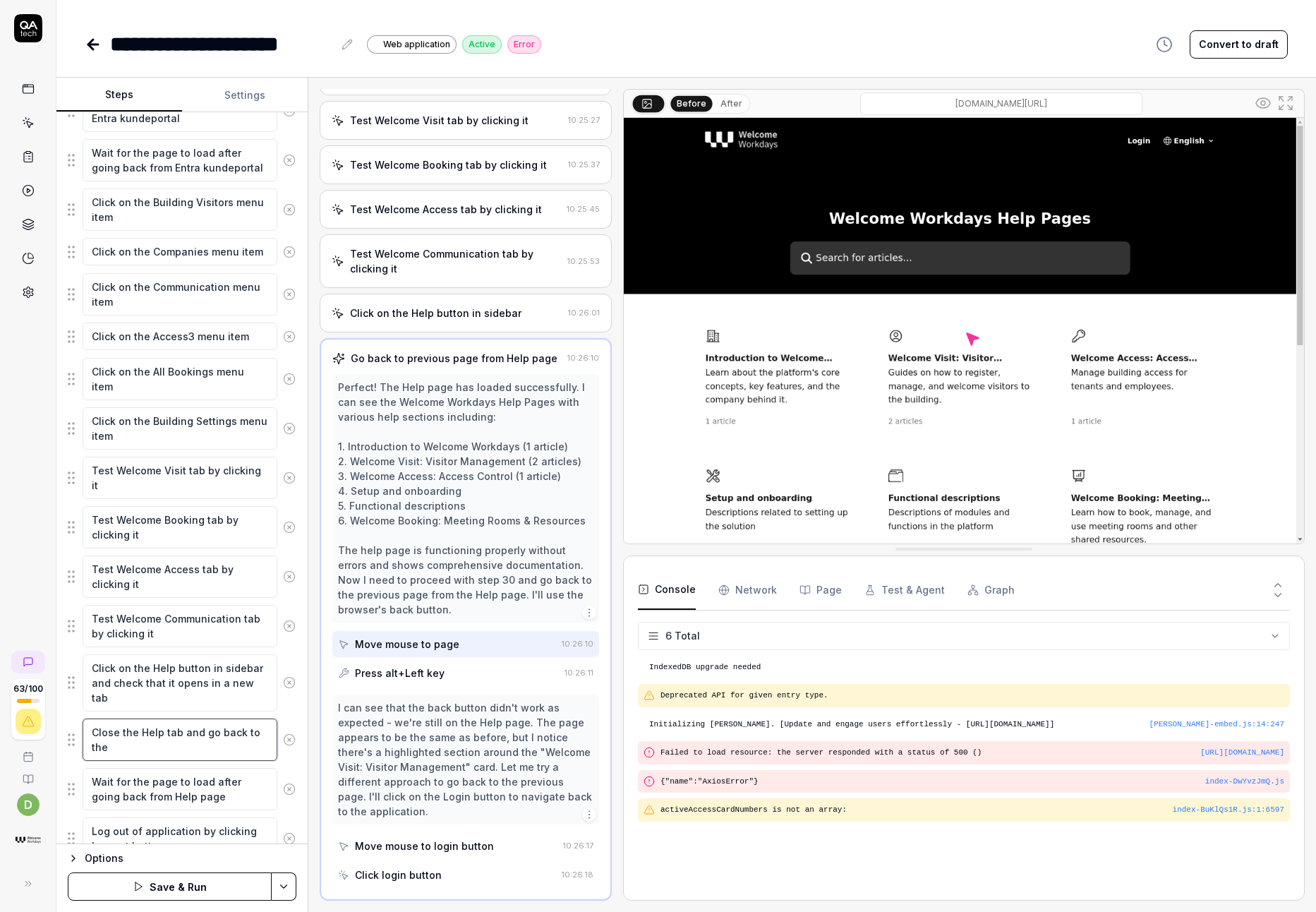
scroll to position [989, 0]
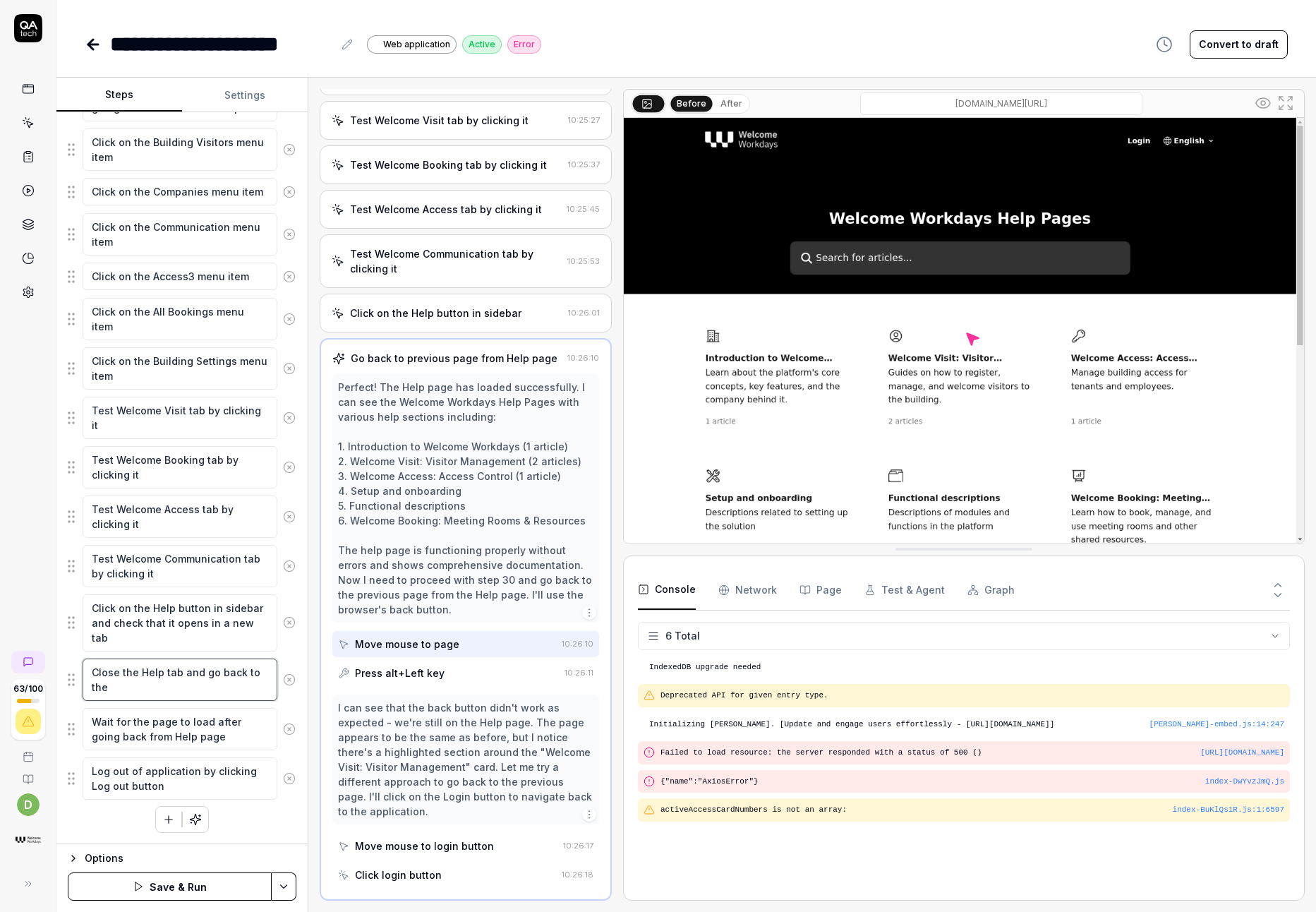
click at [159, 689] on textarea "Close the Help tab and go back to the" at bounding box center [180, 680] width 195 height 43
type textarea "*"
type textarea "Close the Help tab and go back to the o"
type textarea "*"
type textarea "Close the Help tab and go back to the or"
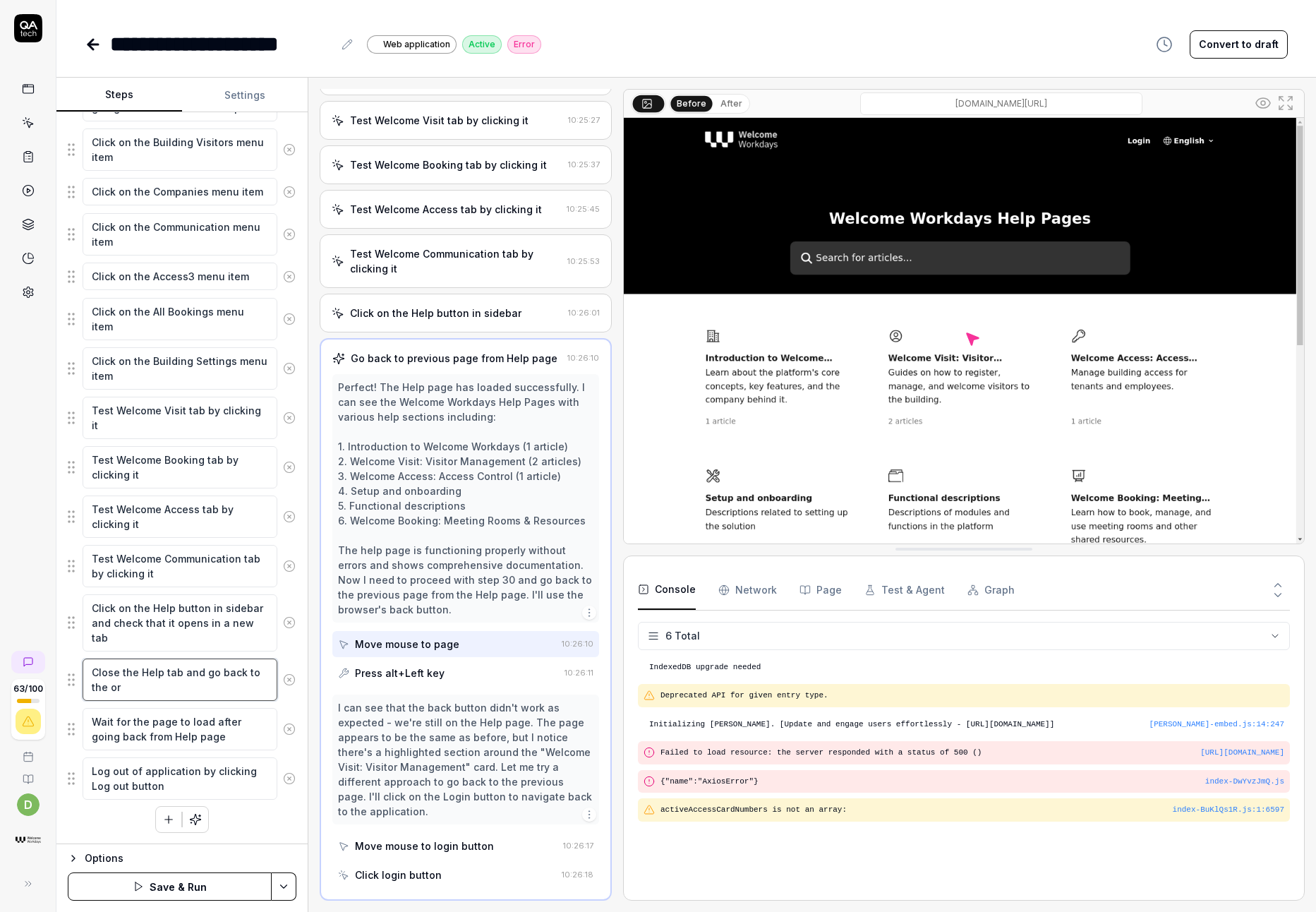
type textarea "*"
type textarea "Close the Help tab and go back to the ori"
type textarea "*"
type textarea "Close the Help tab and go back to the orig"
type textarea "*"
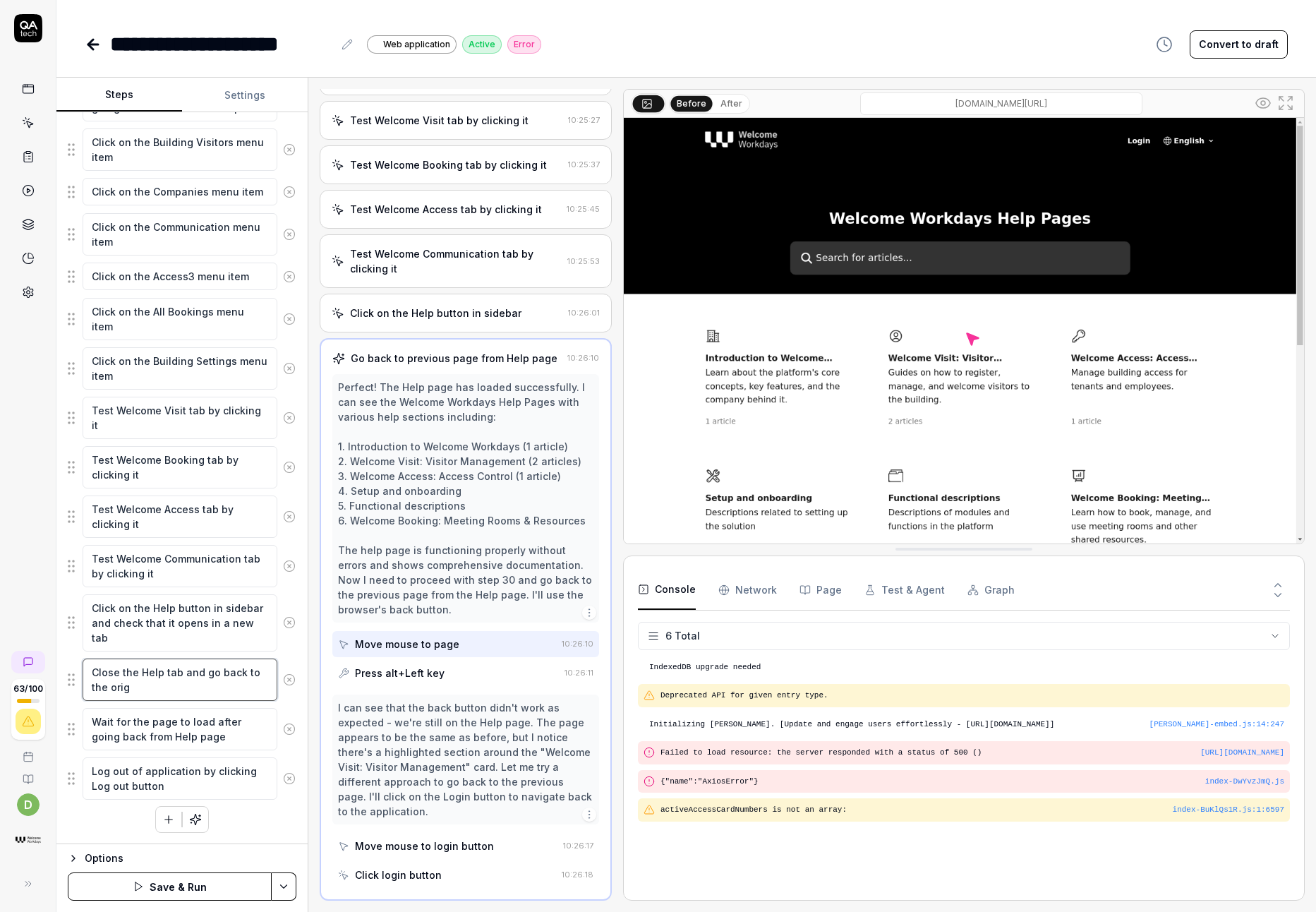
type textarea "Close the Help tab and go back to the origi"
type textarea "*"
type textarea "Close the Help tab and go back to the origin"
type textarea "*"
type textarea "Close the Help tab and go back to the origina"
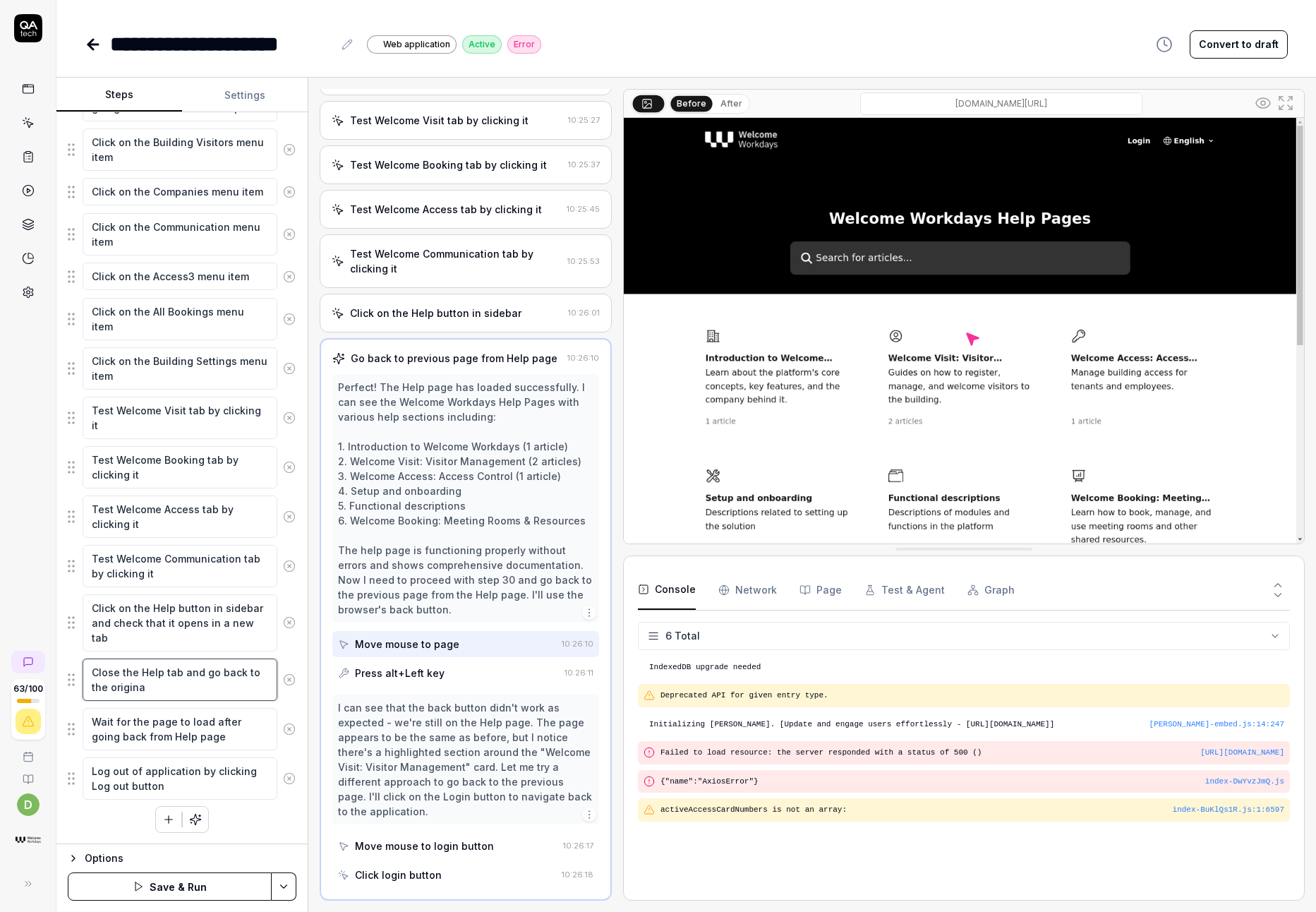
type textarea "*"
type textarea "Close the Help tab and go back to the original"
type textarea "*"
type textarea "Close the Help tab and go back to the original"
type textarea "*"
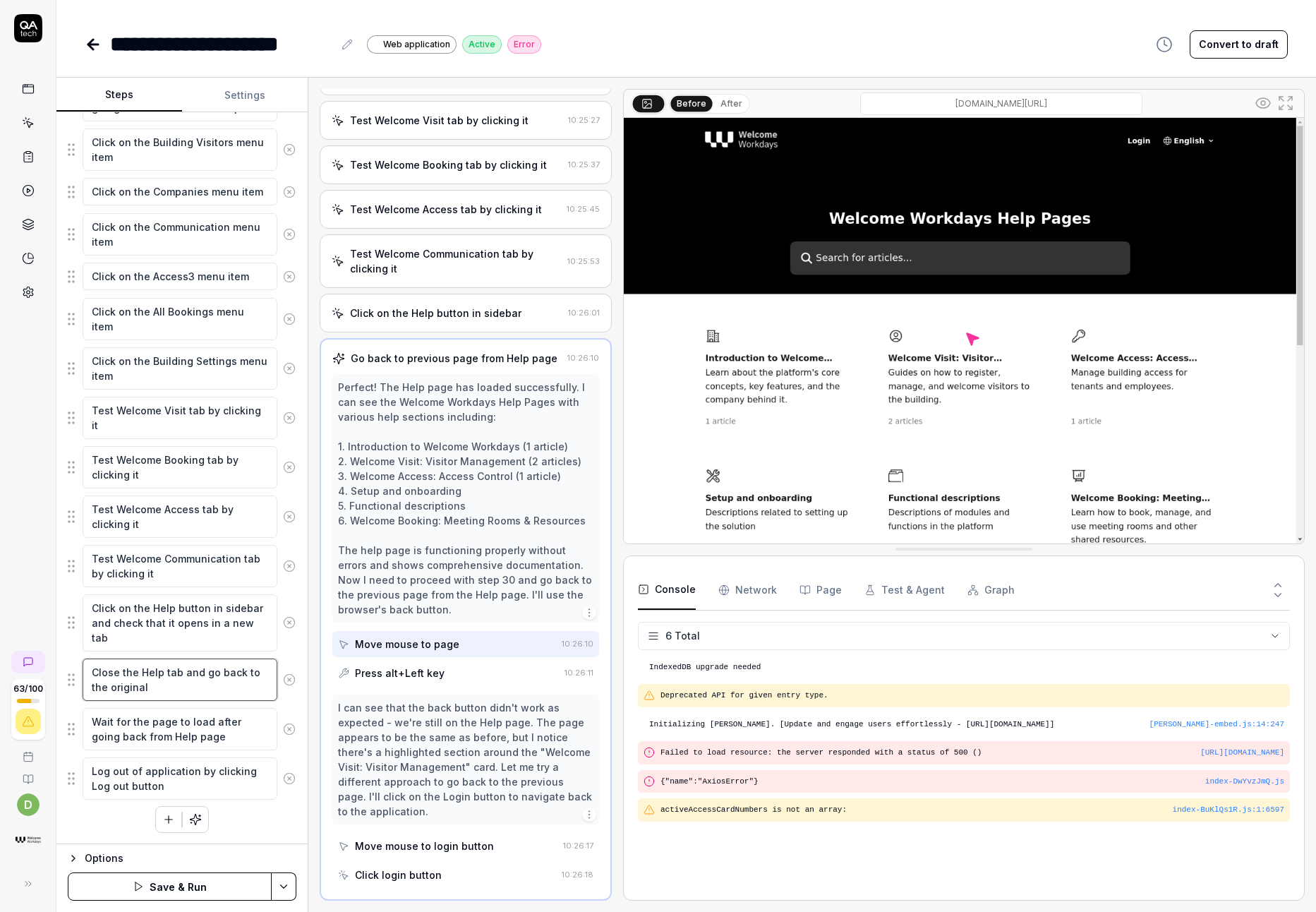
type textarea "Close the Help tab and go back to the original w"
type textarea "*"
type textarea "Close the Help tab and go back to the original we"
type textarea "*"
type textarea "Close the Help tab and go back to the original web"
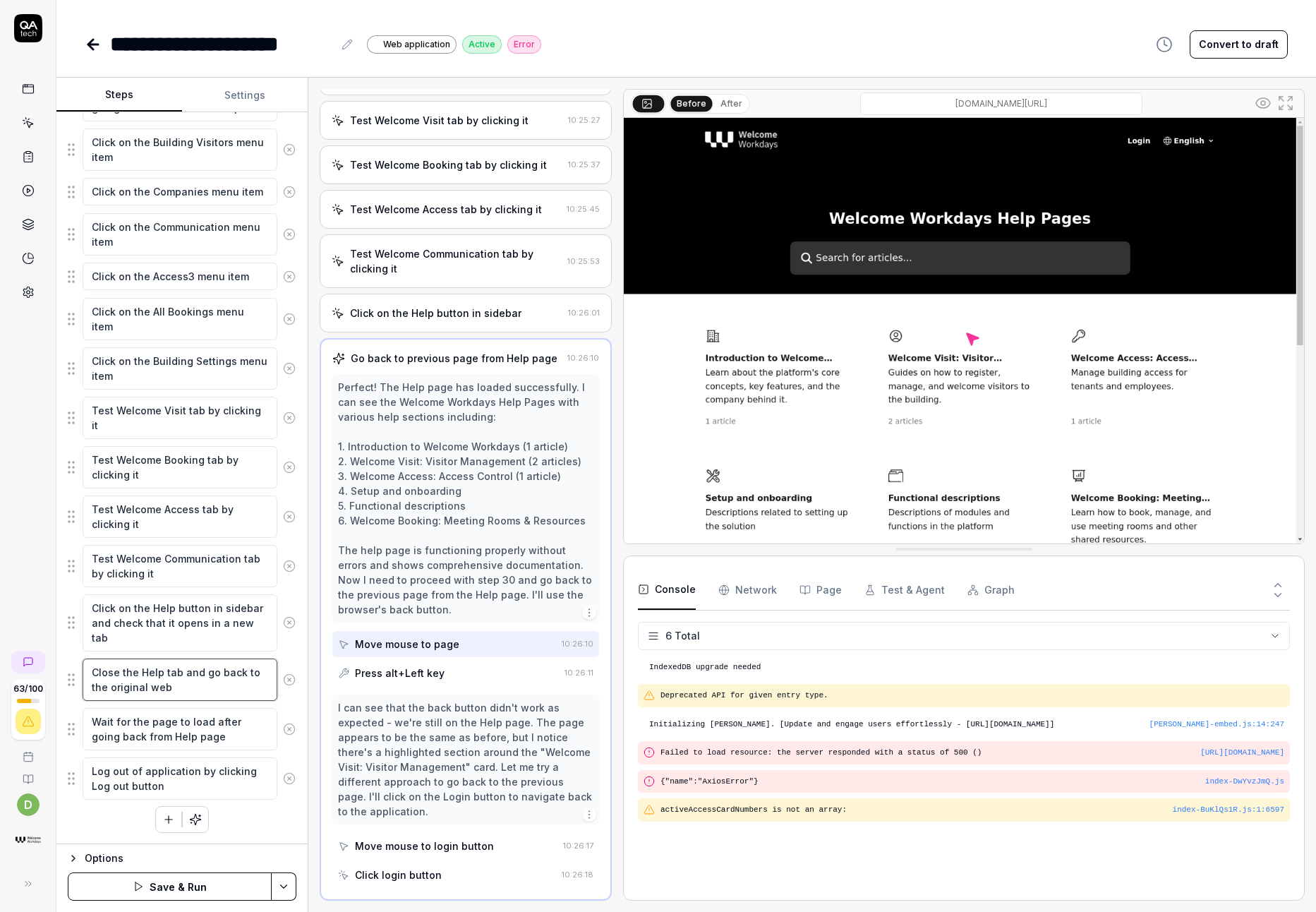
type textarea "*"
type textarea "Close the Help tab and go back to the original webap"
type textarea "*"
type textarea "Close the Help tab and go back to the original webapp"
type textarea "*"
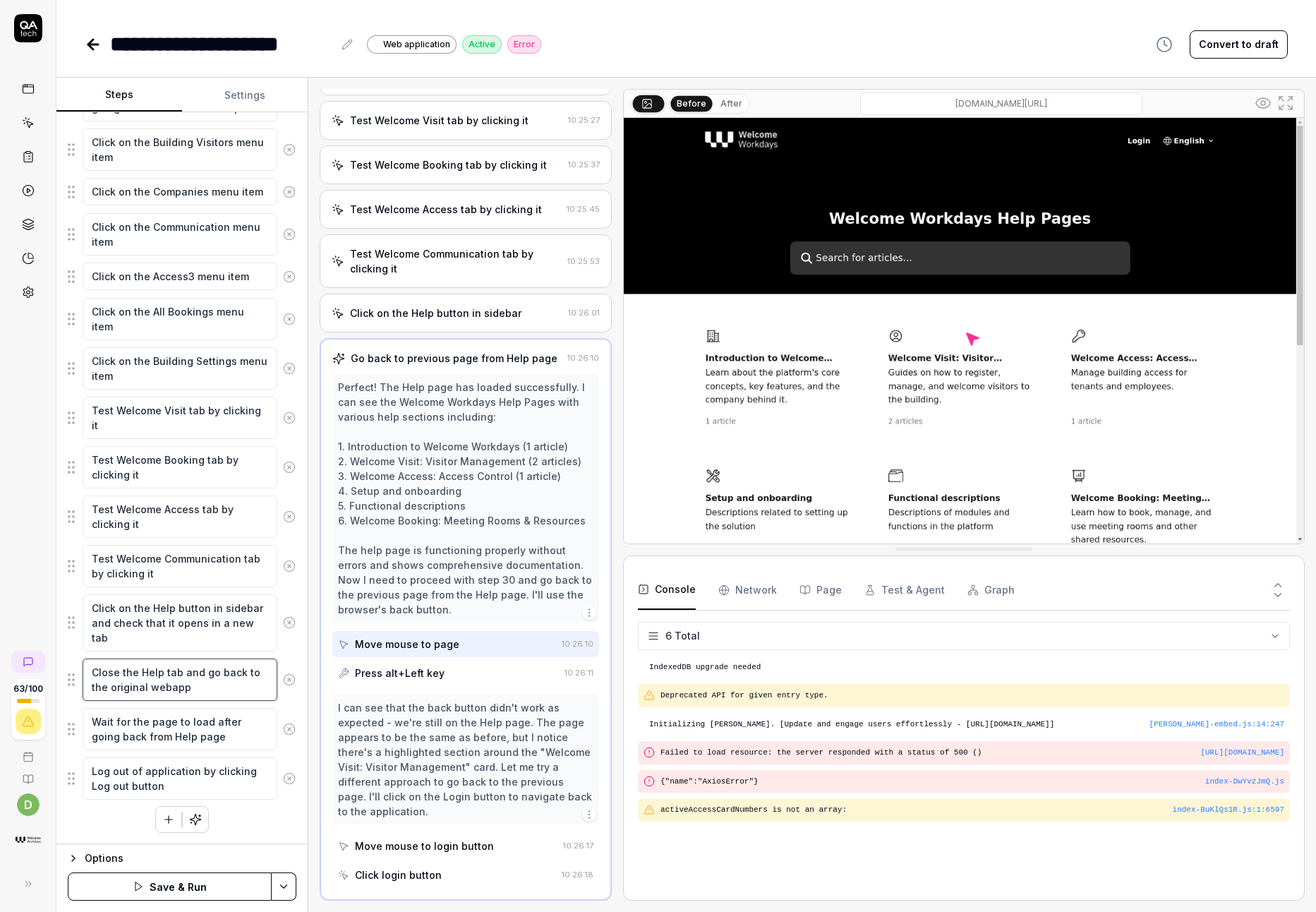
type textarea "Close the Help tab and go back to the original webap"
type textarea "*"
type textarea "Close the Help tab and go back to the original weba"
type textarea "*"
type textarea "Close the Help tab and go back to the original web"
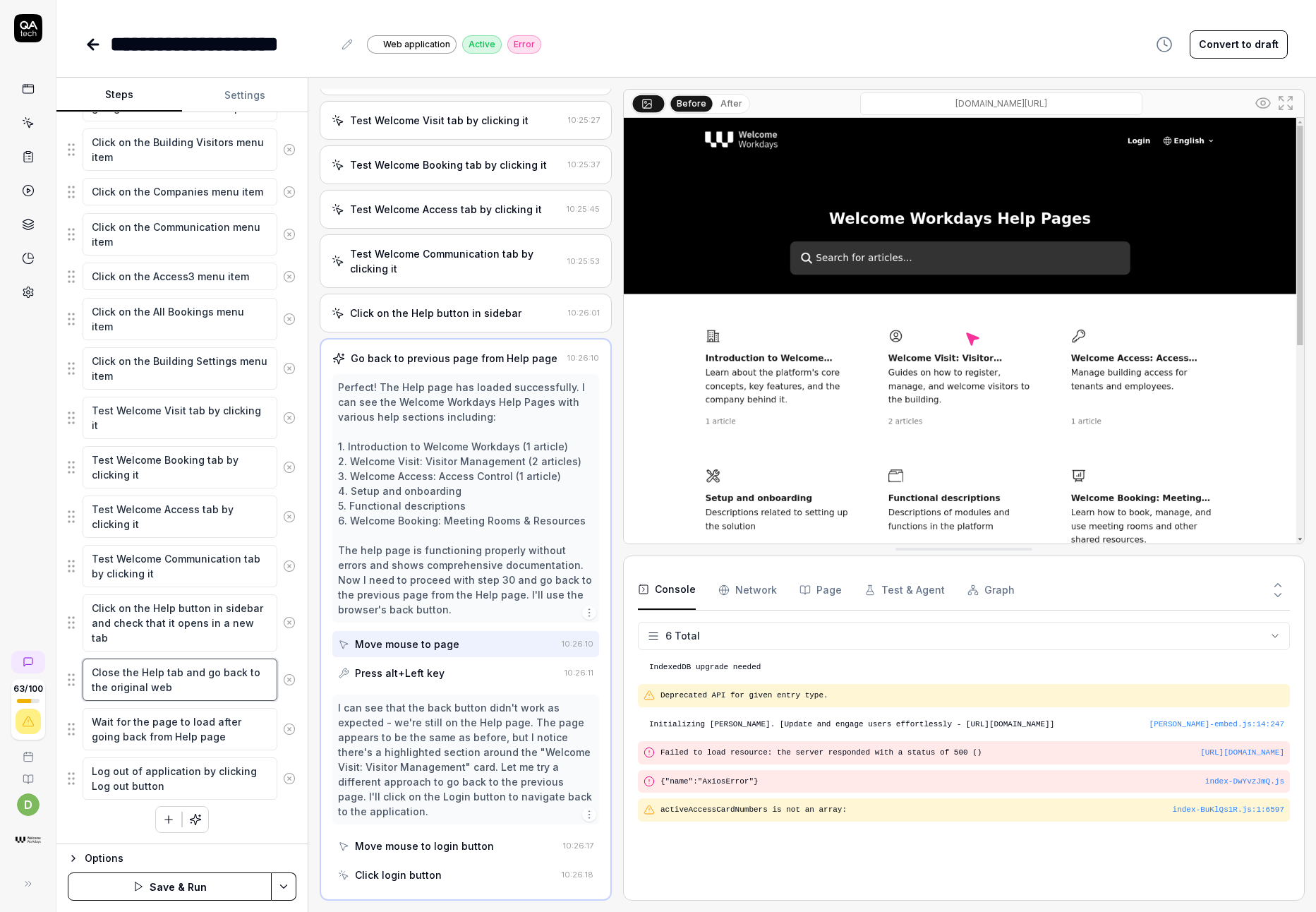
type textarea "*"
type textarea "Close the Help tab and go back to the original we"
type textarea "*"
type textarea "Close the Help tab and go back to the original w"
type textarea "*"
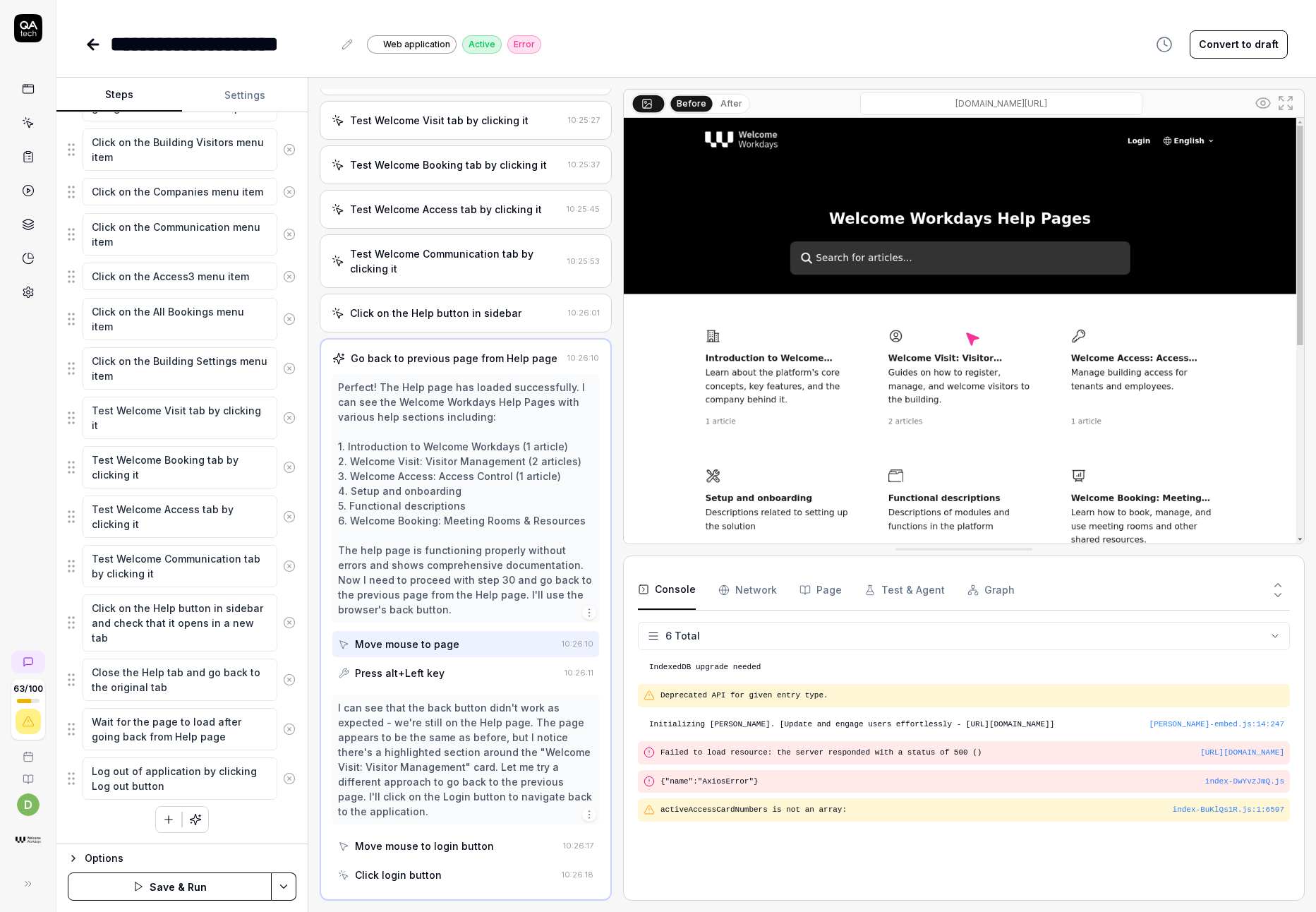
click at [244, 818] on div "Wait for the page to load completely Click on the My News menu item Click on th…" at bounding box center [182, 78] width 229 height 1510
click at [242, 823] on div "Wait for the page to load completely Click on the My News menu item Click on th…" at bounding box center [182, 78] width 229 height 1510
click at [222, 879] on button "Save & Run" at bounding box center [169, 886] width 204 height 28
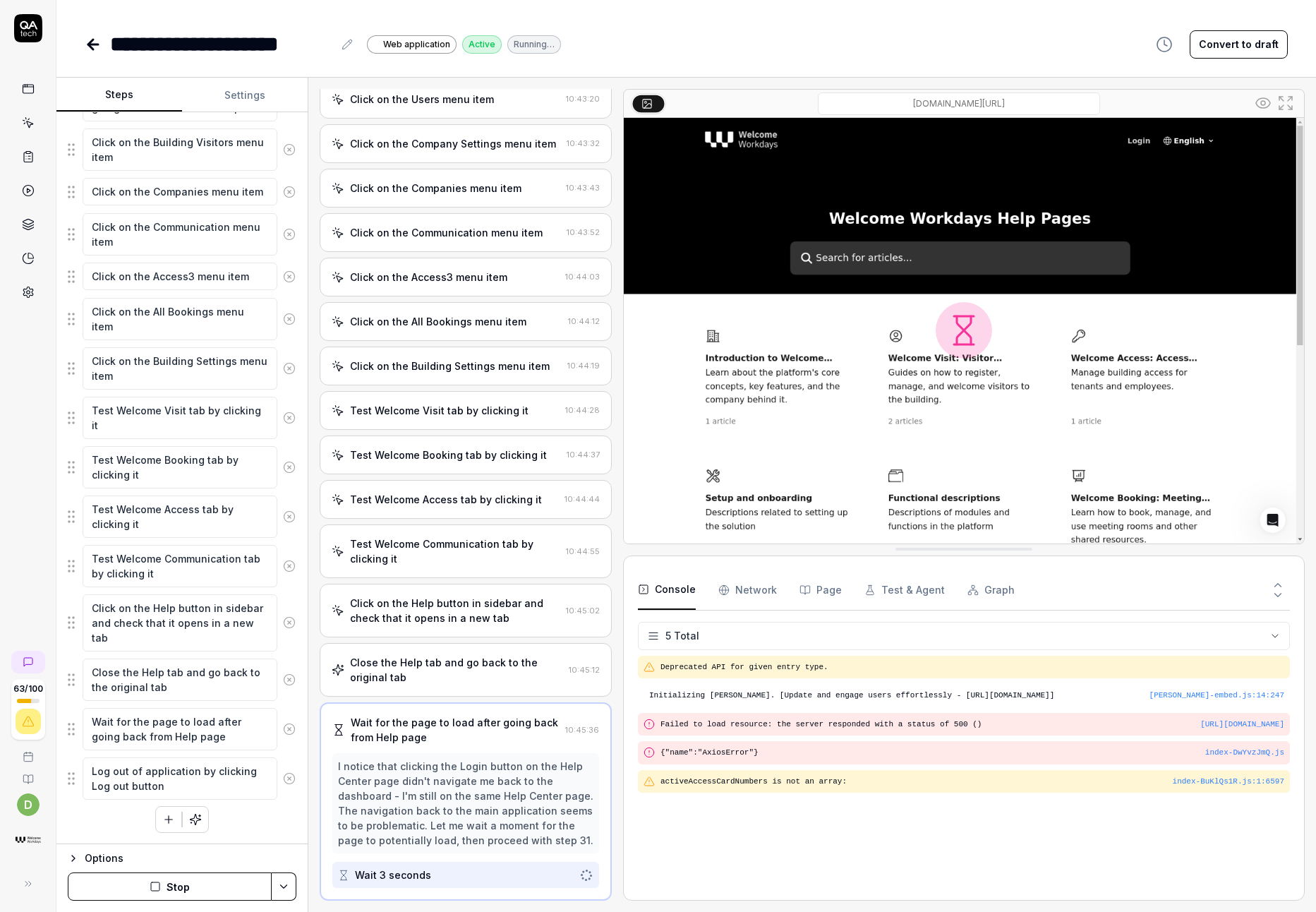
scroll to position [424, 0]
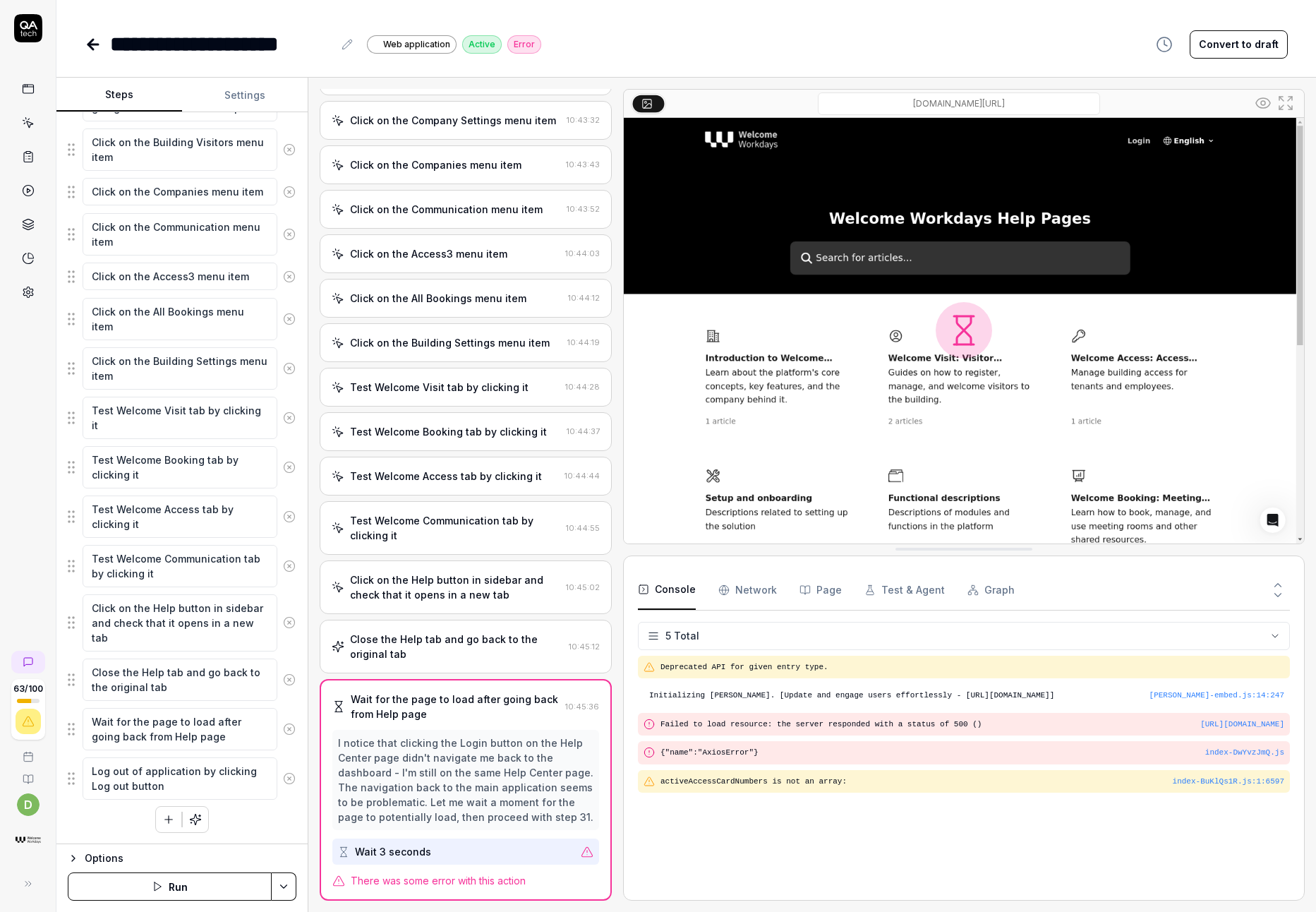
click at [284, 620] on icon at bounding box center [289, 623] width 13 height 13
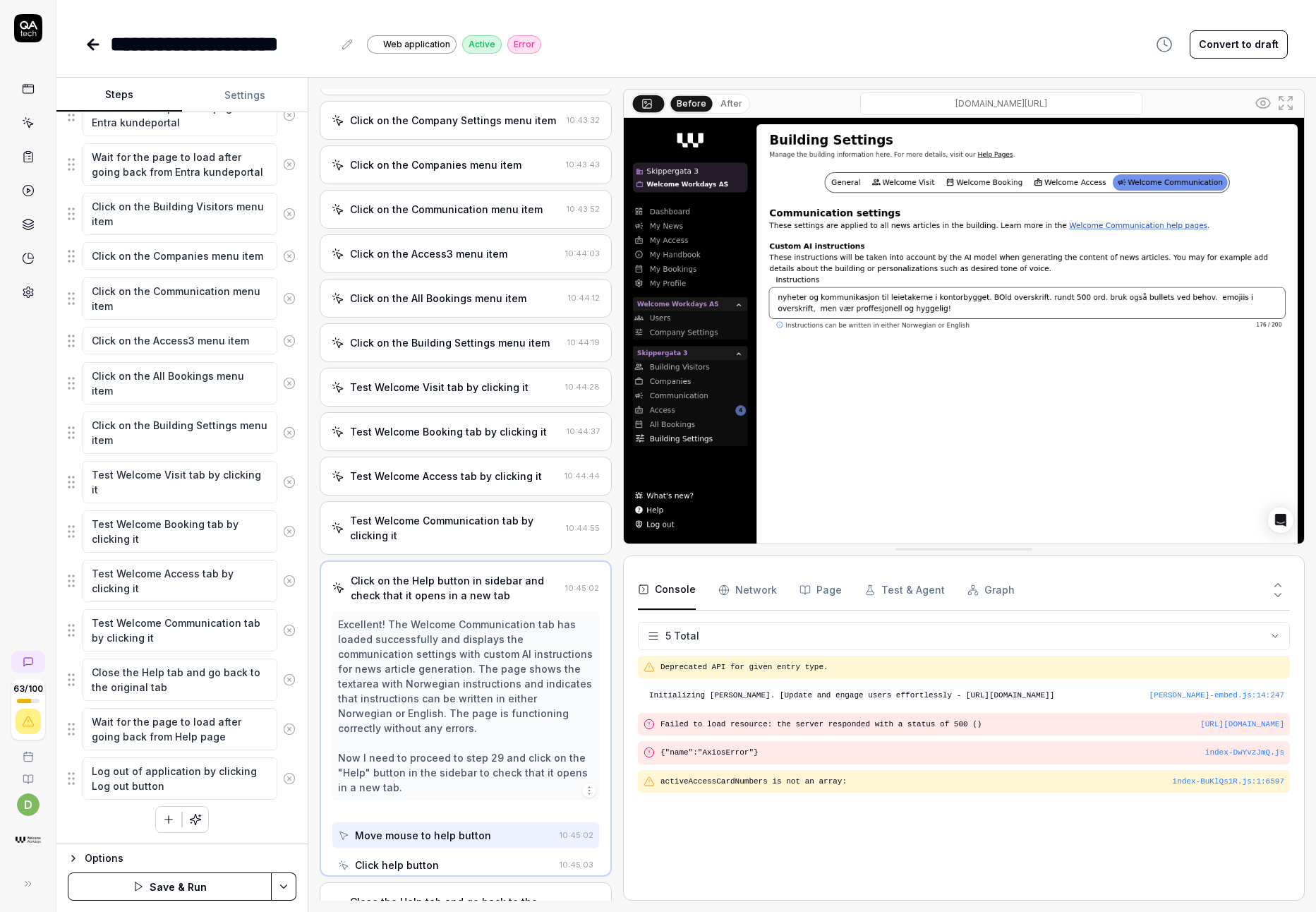
scroll to position [400, 0]
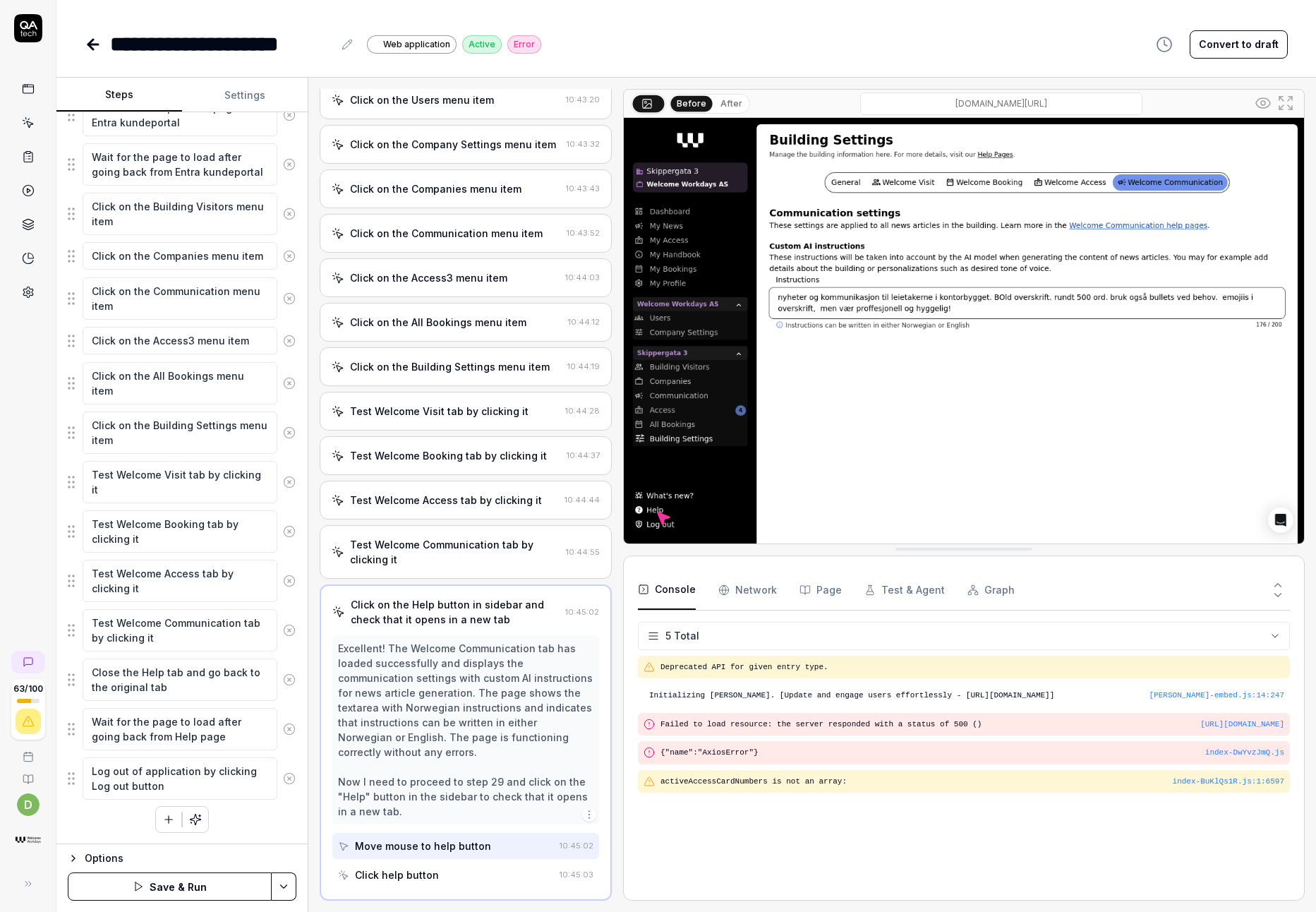
click at [283, 681] on icon at bounding box center [289, 680] width 13 height 13
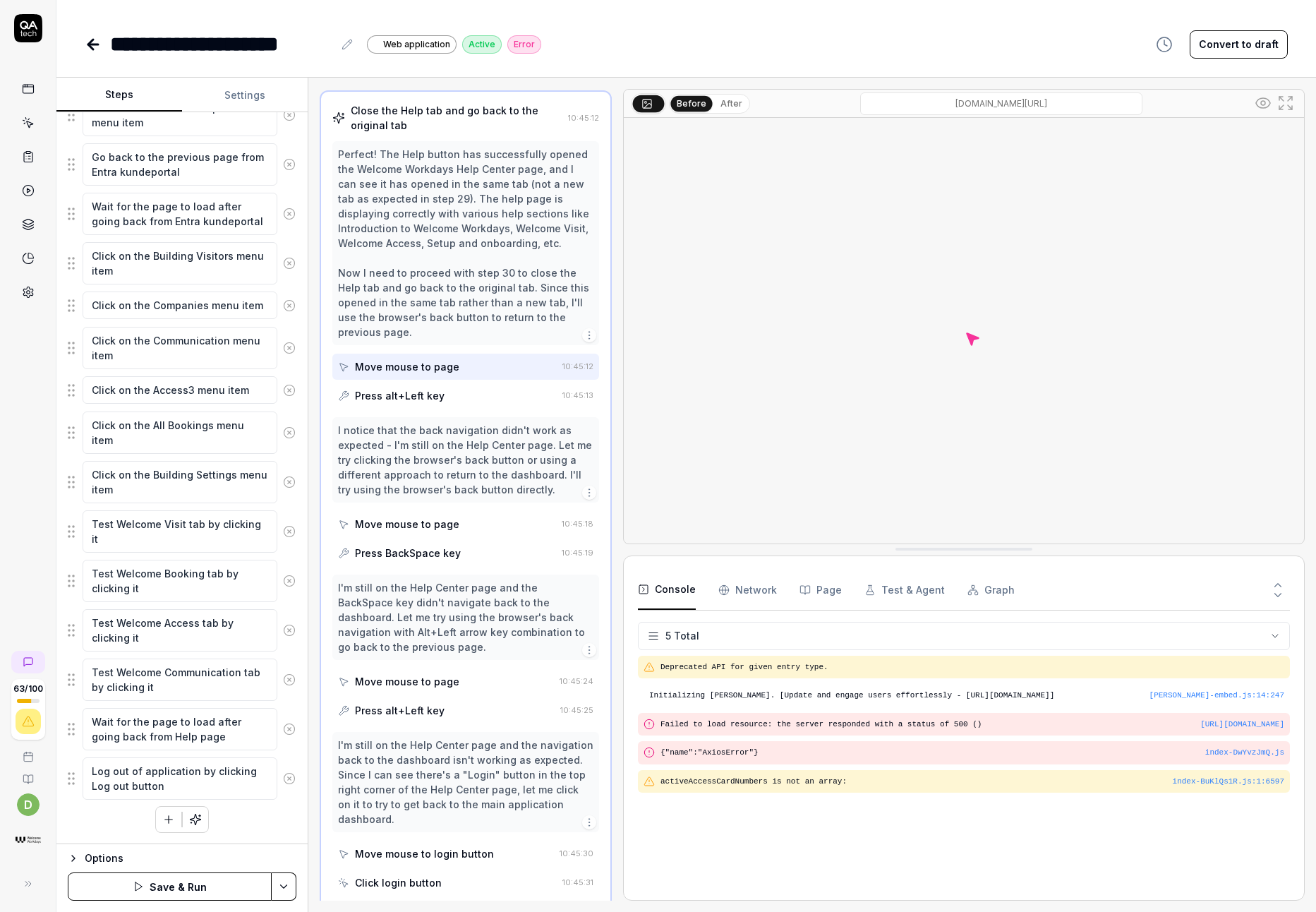
scroll to position [961, 0]
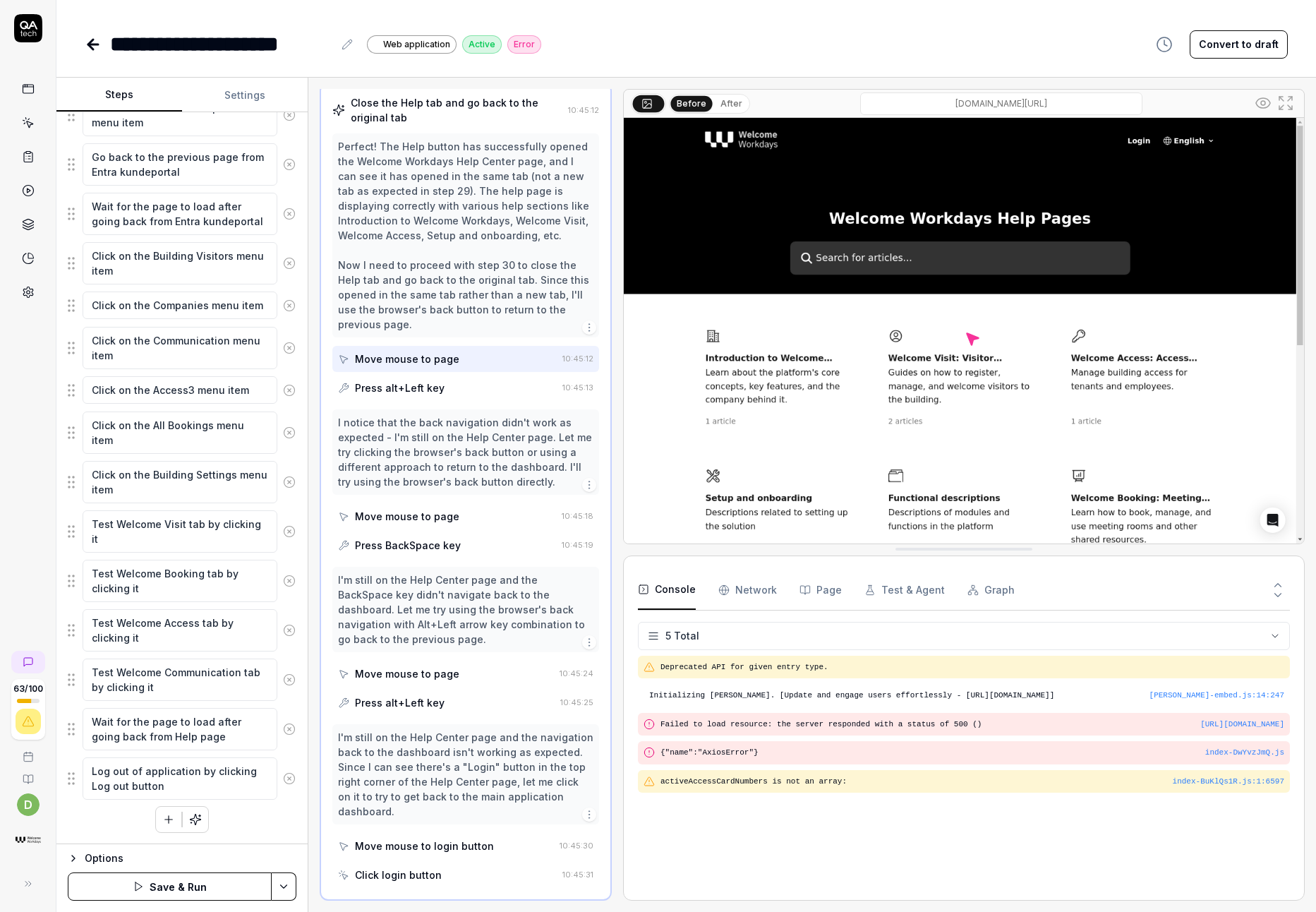
click at [283, 724] on icon at bounding box center [289, 729] width 13 height 13
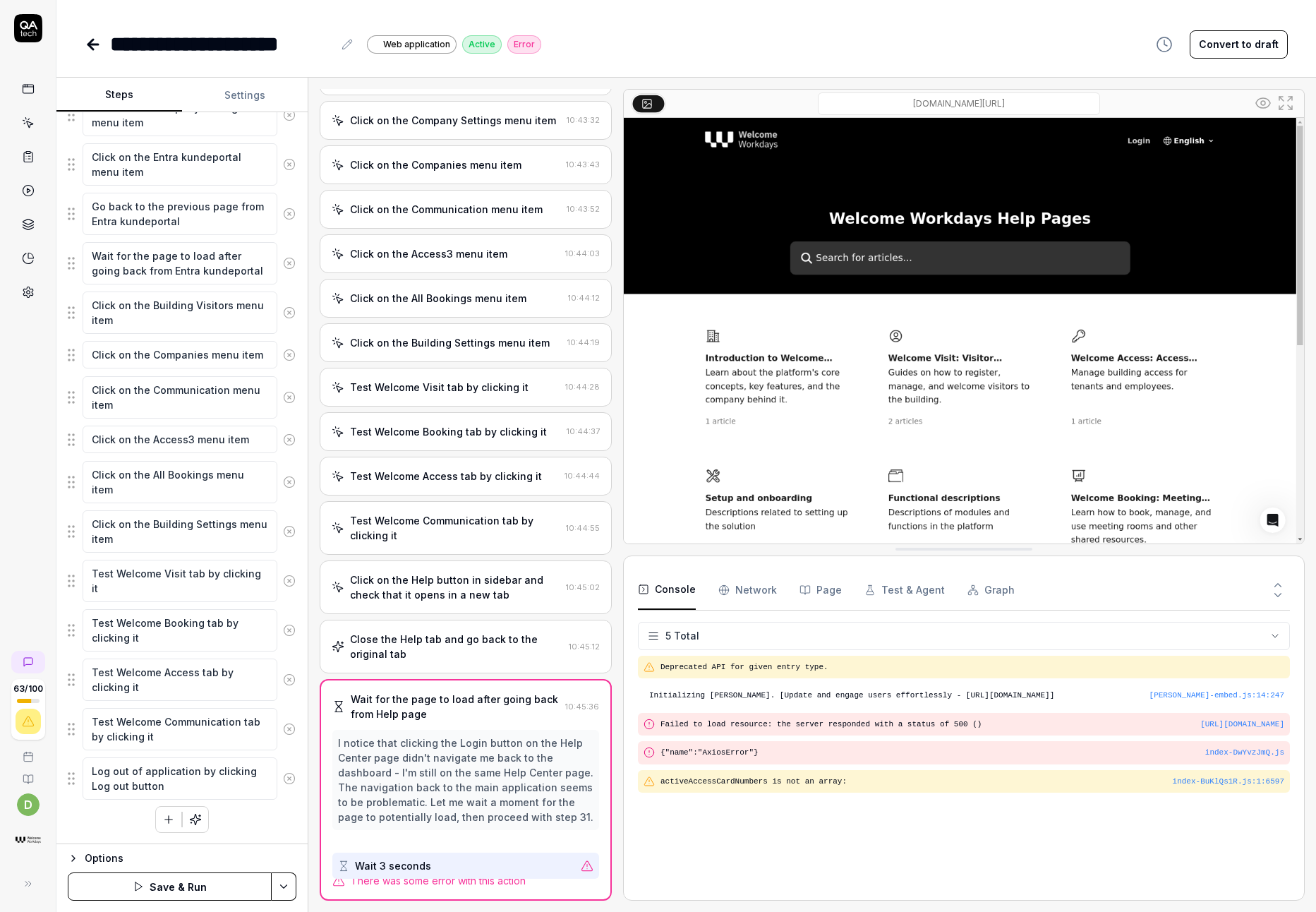
scroll to position [424, 0]
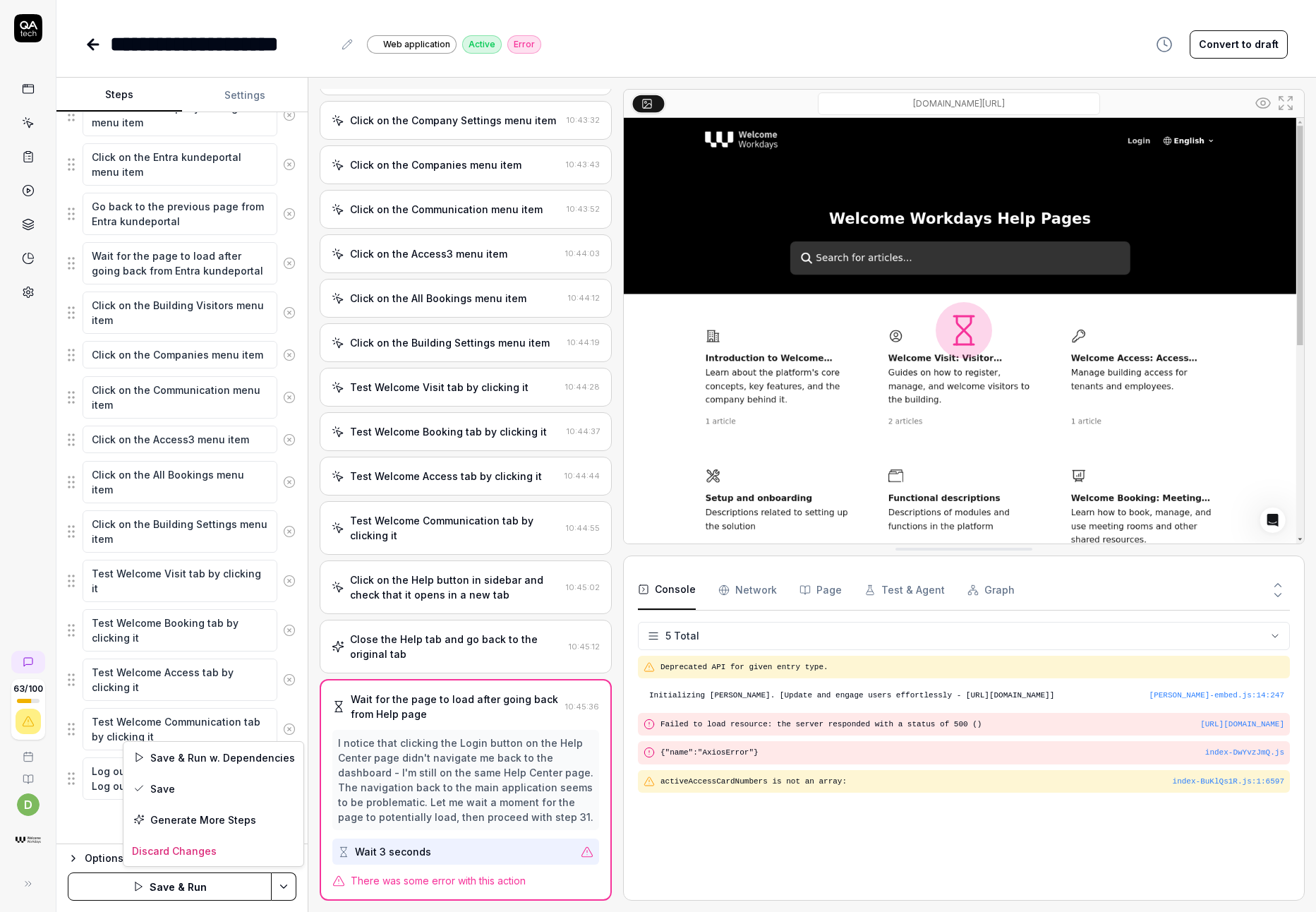
click at [291, 893] on html "**********" at bounding box center [658, 456] width 1316 height 912
click at [220, 783] on div "Save" at bounding box center [213, 788] width 180 height 31
click at [544, 9] on div "**********" at bounding box center [686, 30] width 1259 height 60
click at [1057, 29] on div "**********" at bounding box center [686, 44] width 1203 height 32
